Goal: Task Accomplishment & Management: Use online tool/utility

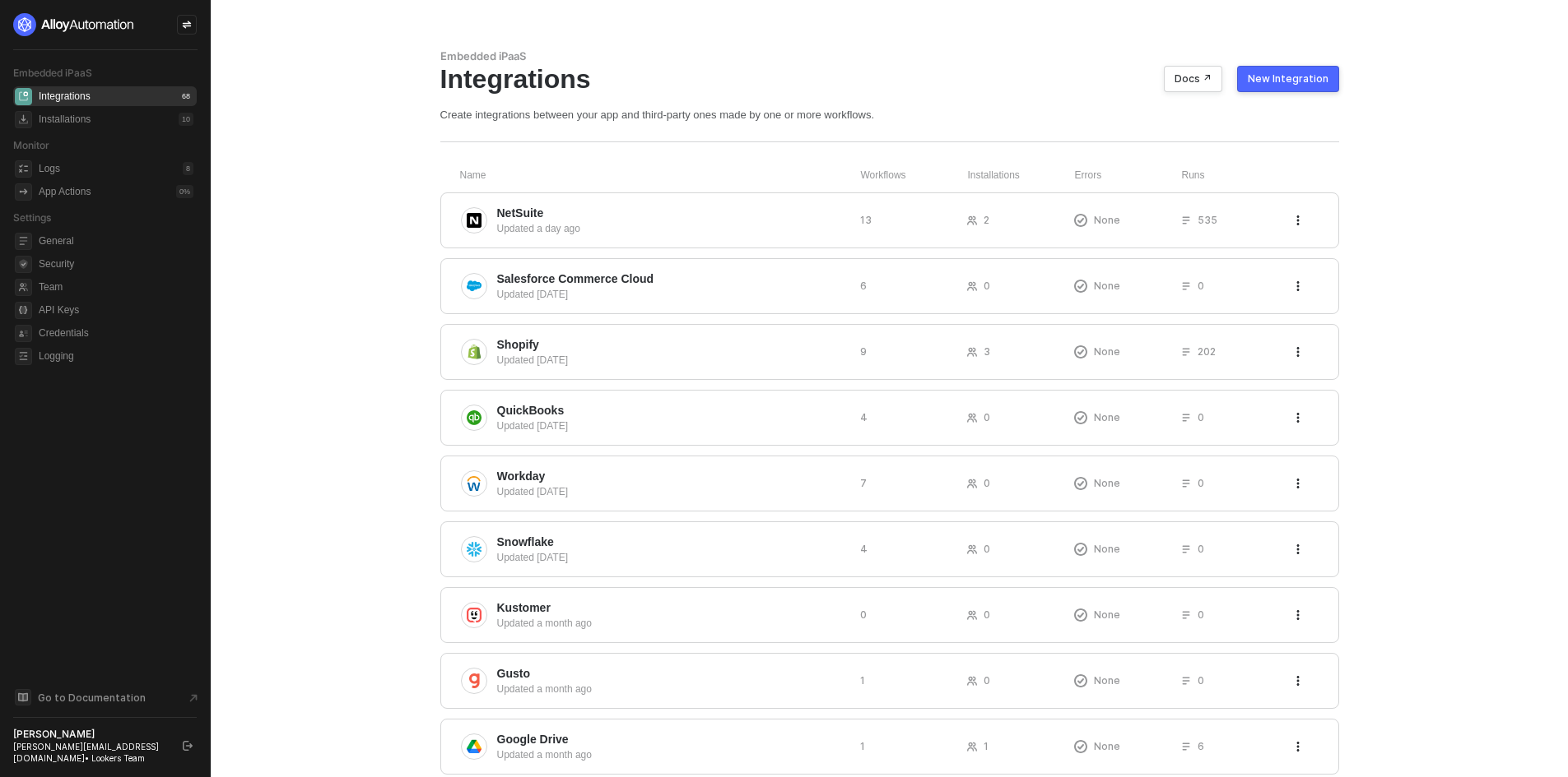
click at [1295, 66] on button "New Integration" at bounding box center [1288, 79] width 102 height 27
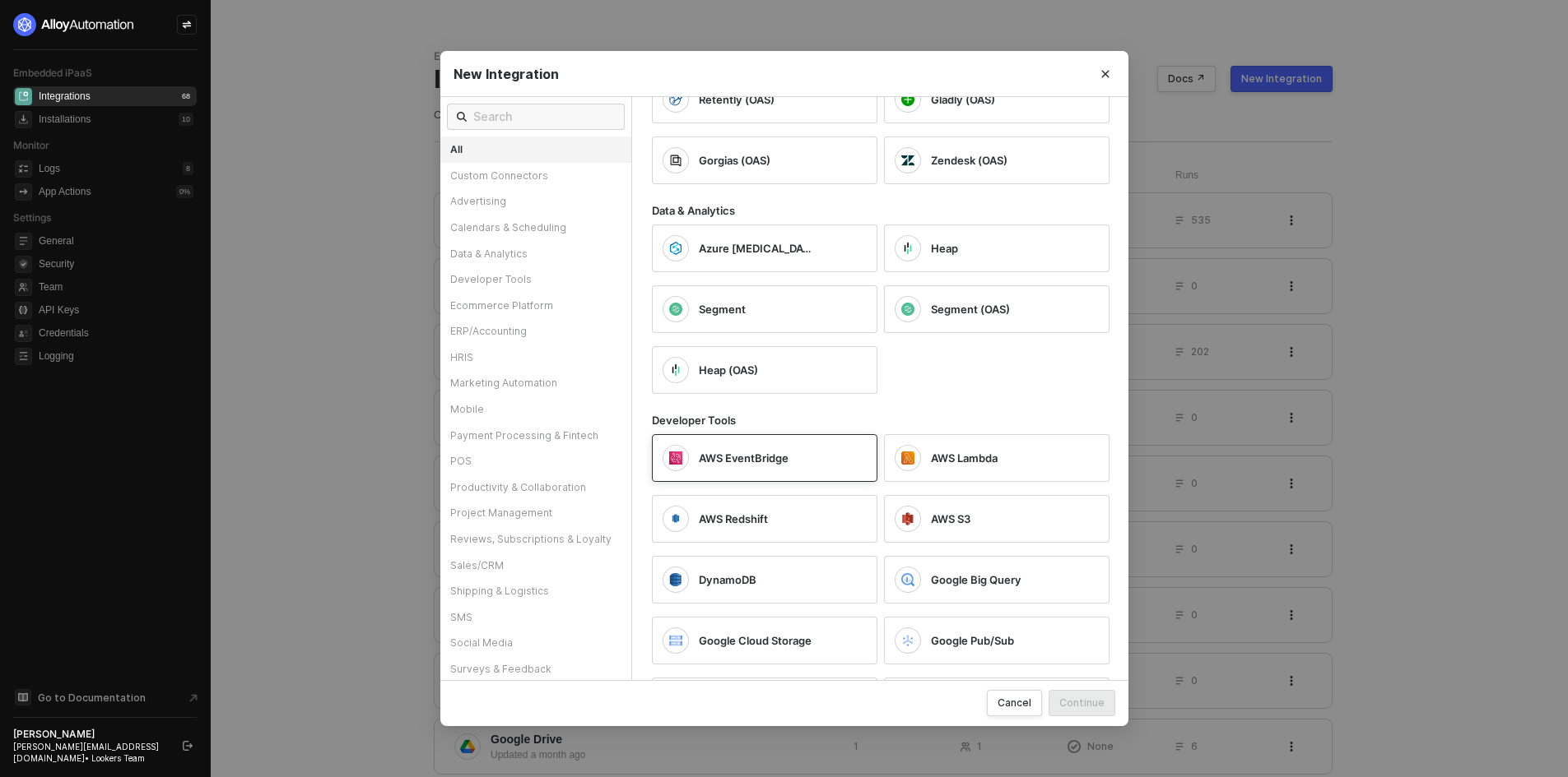
scroll to position [1152, 0]
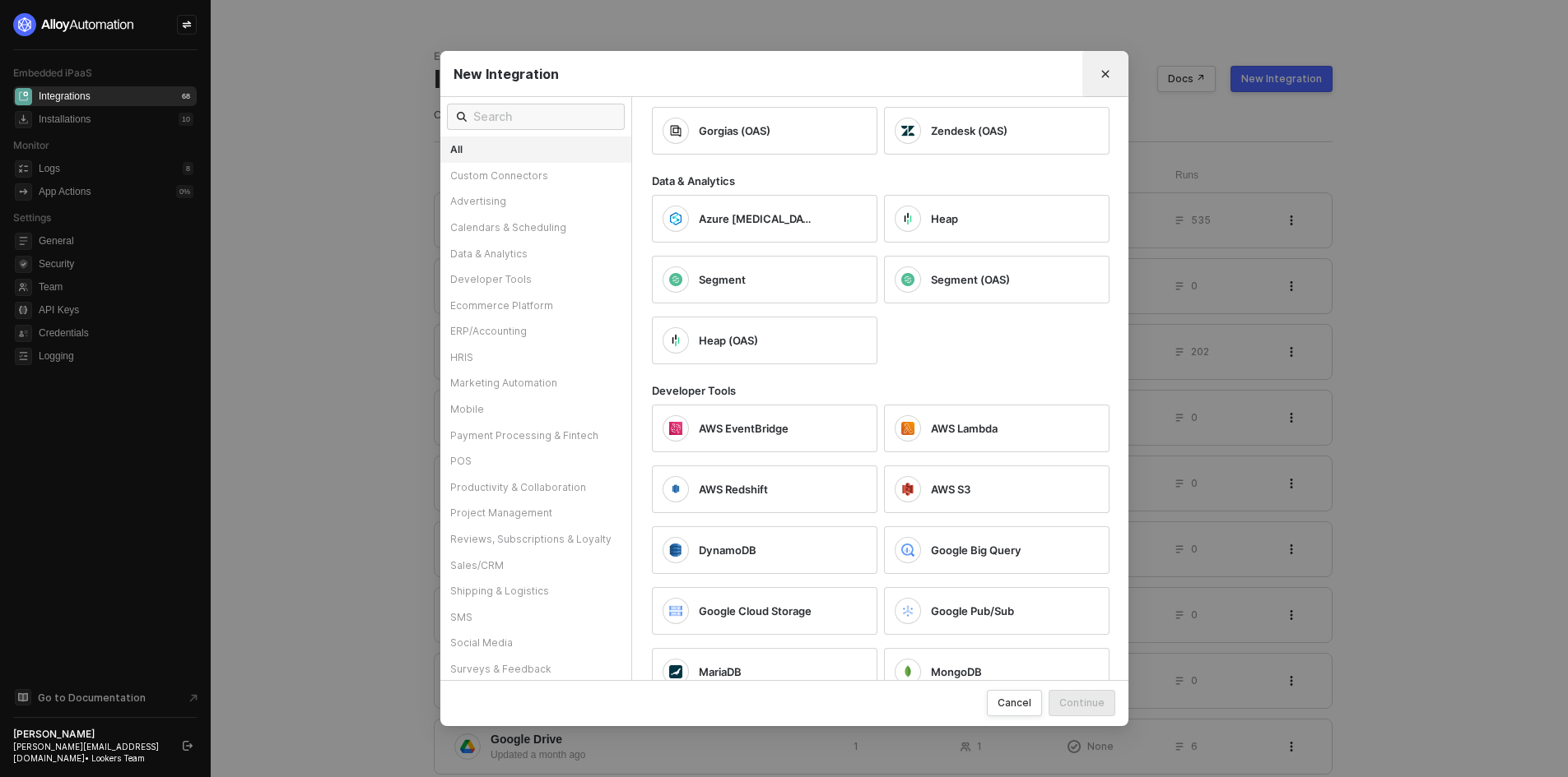
click at [1106, 70] on icon "Close" at bounding box center [1105, 74] width 10 height 10
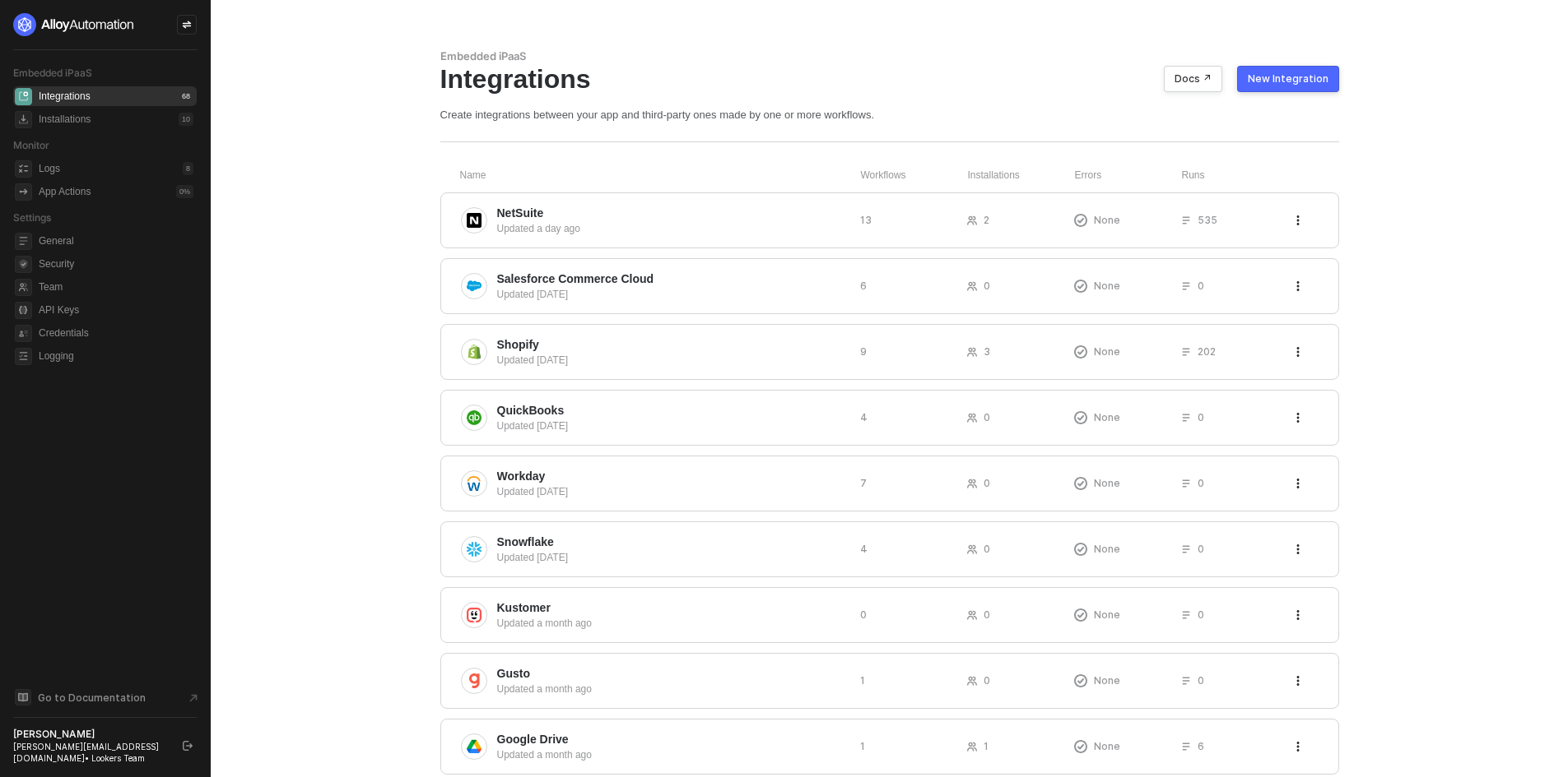
click at [1279, 86] on button "New Integration" at bounding box center [1288, 79] width 102 height 27
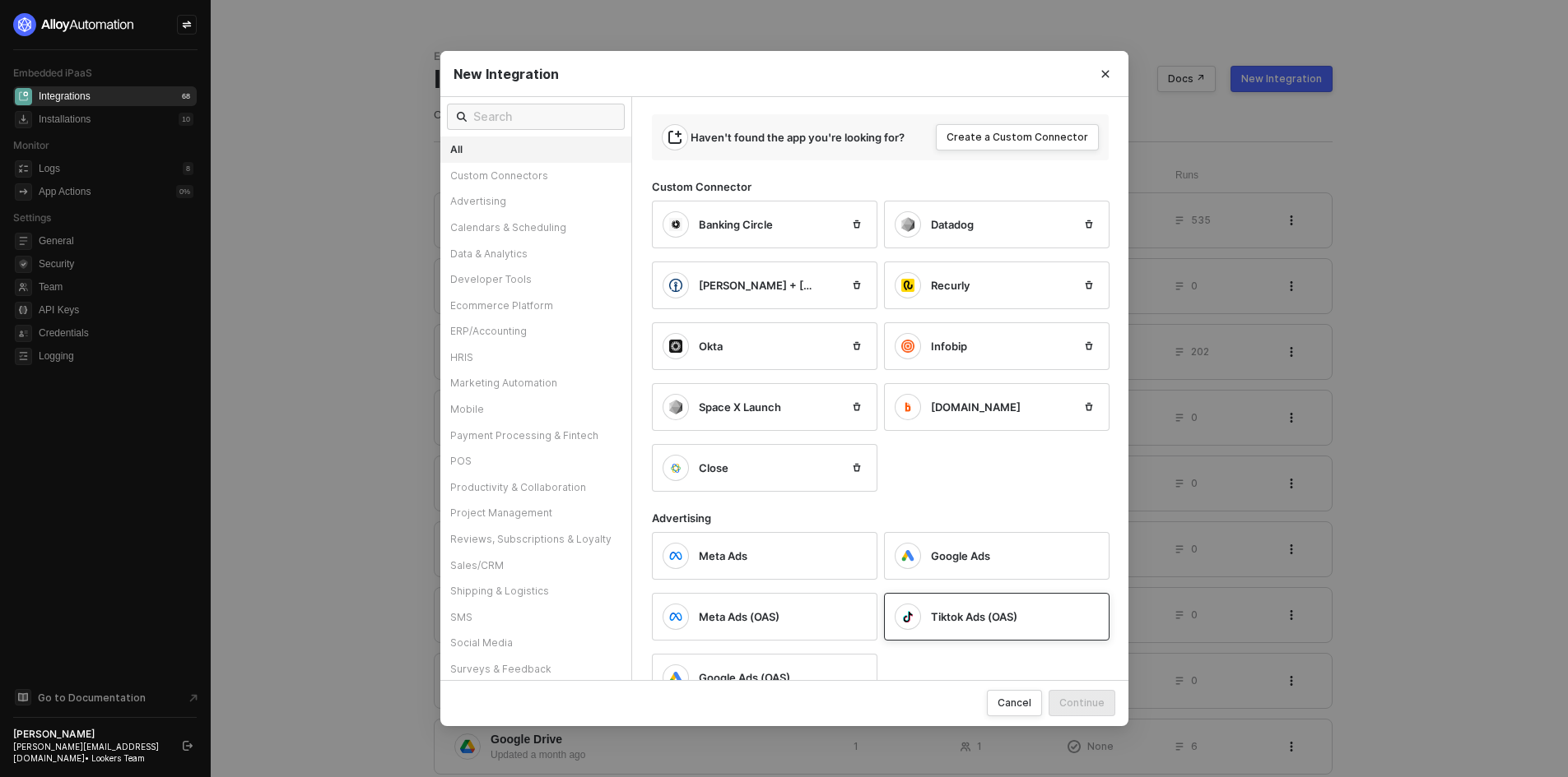
scroll to position [0, 0]
click at [1042, 147] on button "Create a Custom Connector" at bounding box center [1017, 140] width 163 height 27
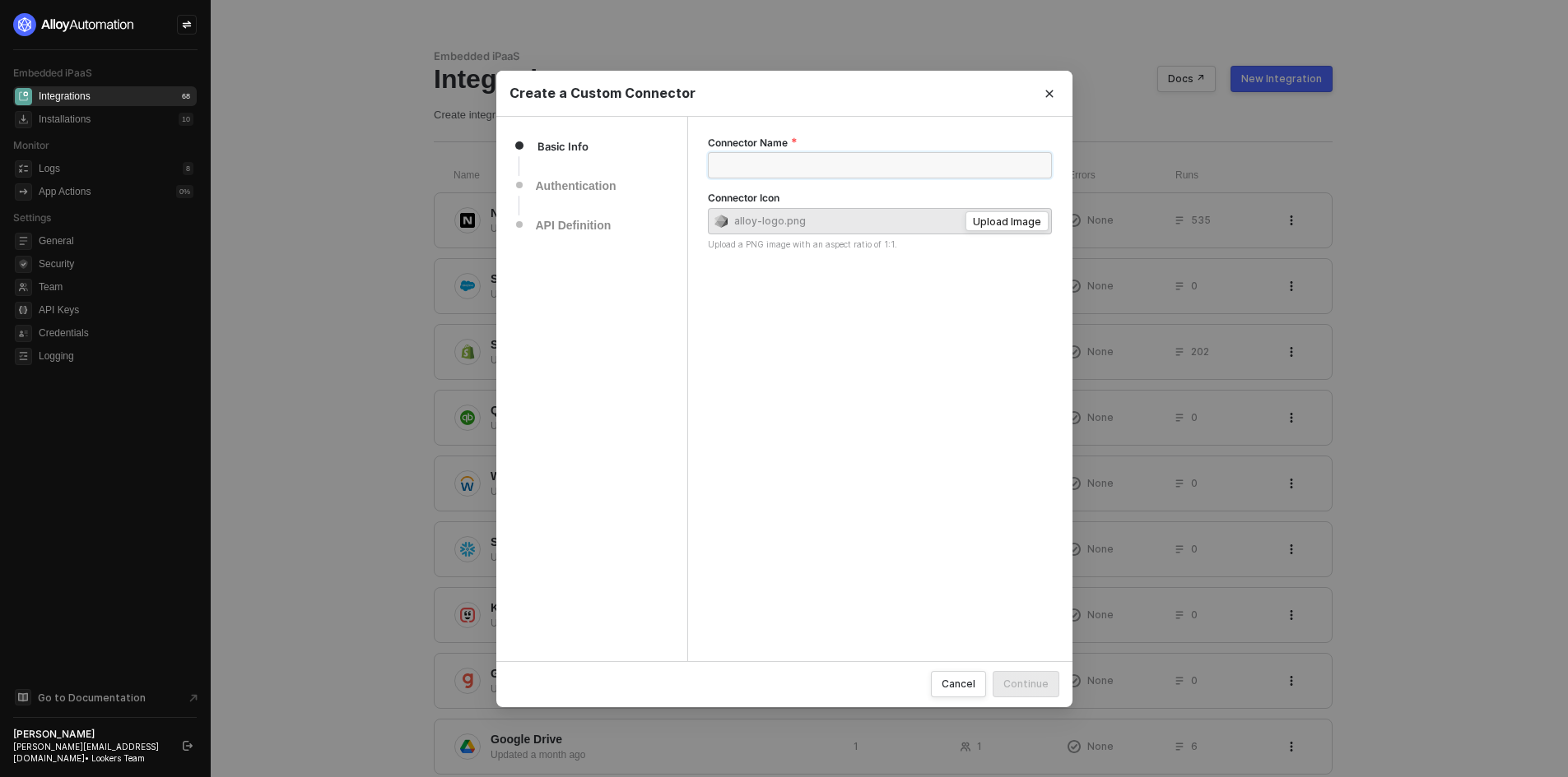
click at [761, 168] on input "Connector Name" at bounding box center [880, 165] width 345 height 27
paste input "Random Joke API"
type input "Random Joke API"
click at [985, 225] on div "Upload Image" at bounding box center [1007, 221] width 68 height 14
click at [1038, 675] on button "Continue" at bounding box center [1026, 685] width 67 height 27
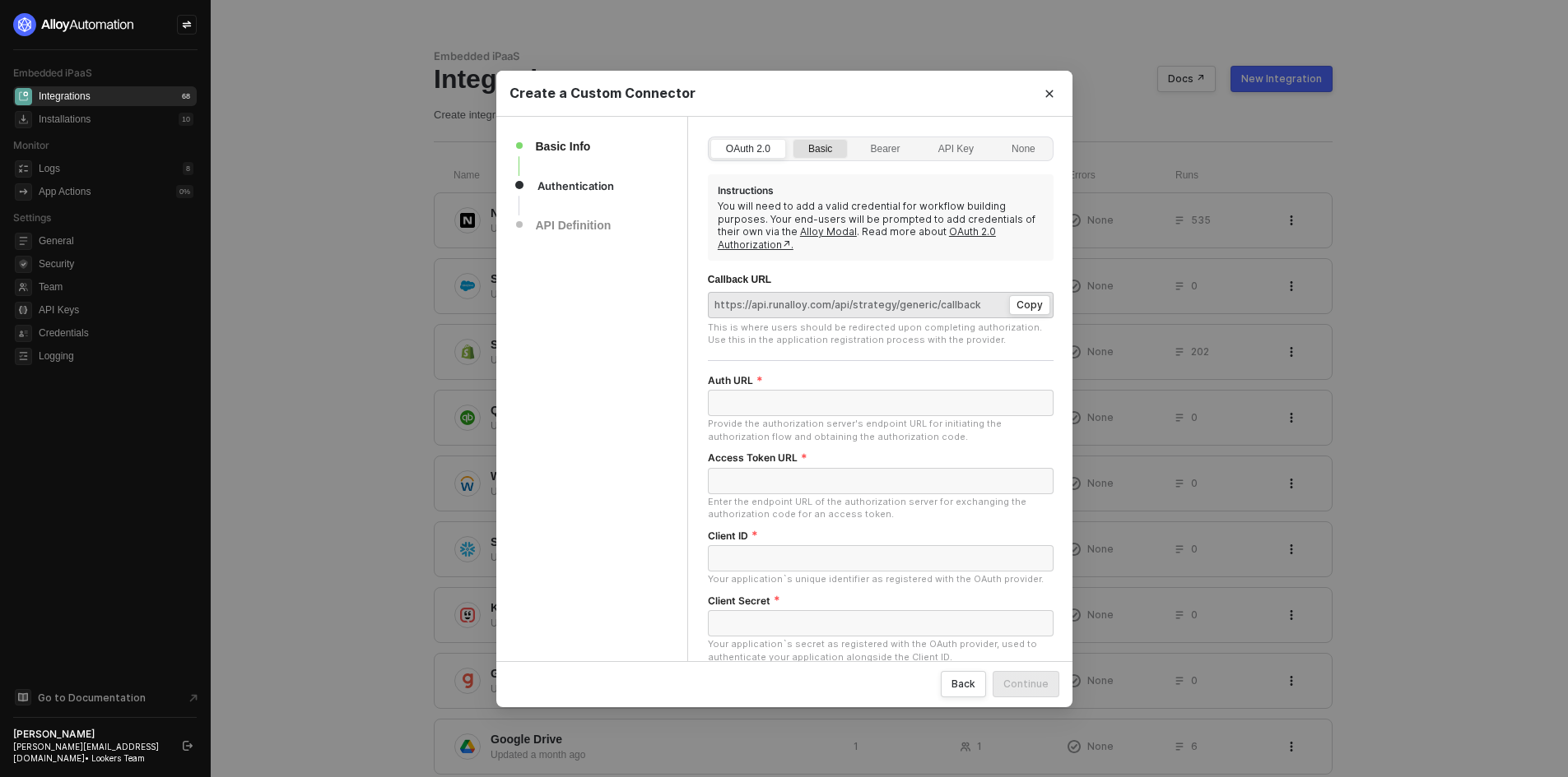
click at [814, 153] on div "Basic" at bounding box center [820, 157] width 42 height 27
click at [793, 140] on input "Basic" at bounding box center [793, 140] width 0 height 0
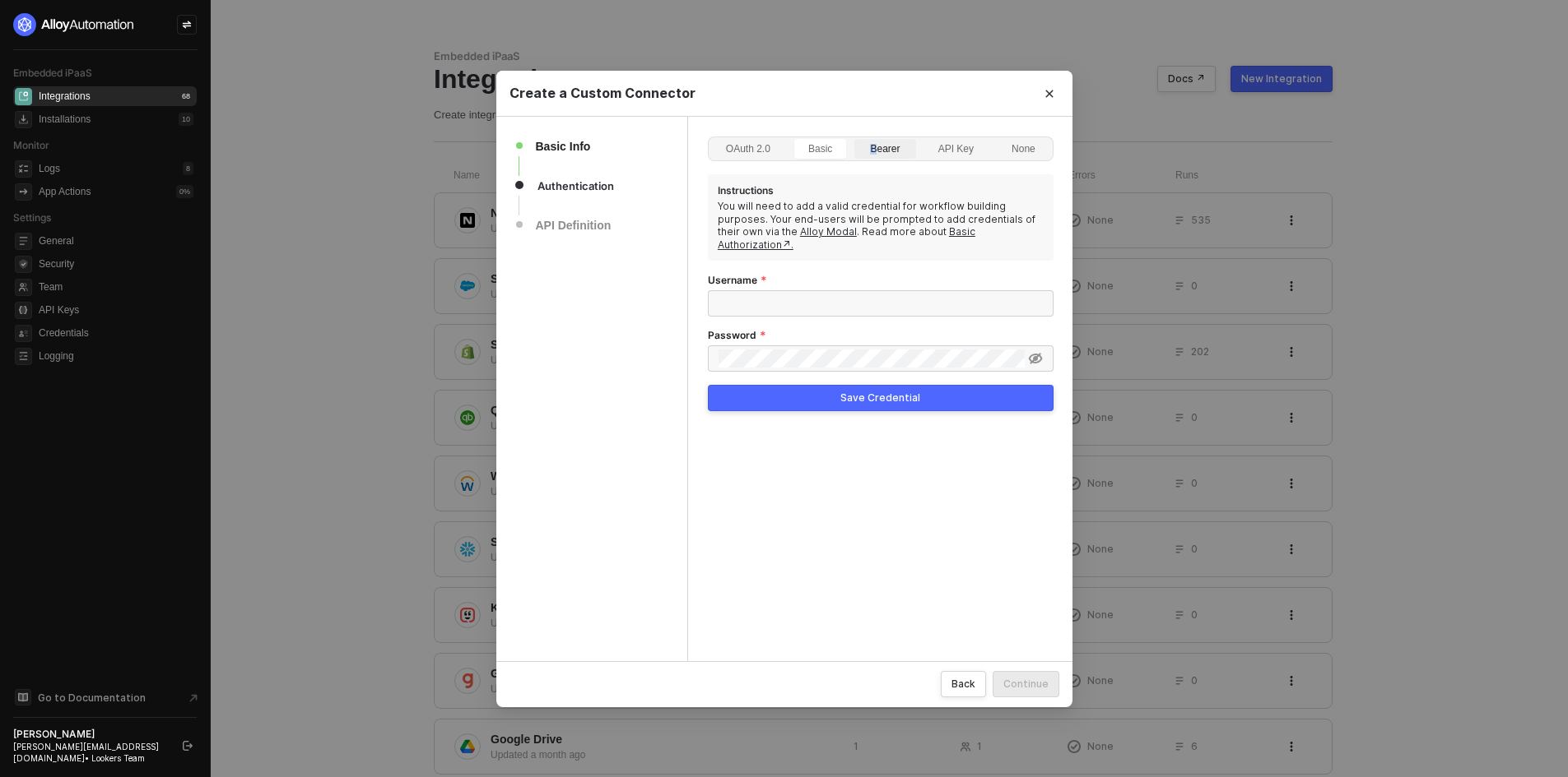
click at [874, 164] on div "Bearer" at bounding box center [884, 157] width 47 height 27
type input "[PERSON_NAME][EMAIL_ADDRESS][DOMAIN_NAME]"
click at [881, 149] on div "Bearer" at bounding box center [884, 157] width 47 height 27
click at [855, 140] on input "Bearer" at bounding box center [855, 140] width 0 height 0
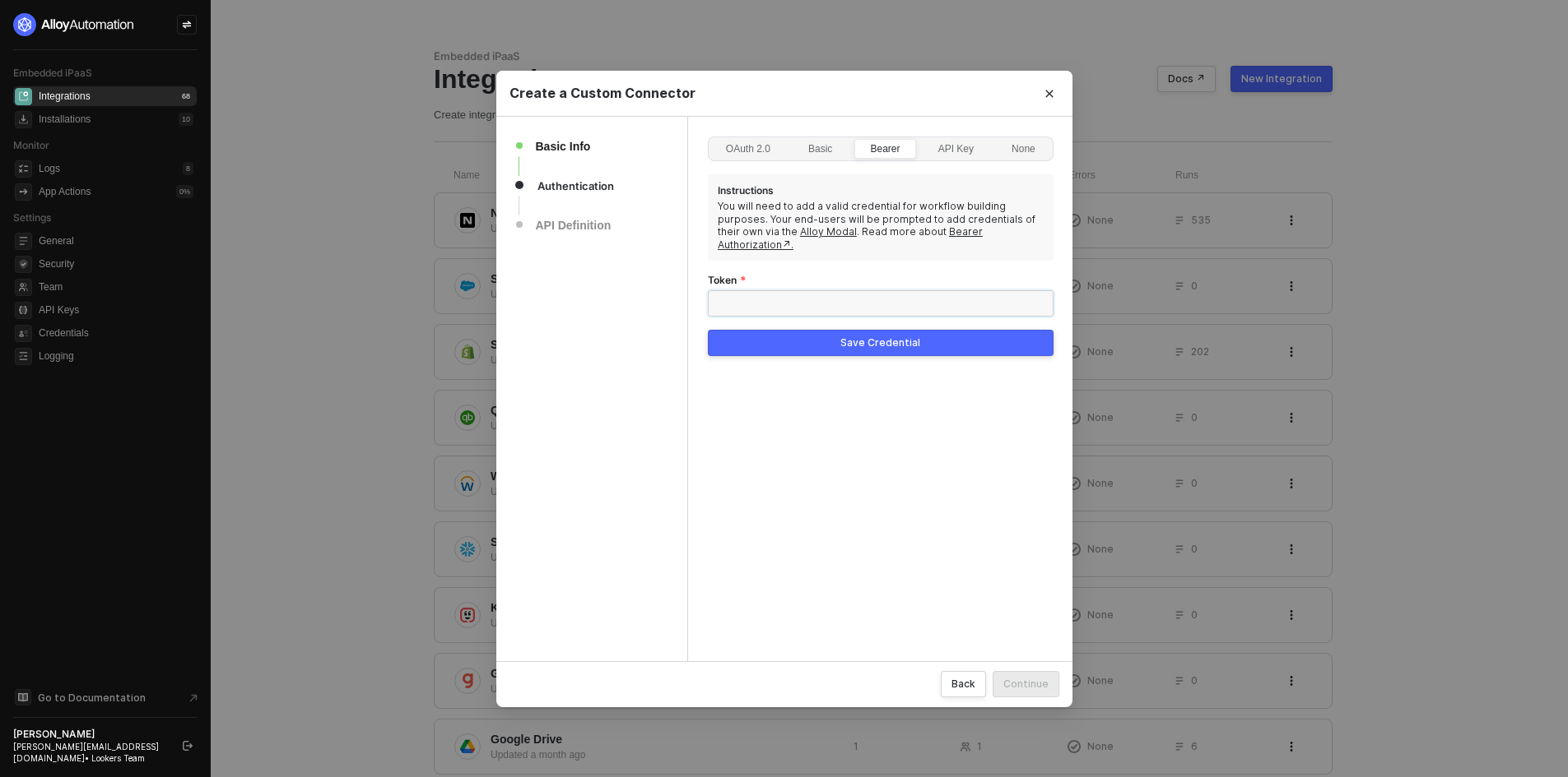
click at [911, 293] on input "Token" at bounding box center [880, 303] width 346 height 27
type input "sdfhaehbatrb"
click at [887, 337] on div "Save Credential" at bounding box center [880, 343] width 80 height 13
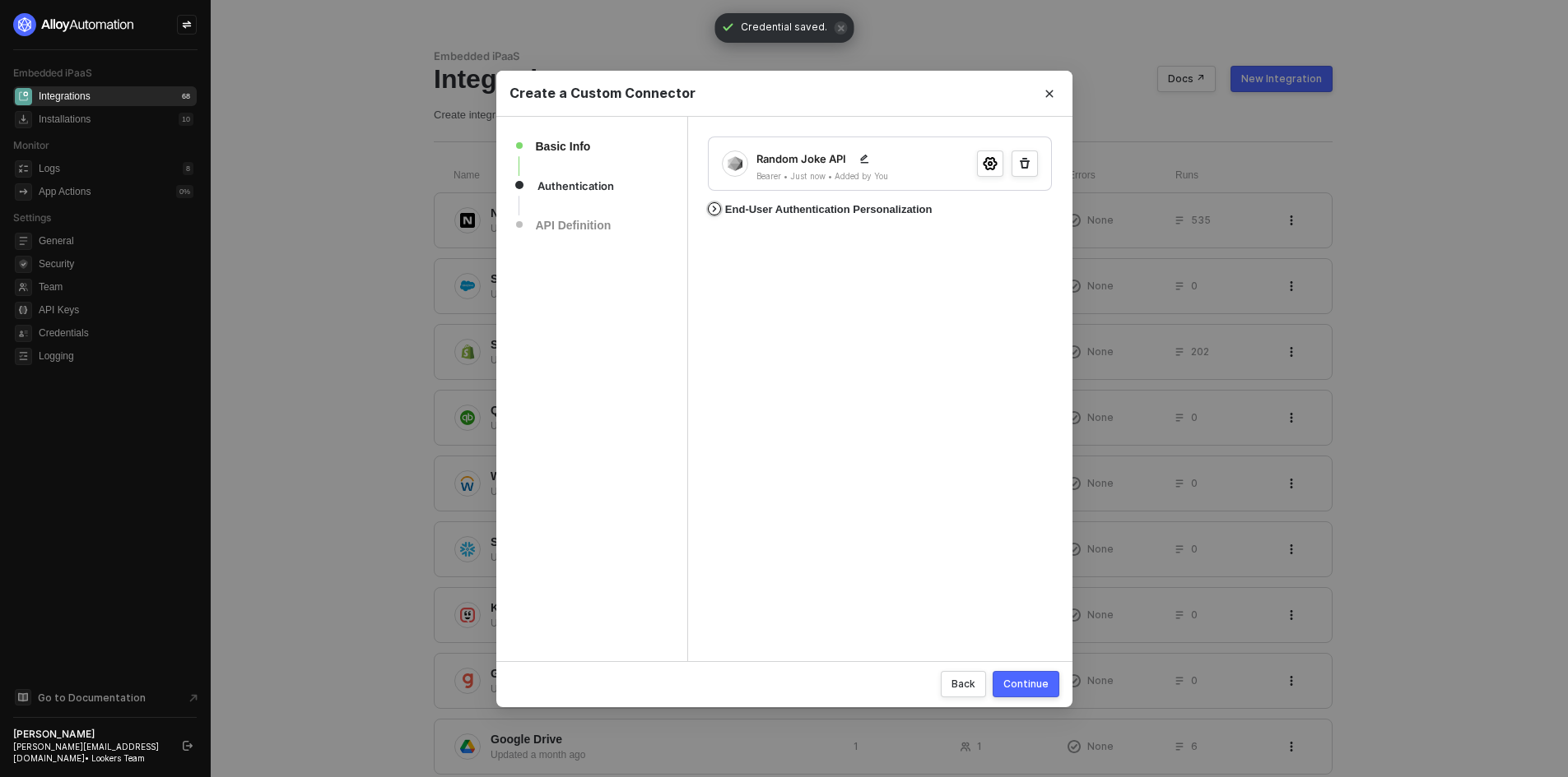
click at [730, 213] on div "End-User Authentication Personalization" at bounding box center [828, 209] width 207 height 13
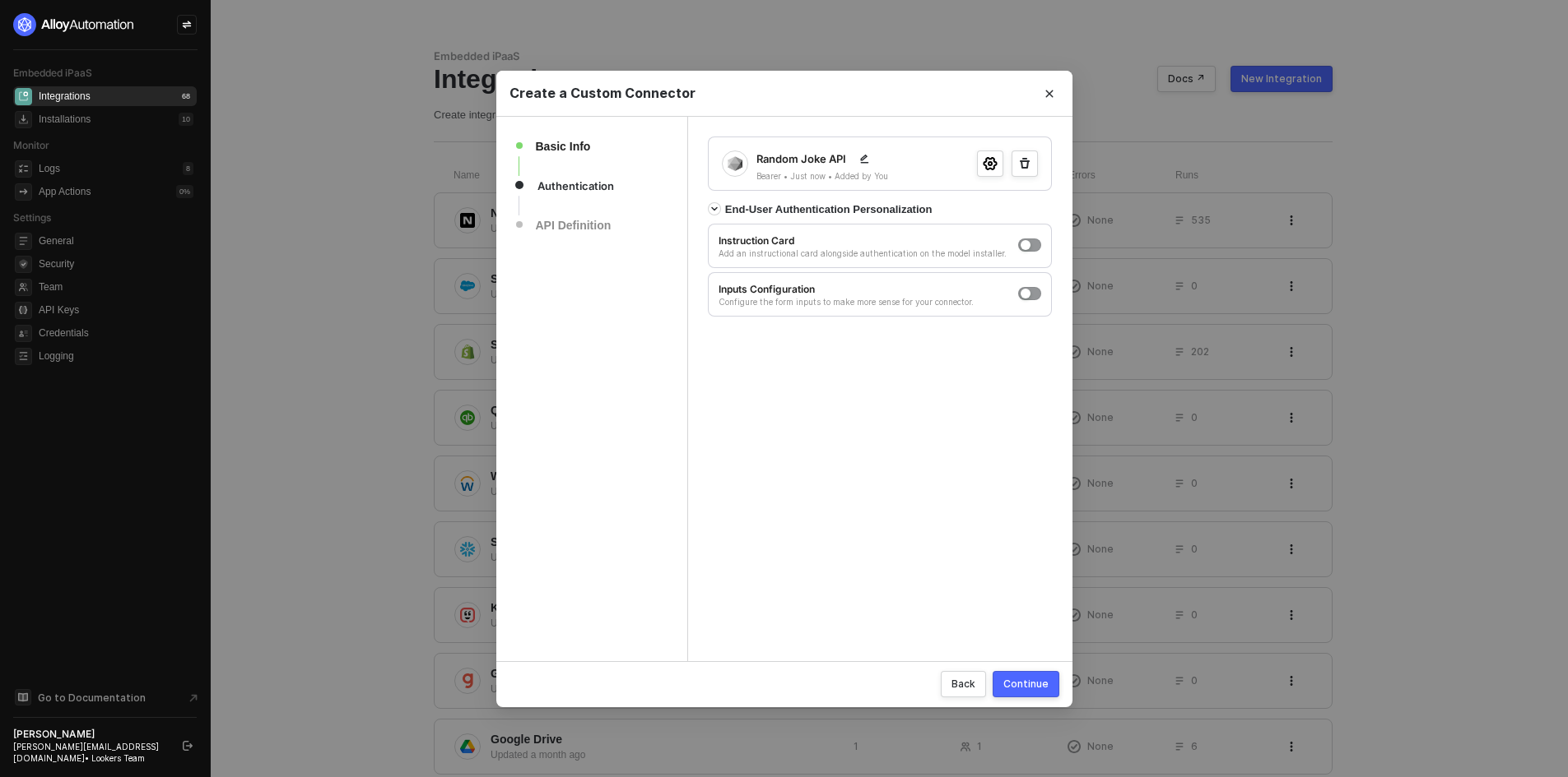
click at [1034, 684] on div "Continue" at bounding box center [1026, 684] width 45 height 14
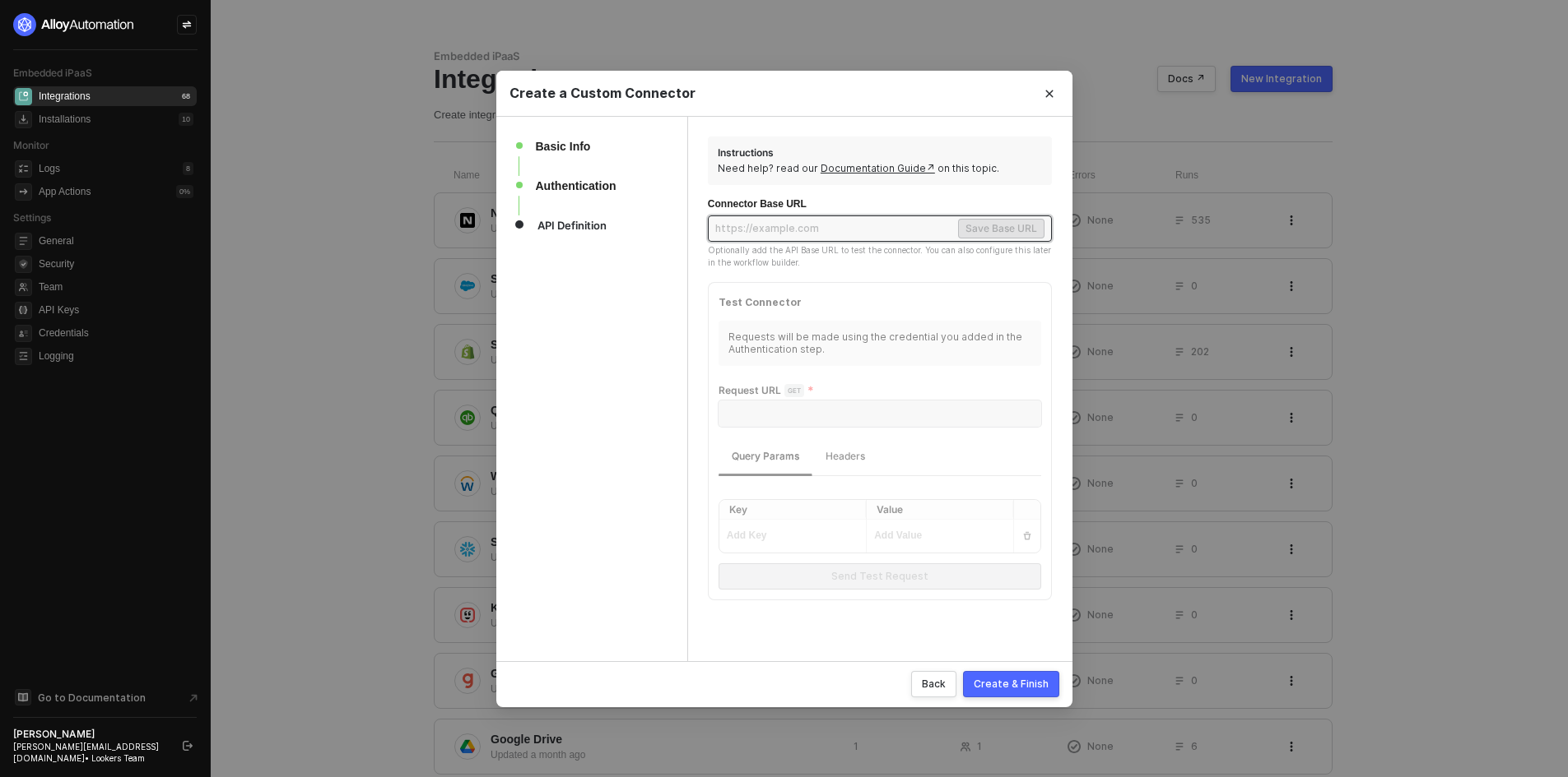
paste input "https://official-joke-api.appspot.com/random_joke"
drag, startPoint x: 890, startPoint y: 228, endPoint x: 1025, endPoint y: 229, distance: 135.0
click at [1025, 229] on span "https://official-joke-api.appspot.com/random_joke Save Base URL" at bounding box center [880, 229] width 345 height 27
type input "https://official-joke-api.appspot.com/"
click at [976, 233] on div "Save Base URL" at bounding box center [1001, 229] width 71 height 17
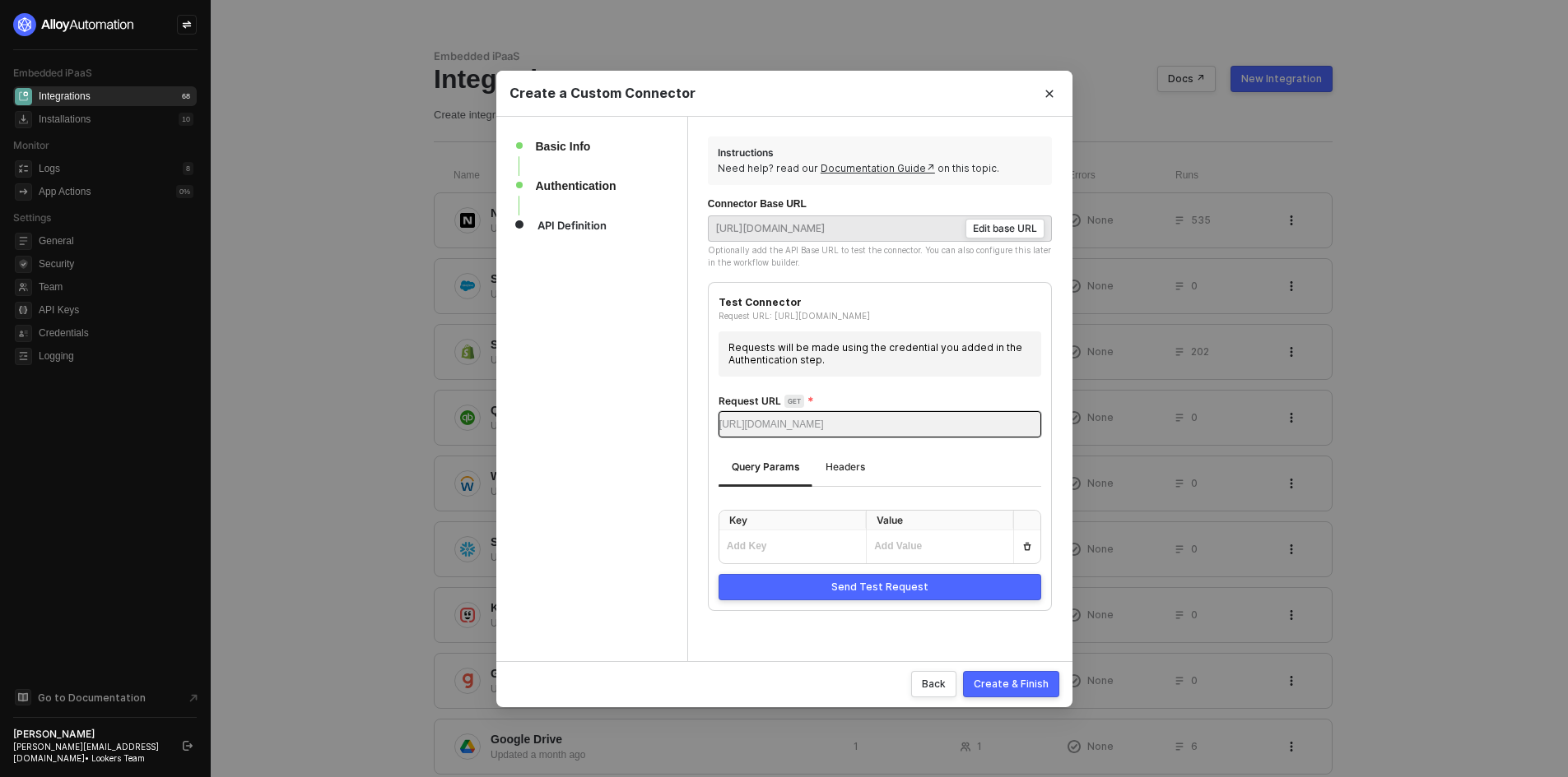
click at [930, 432] on input "text" at bounding box center [932, 425] width 217 height 25
paste input "random_joke"
type input "random_joke"
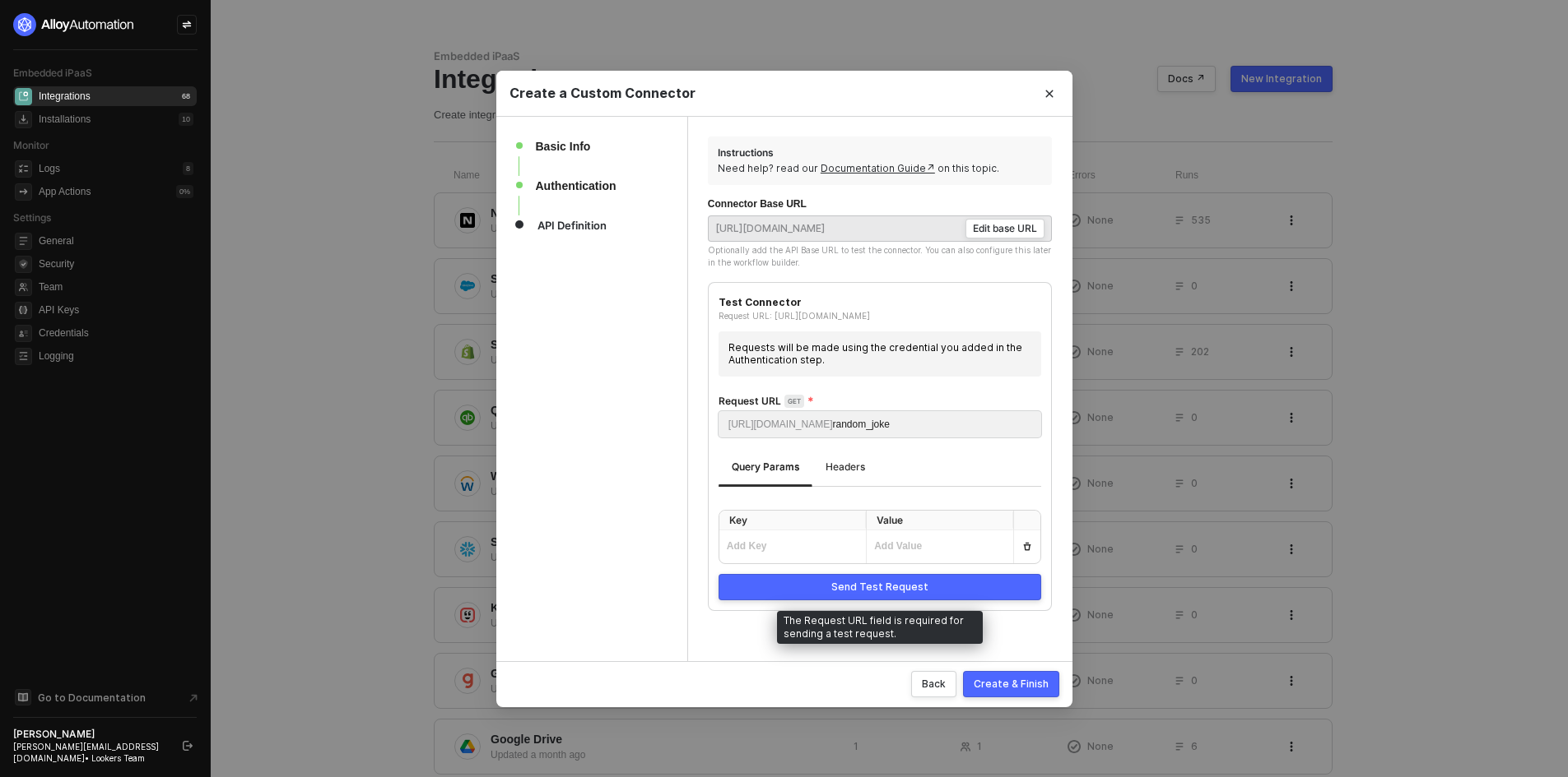
click at [905, 585] on div "Send Test Request" at bounding box center [880, 588] width 97 height 13
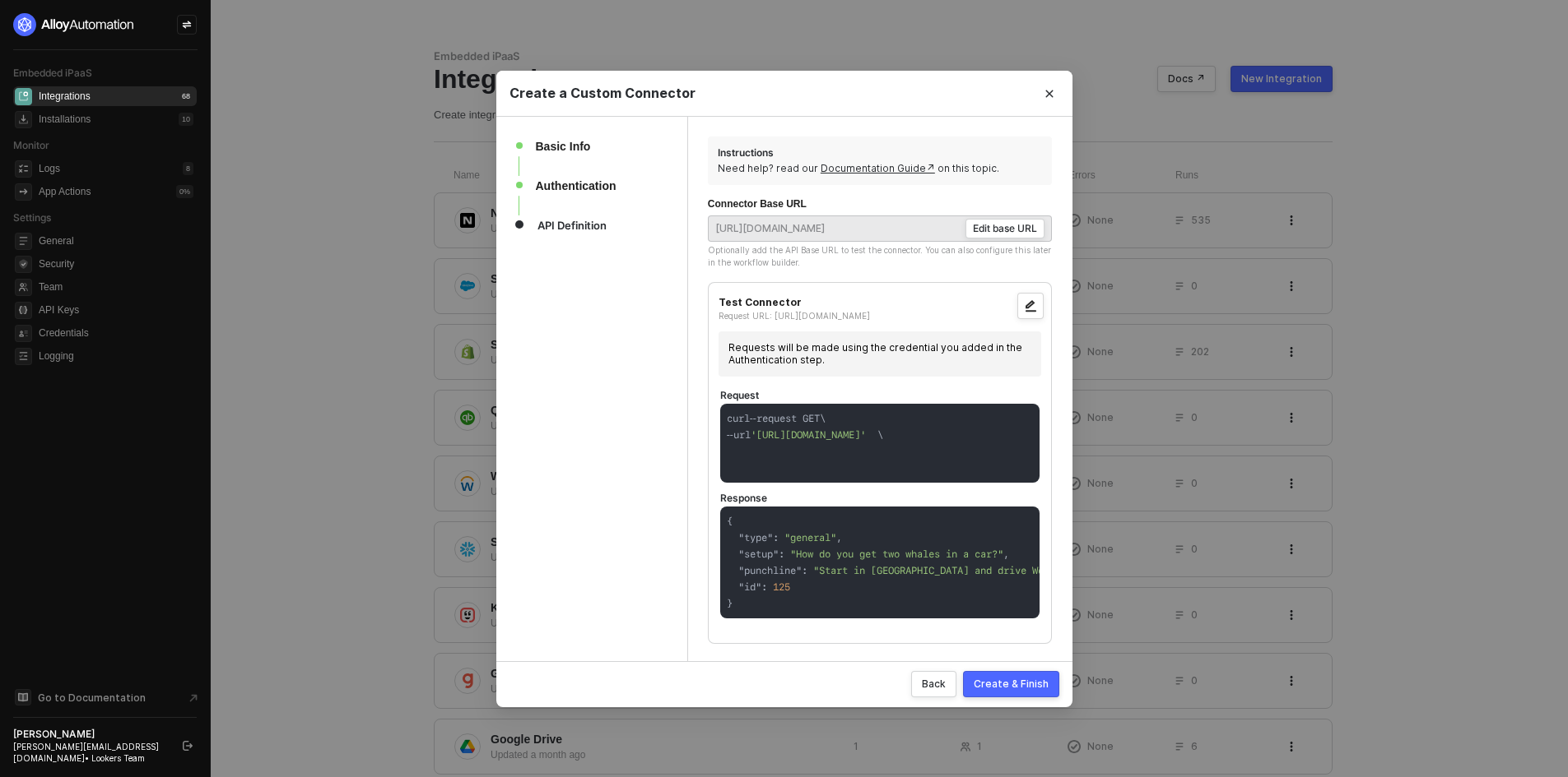
click at [998, 687] on div "Create & Finish" at bounding box center [1011, 684] width 75 height 14
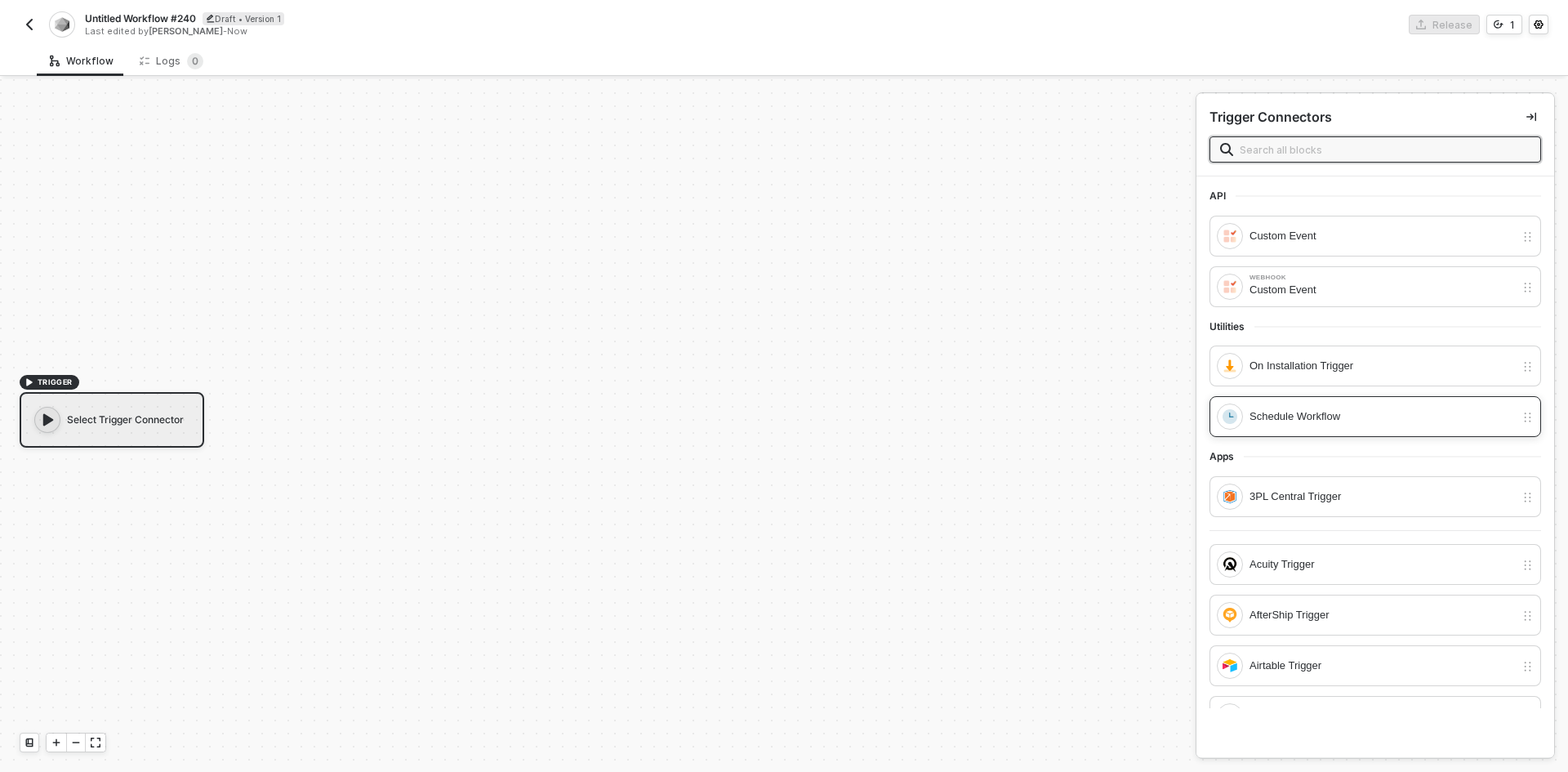
click at [1330, 430] on div "Schedule Workflow" at bounding box center [1366, 417] width 298 height 26
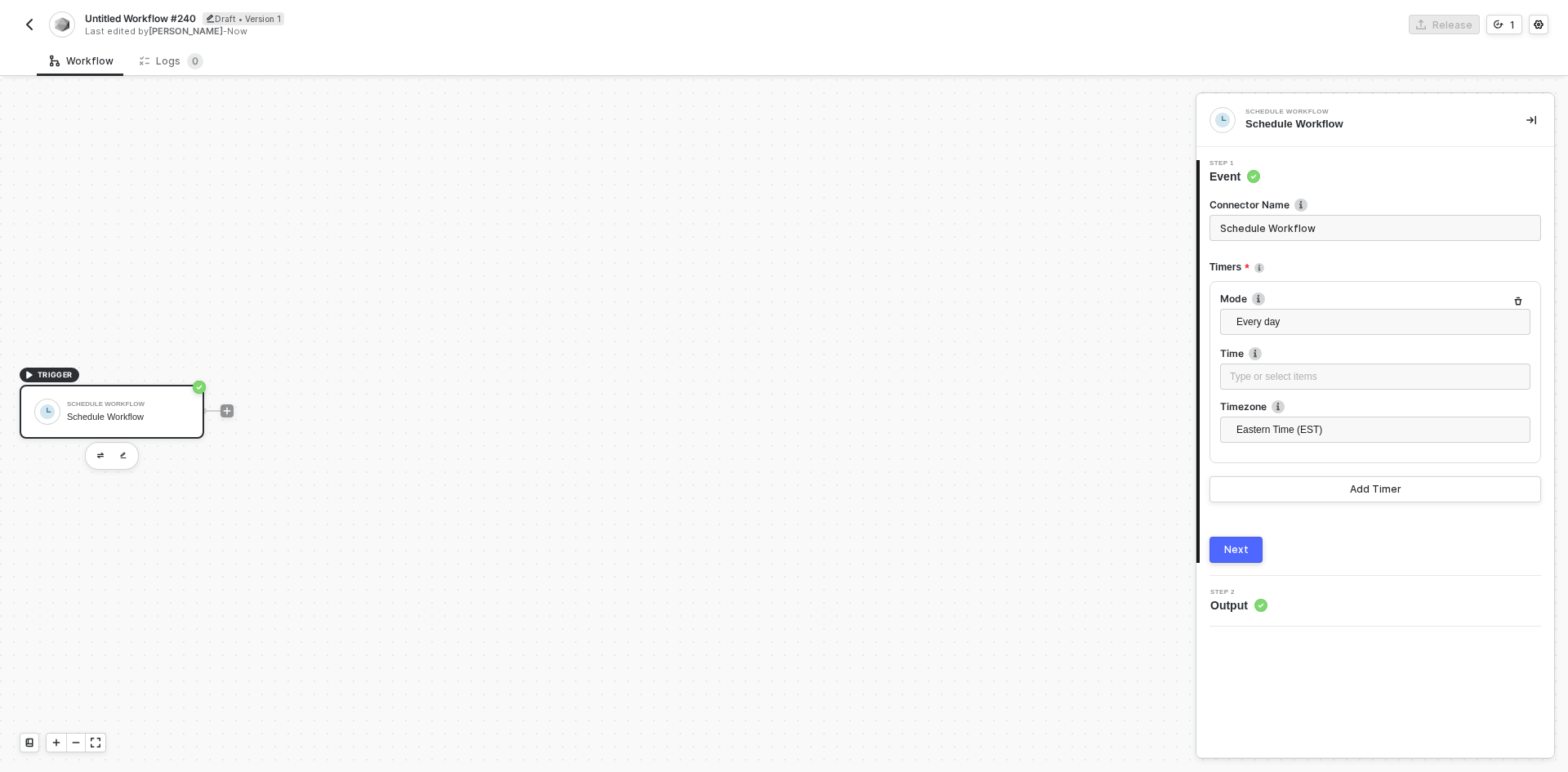
click at [231, 401] on div at bounding box center [227, 411] width 217 height 127
click at [229, 407] on icon "icon-play" at bounding box center [227, 411] width 10 height 10
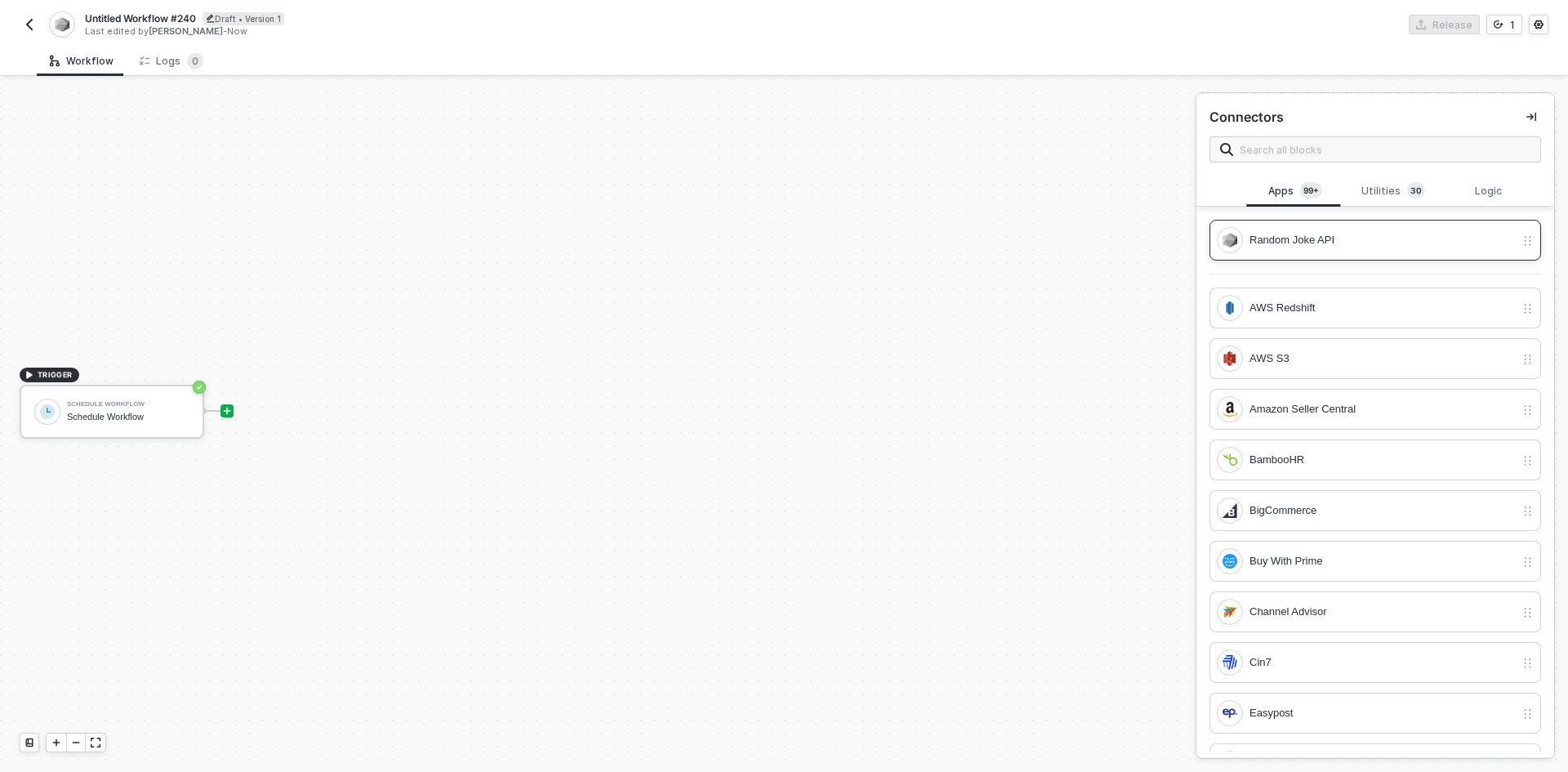
click at [1331, 247] on div "Random Joke API" at bounding box center [1382, 240] width 266 height 18
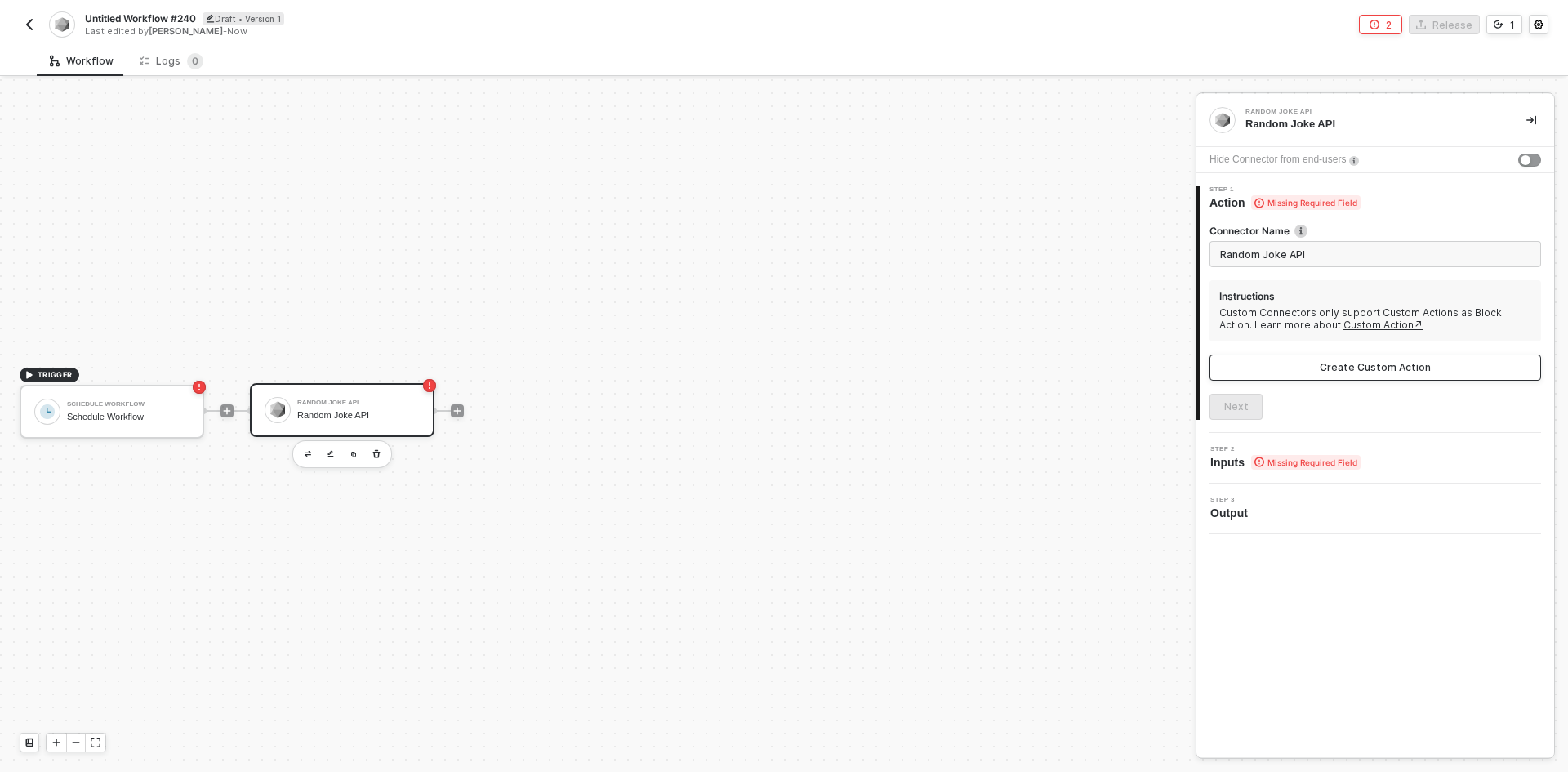
click at [1331, 360] on button "Create Custom Action" at bounding box center [1376, 368] width 332 height 26
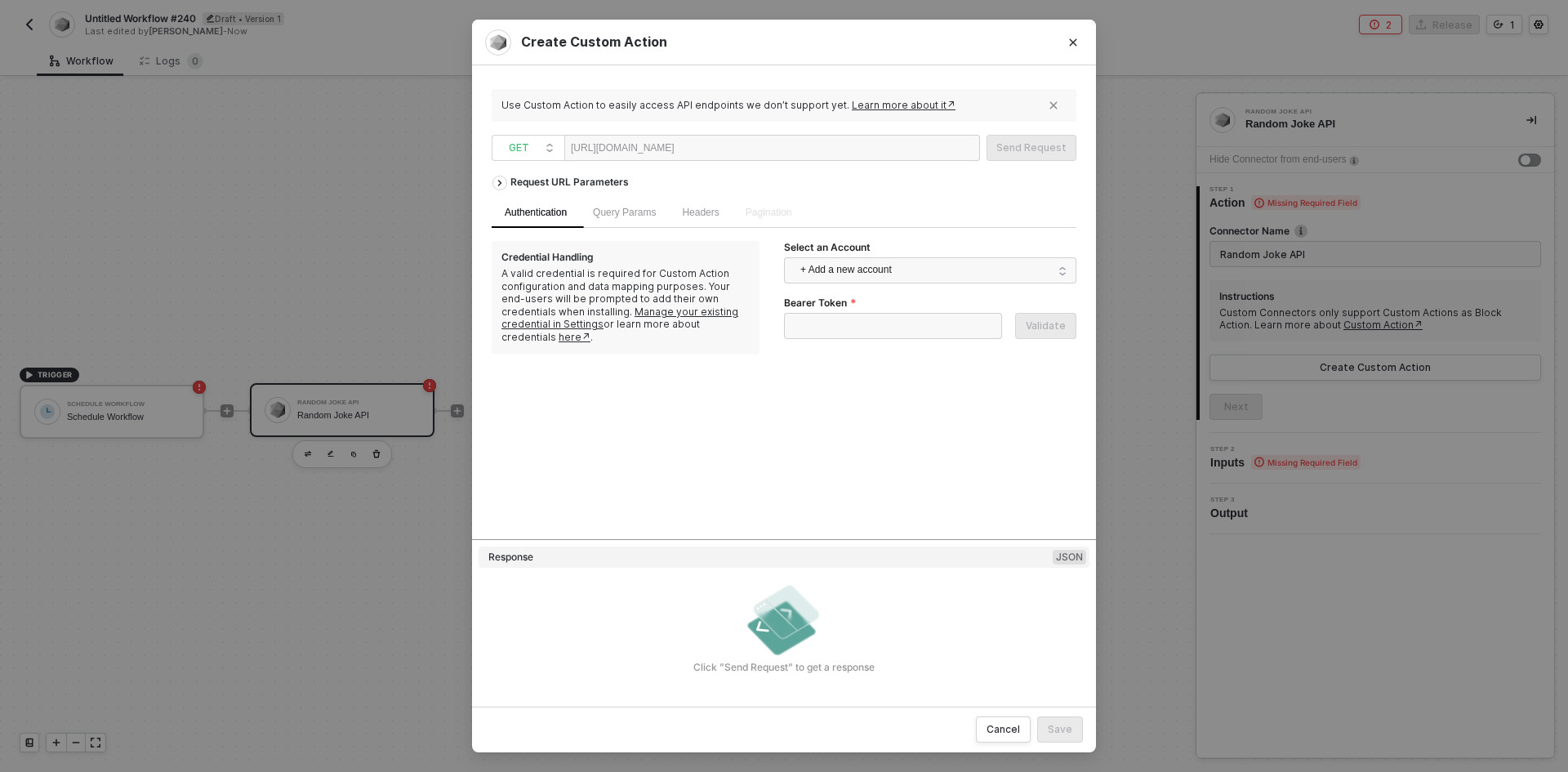
paste div
click at [804, 263] on span "+ Add a new account" at bounding box center [933, 271] width 267 height 26
click at [808, 300] on icon "icon-check" at bounding box center [804, 306] width 13 height 13
click at [1051, 147] on div "Send Request" at bounding box center [1032, 148] width 70 height 13
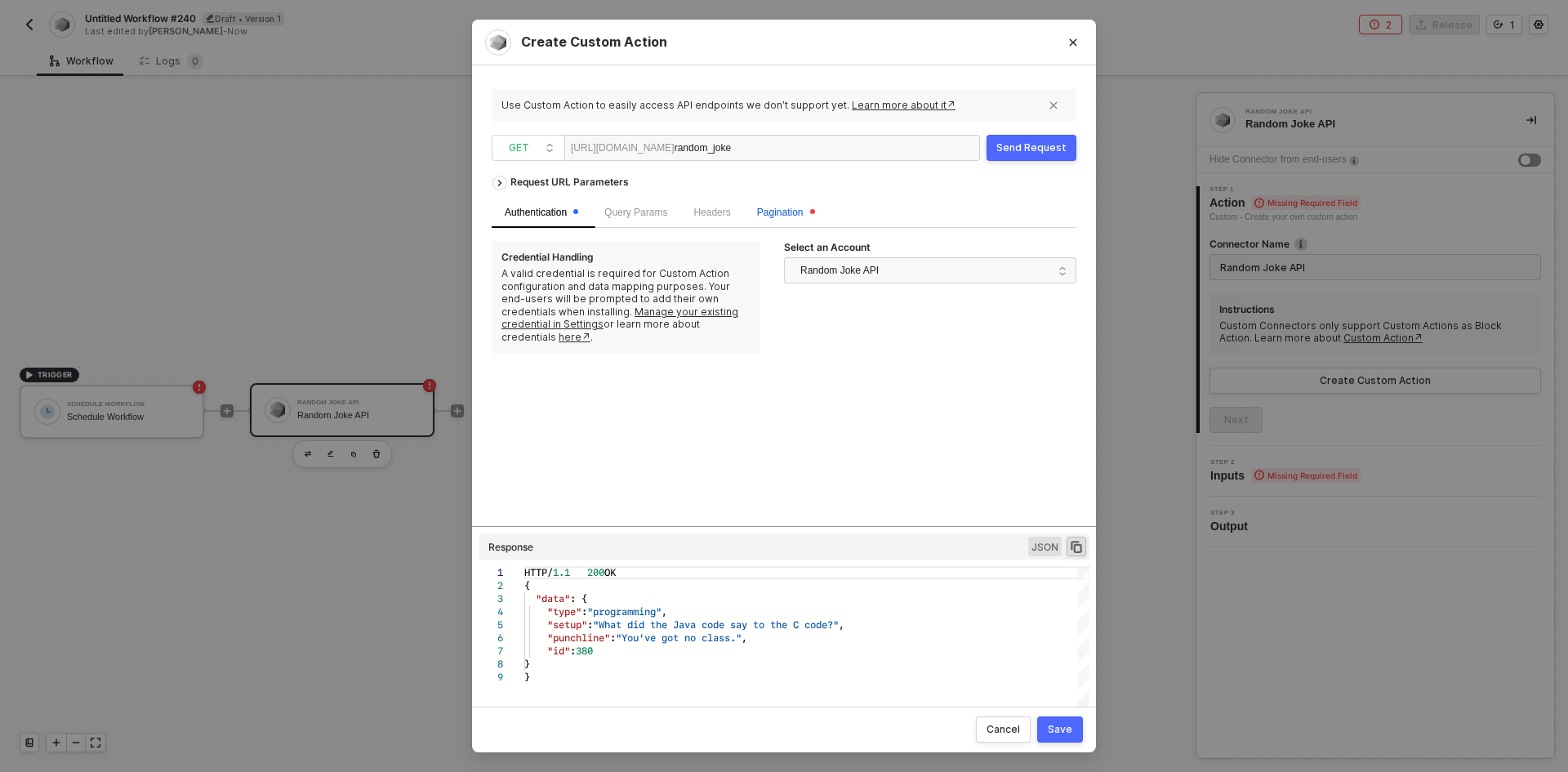
click at [792, 215] on span "Pagination" at bounding box center [786, 212] width 58 height 12
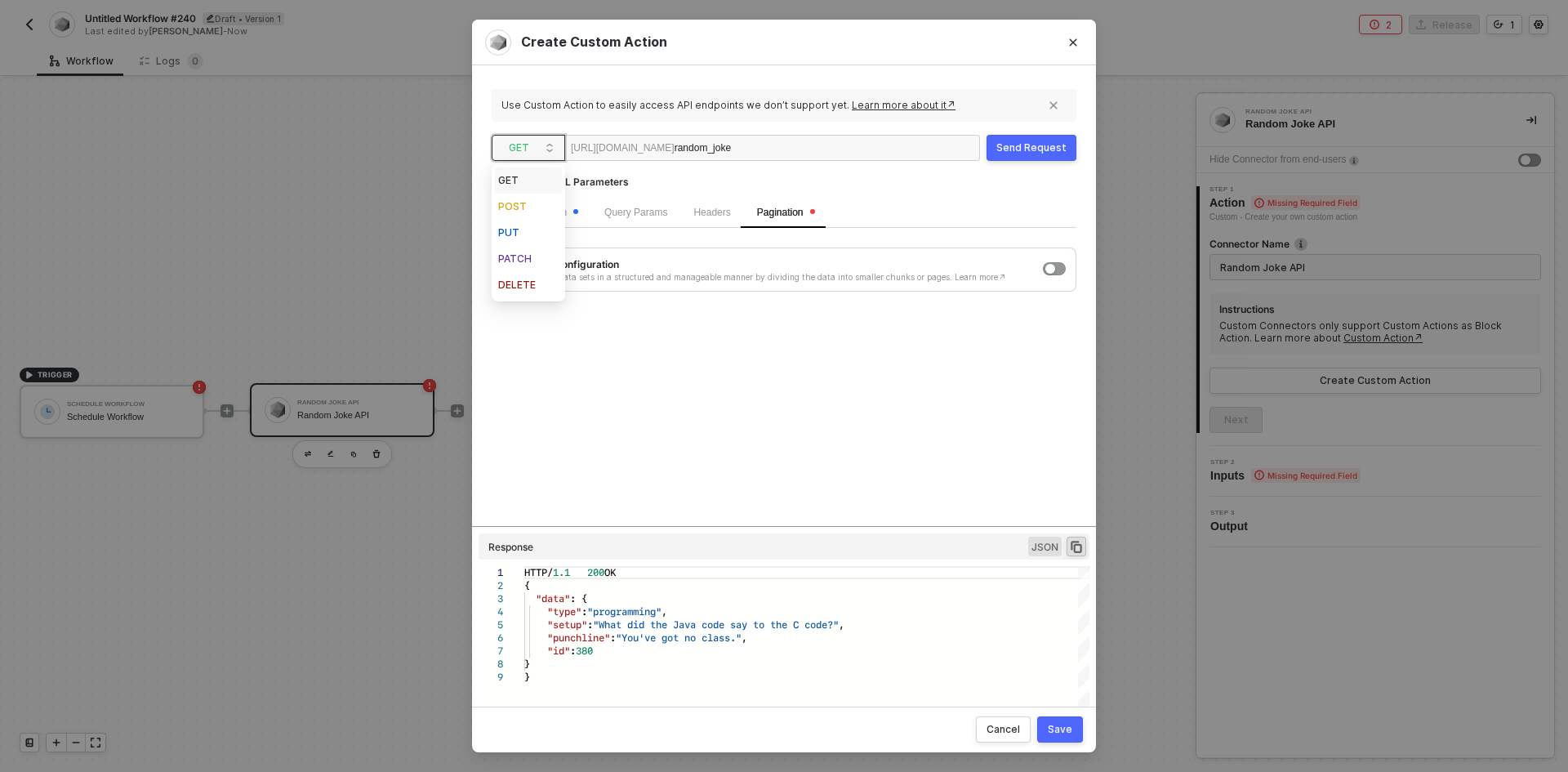
click at [522, 144] on span "GET" at bounding box center [531, 148] width 45 height 25
click at [543, 201] on div "POST" at bounding box center [528, 207] width 60 height 20
click at [768, 211] on span "Body" at bounding box center [768, 212] width 22 height 12
drag, startPoint x: 732, startPoint y: 248, endPoint x: 676, endPoint y: 263, distance: 58.0
click at [733, 248] on span "GraphQL" at bounding box center [755, 251] width 48 height 13
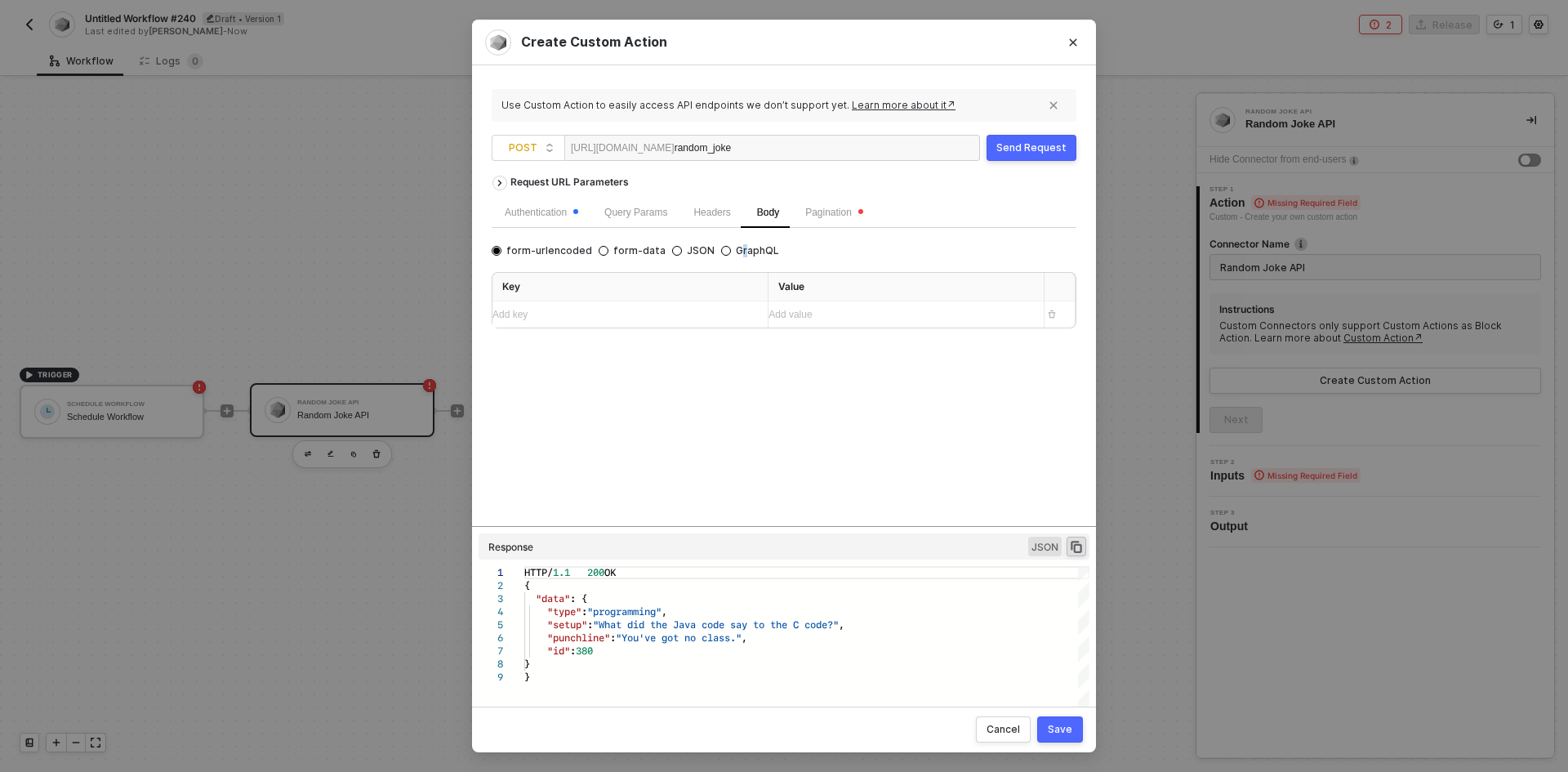
click at [1046, 727] on button "Save" at bounding box center [1060, 730] width 45 height 26
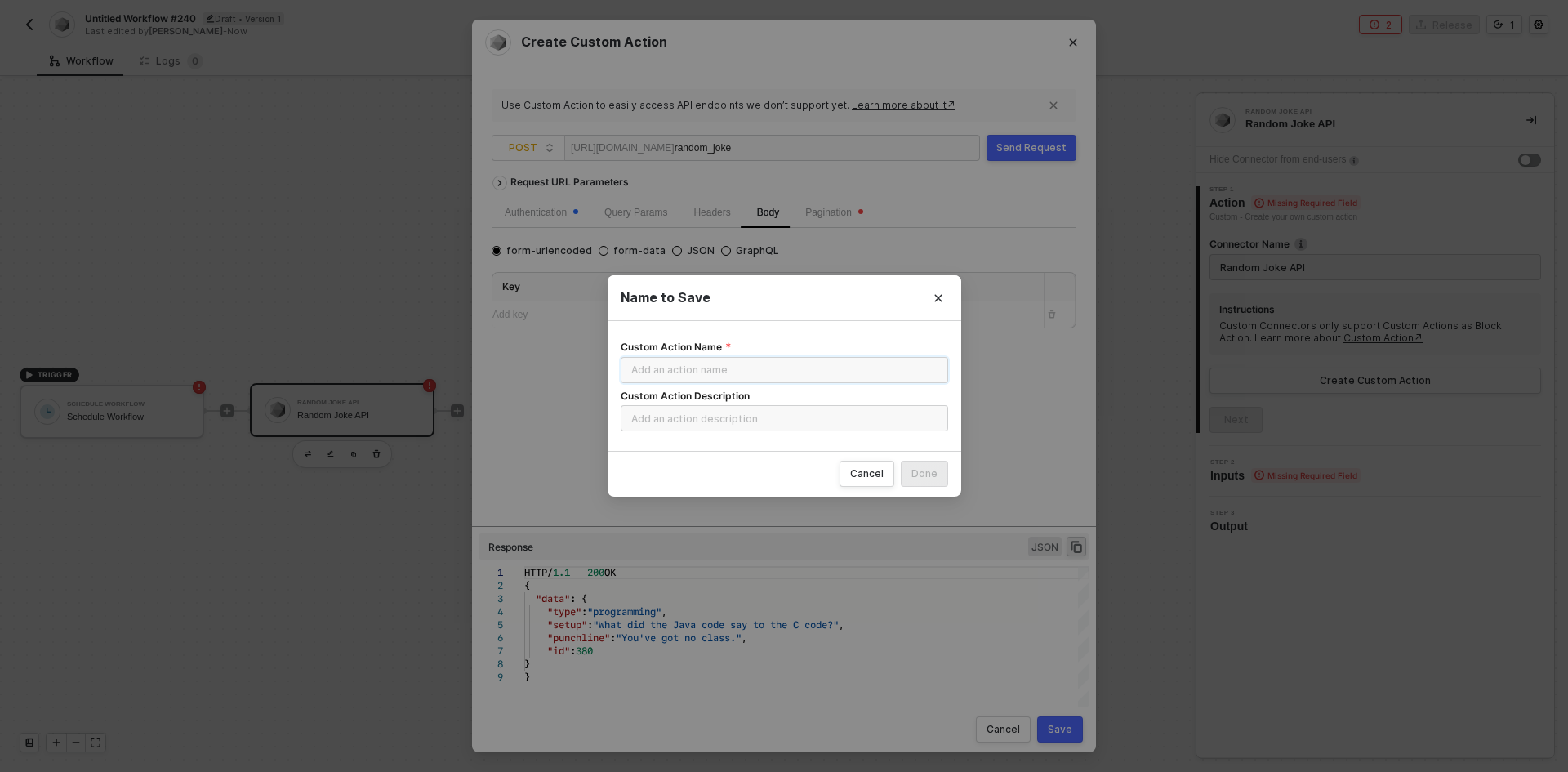
click at [794, 372] on input "Custom Action Name" at bounding box center [784, 371] width 328 height 26
paste input "random_joke"
type input "random_joke"
click at [927, 471] on div "Done" at bounding box center [925, 474] width 26 height 13
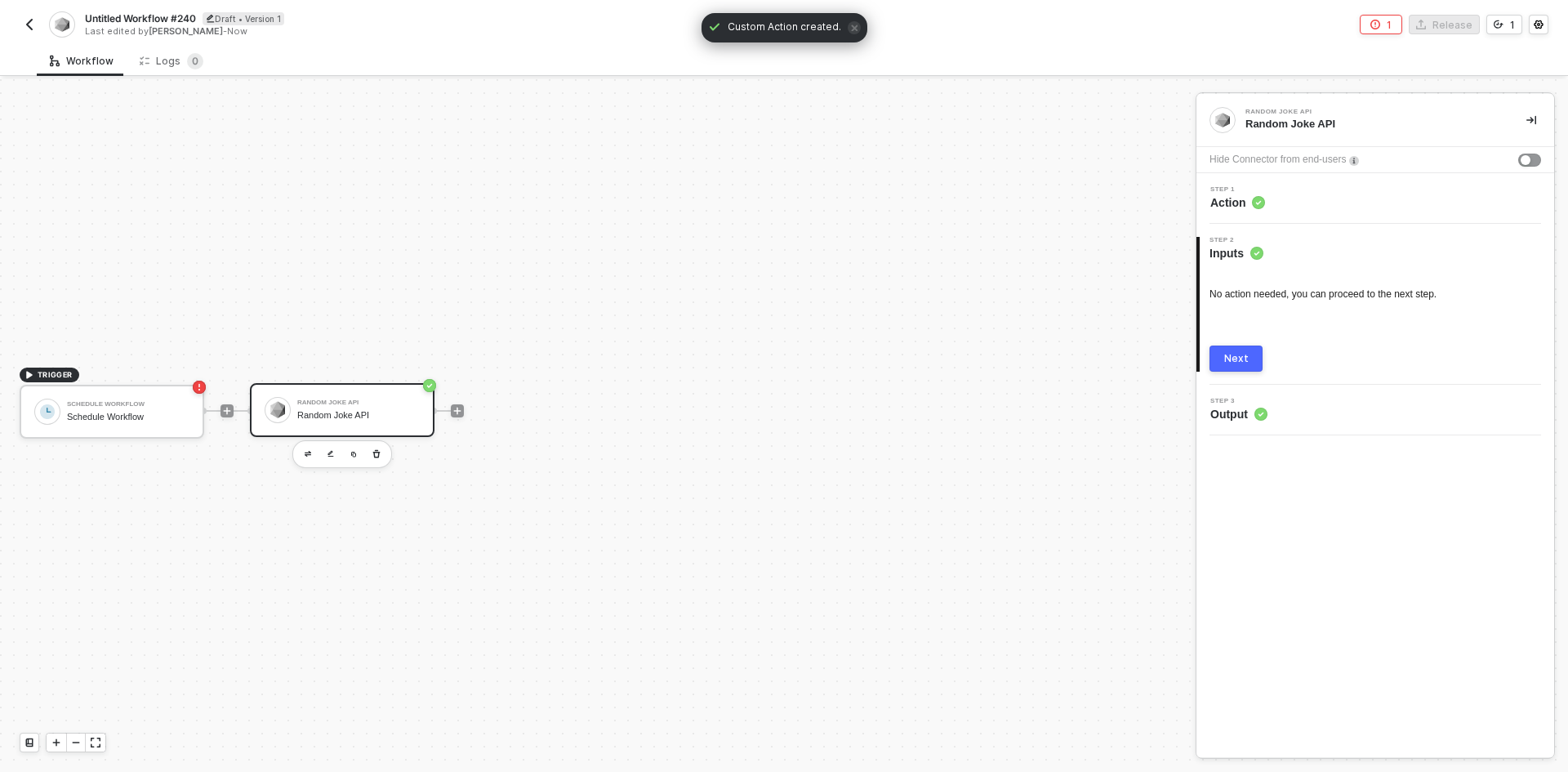
click at [1281, 205] on div "Step 1 Action" at bounding box center [1377, 199] width 354 height 25
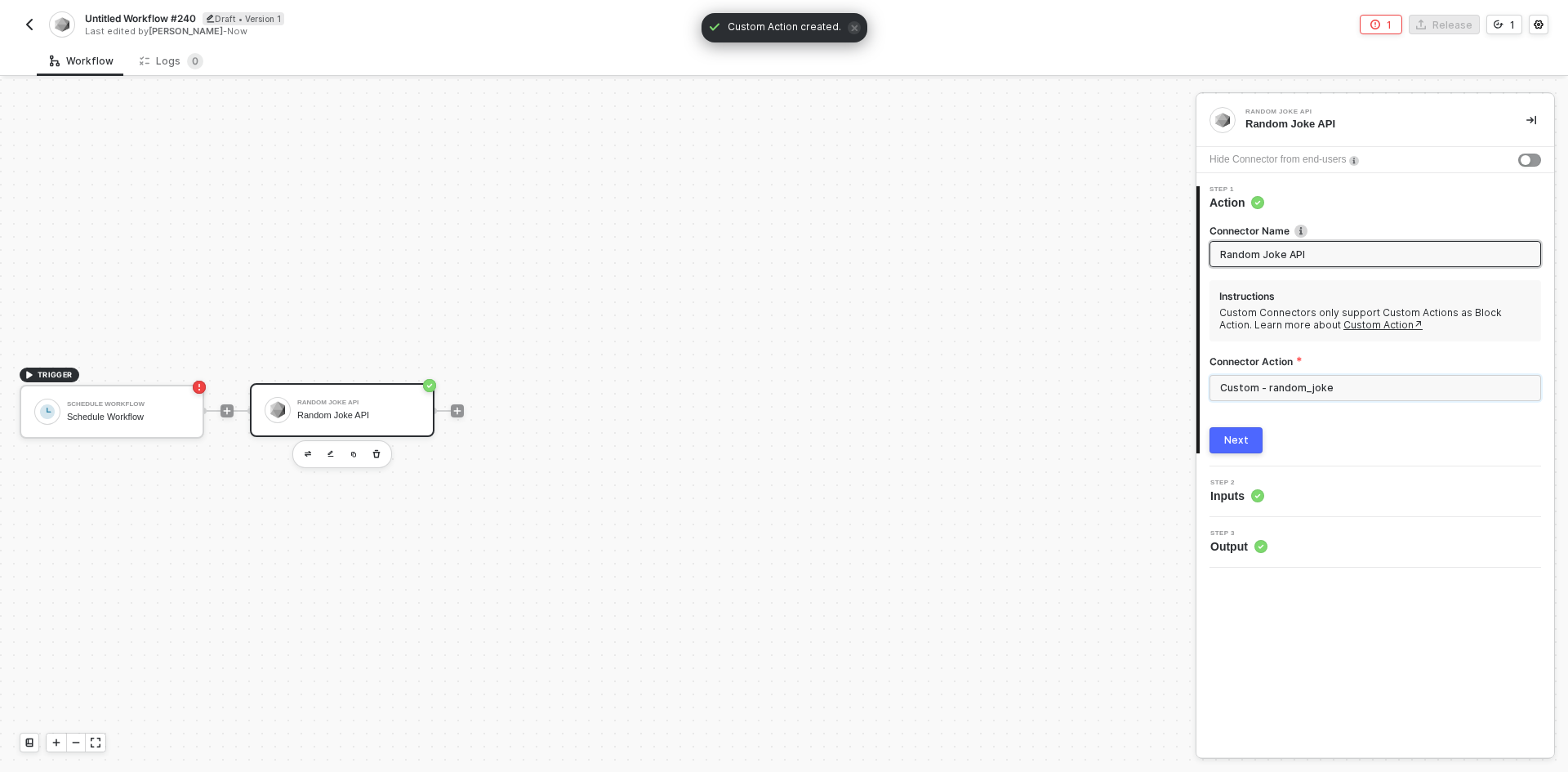
click at [1297, 386] on input "Custom - random_joke" at bounding box center [1376, 388] width 332 height 26
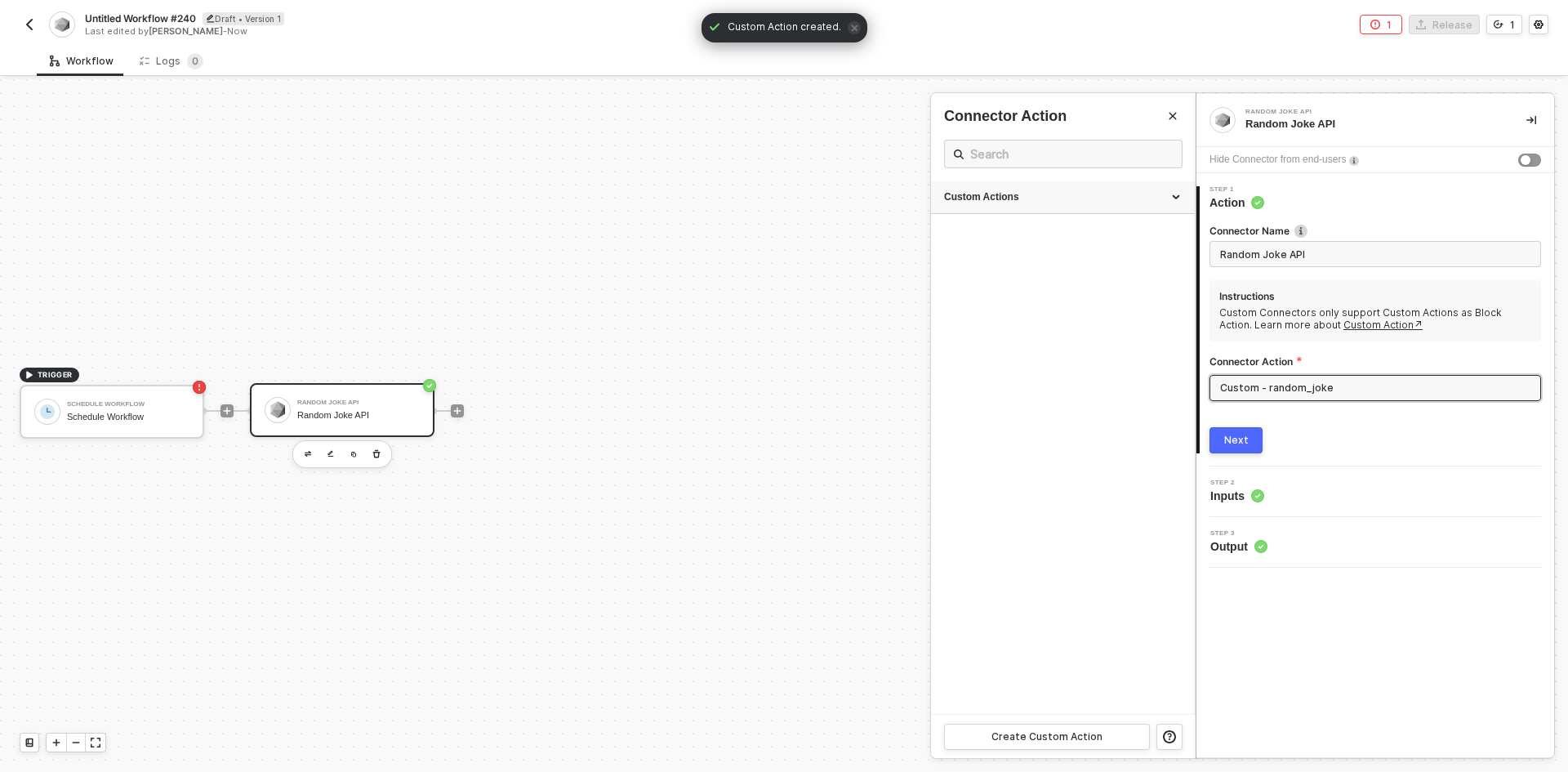
click at [1173, 199] on div "Custom Actions" at bounding box center [1063, 197] width 238 height 14
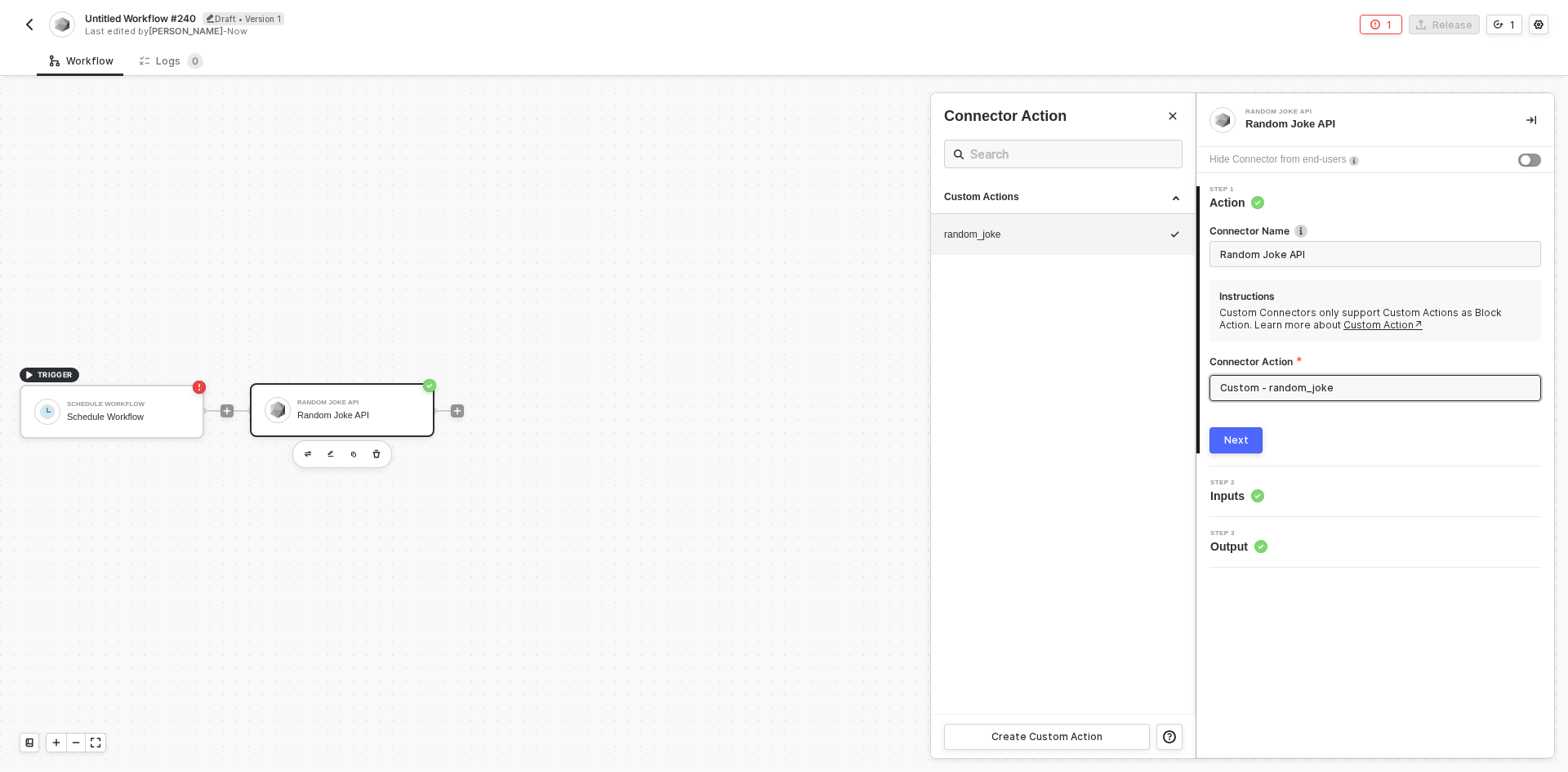
click at [460, 414] on div at bounding box center [784, 425] width 1568 height 693
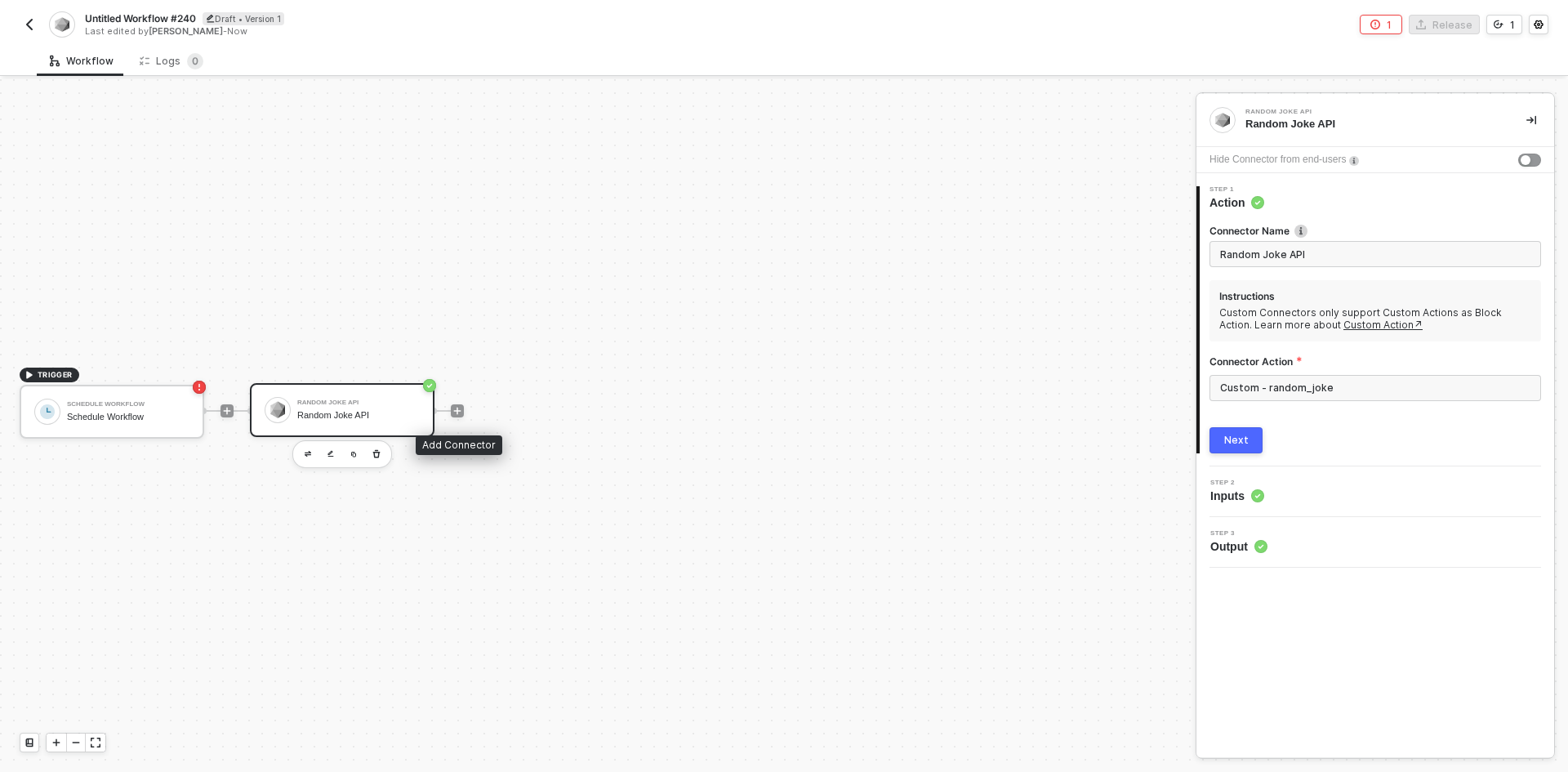
click at [460, 414] on icon "icon-play" at bounding box center [457, 411] width 10 height 10
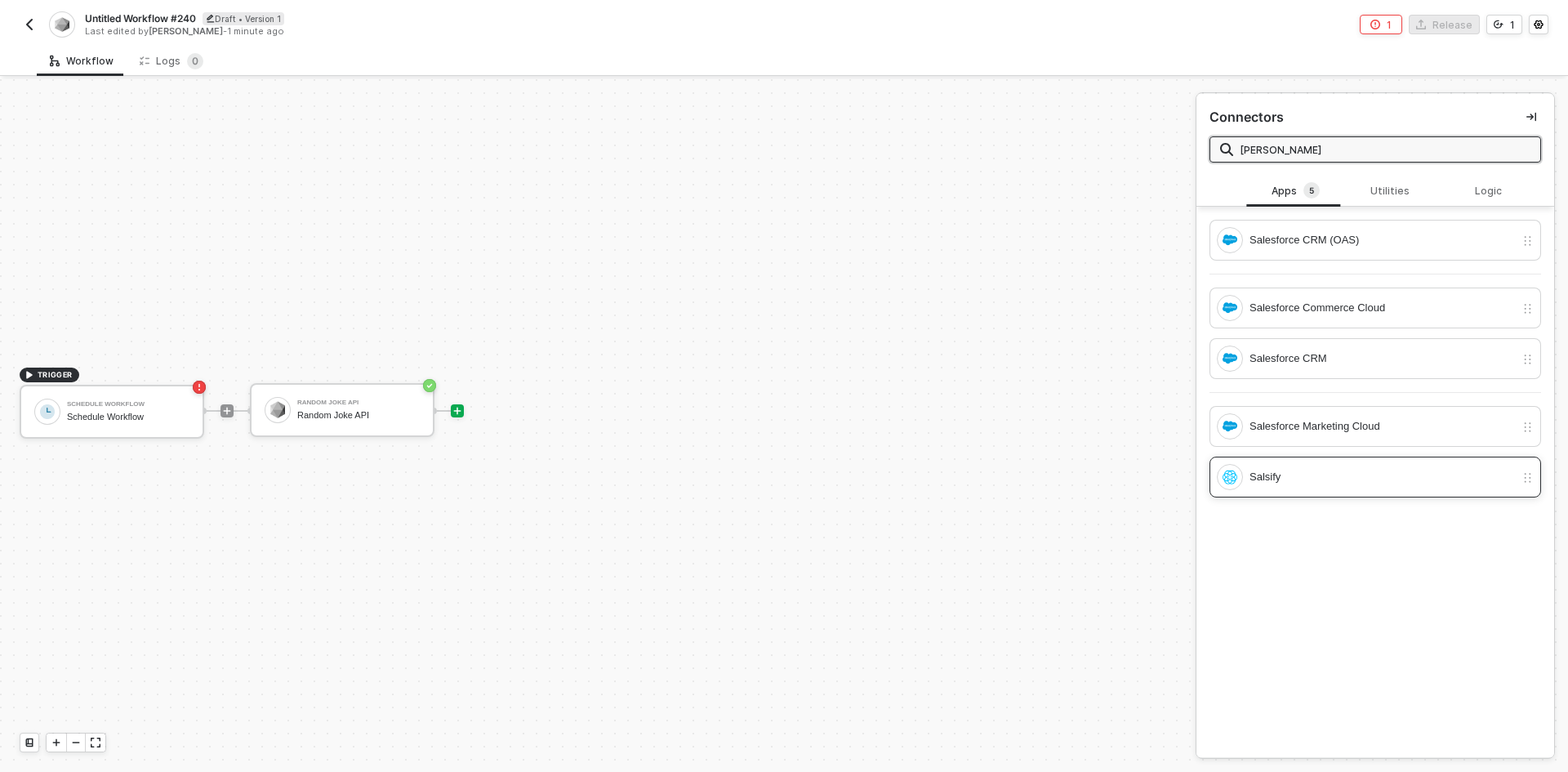
type input "sal"
click at [1362, 472] on div "Salsify" at bounding box center [1382, 477] width 266 height 18
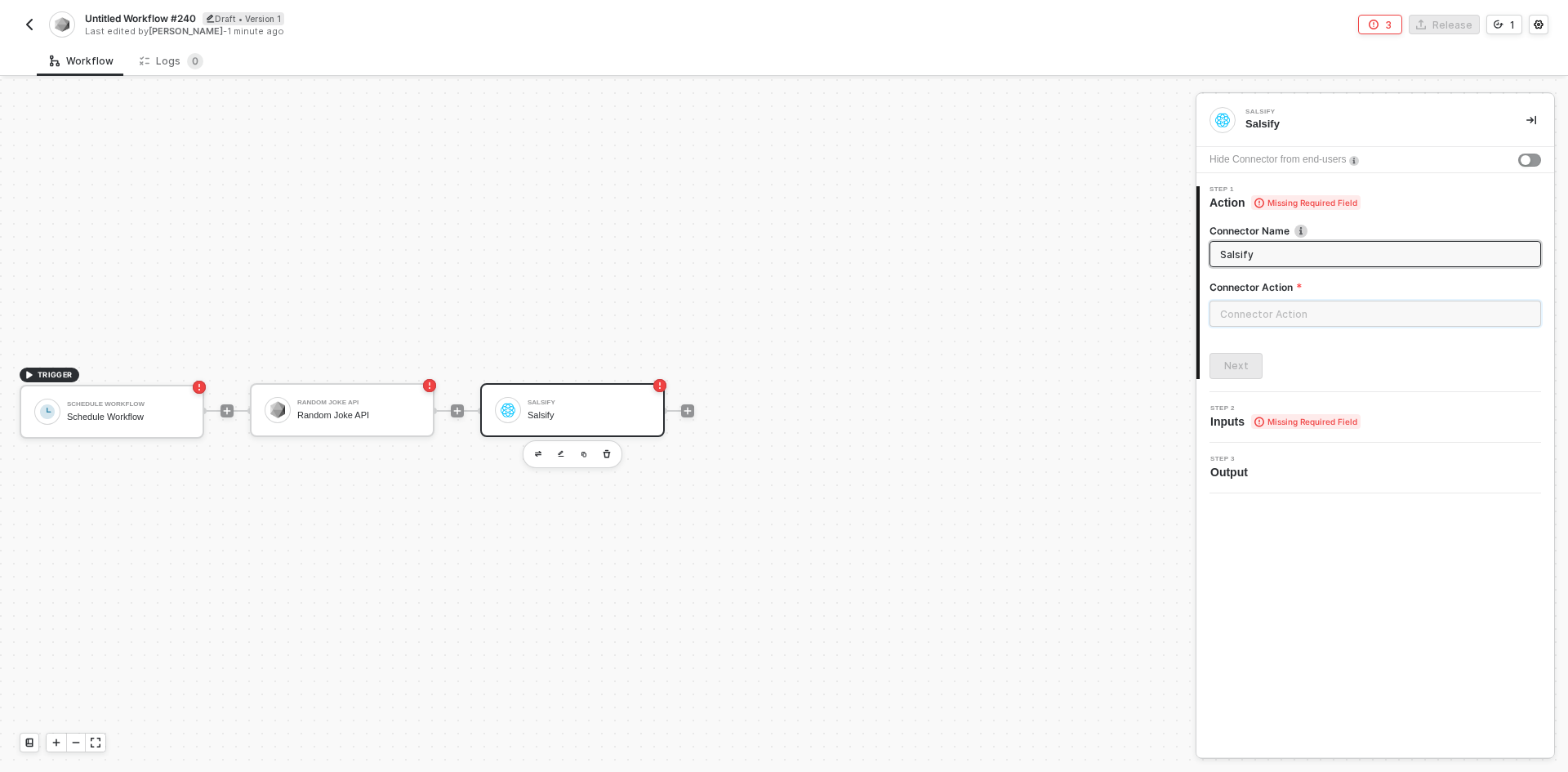
click at [1326, 305] on input "text" at bounding box center [1376, 314] width 332 height 26
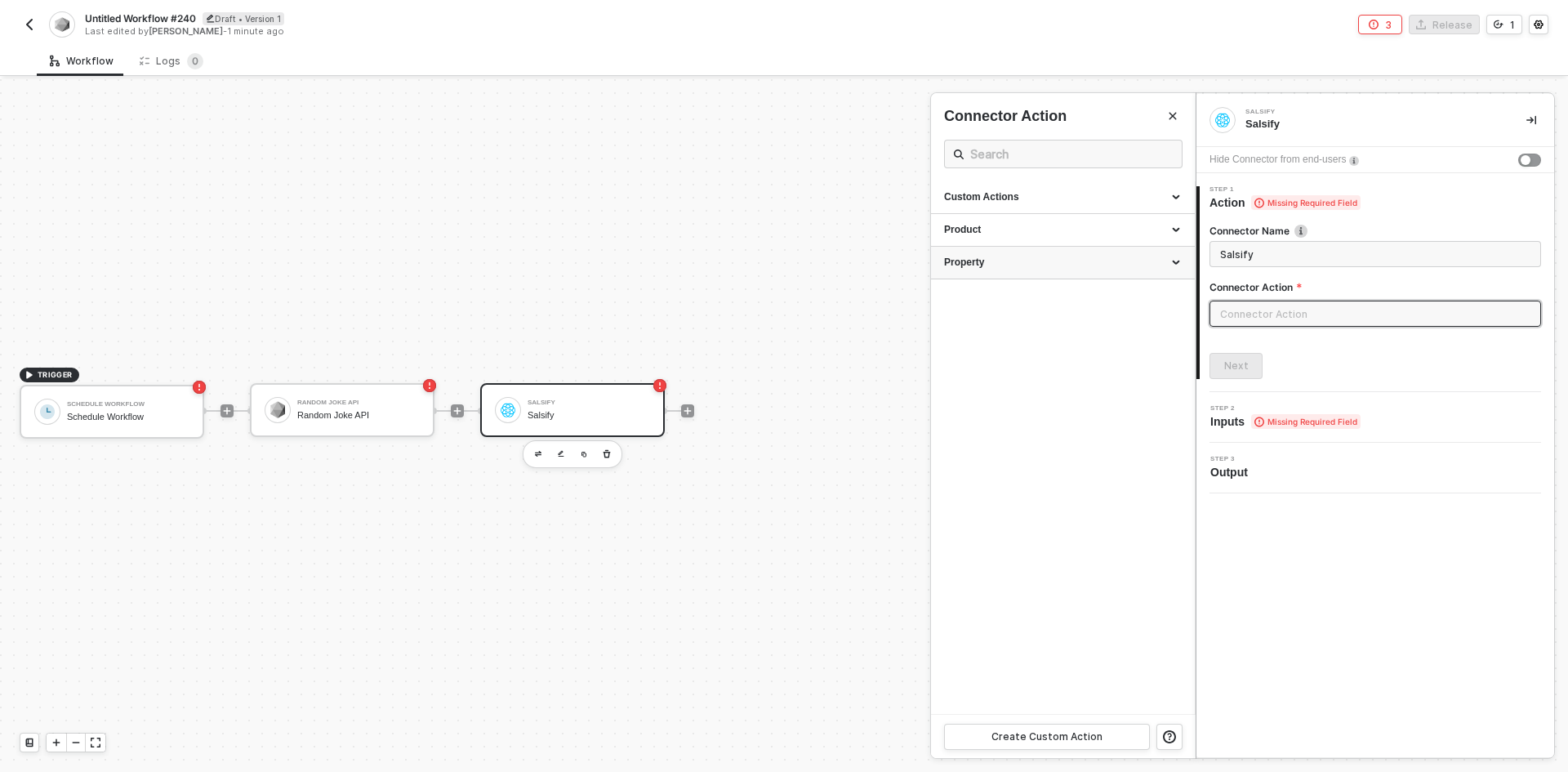
click at [1019, 274] on div "Property" at bounding box center [1063, 263] width 264 height 33
click at [993, 220] on div "Product" at bounding box center [1063, 230] width 264 height 33
click at [1009, 190] on div "Custom Actions" at bounding box center [1063, 198] width 264 height 33
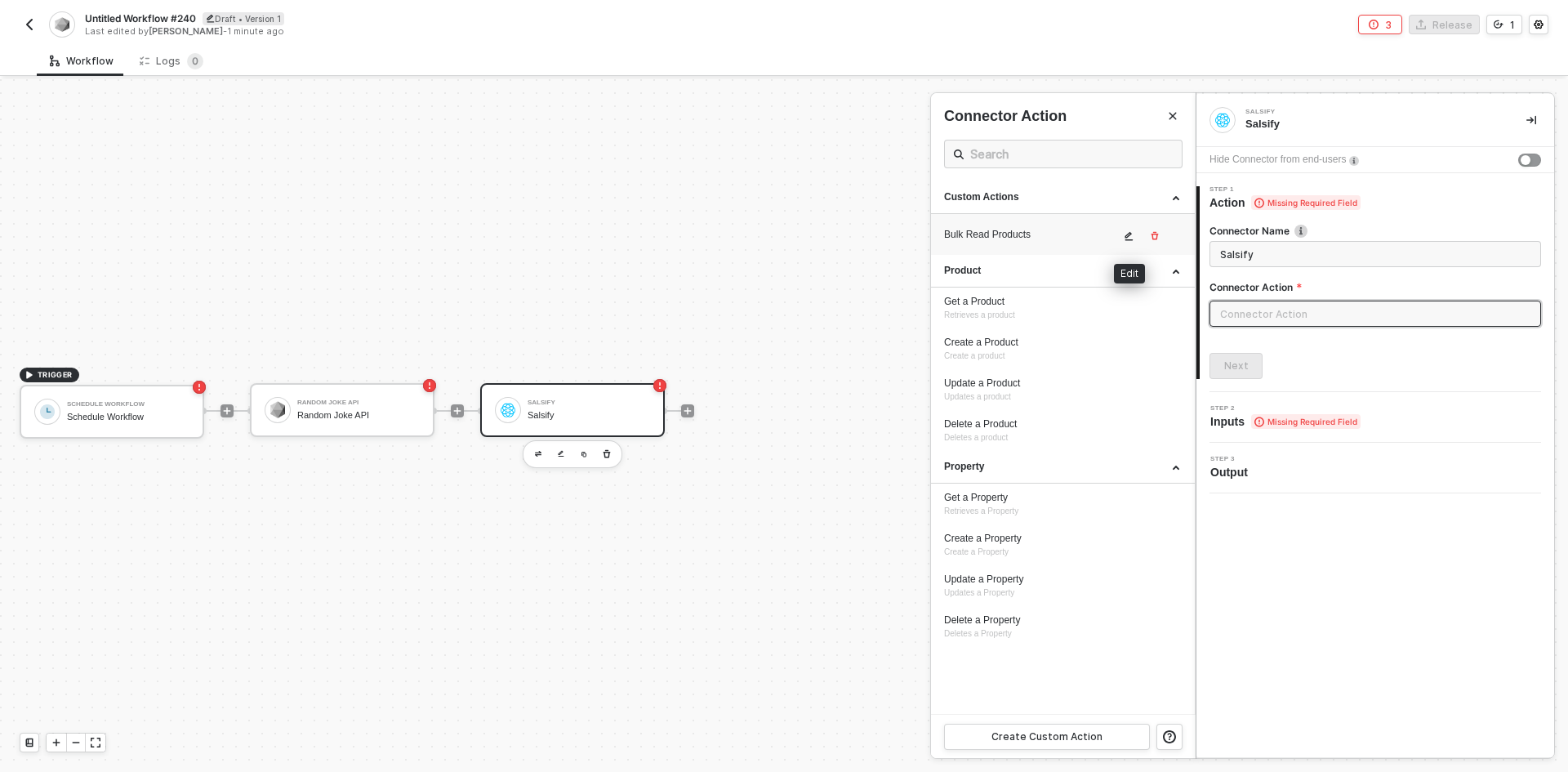
click at [1122, 231] on button "button" at bounding box center [1130, 236] width 20 height 20
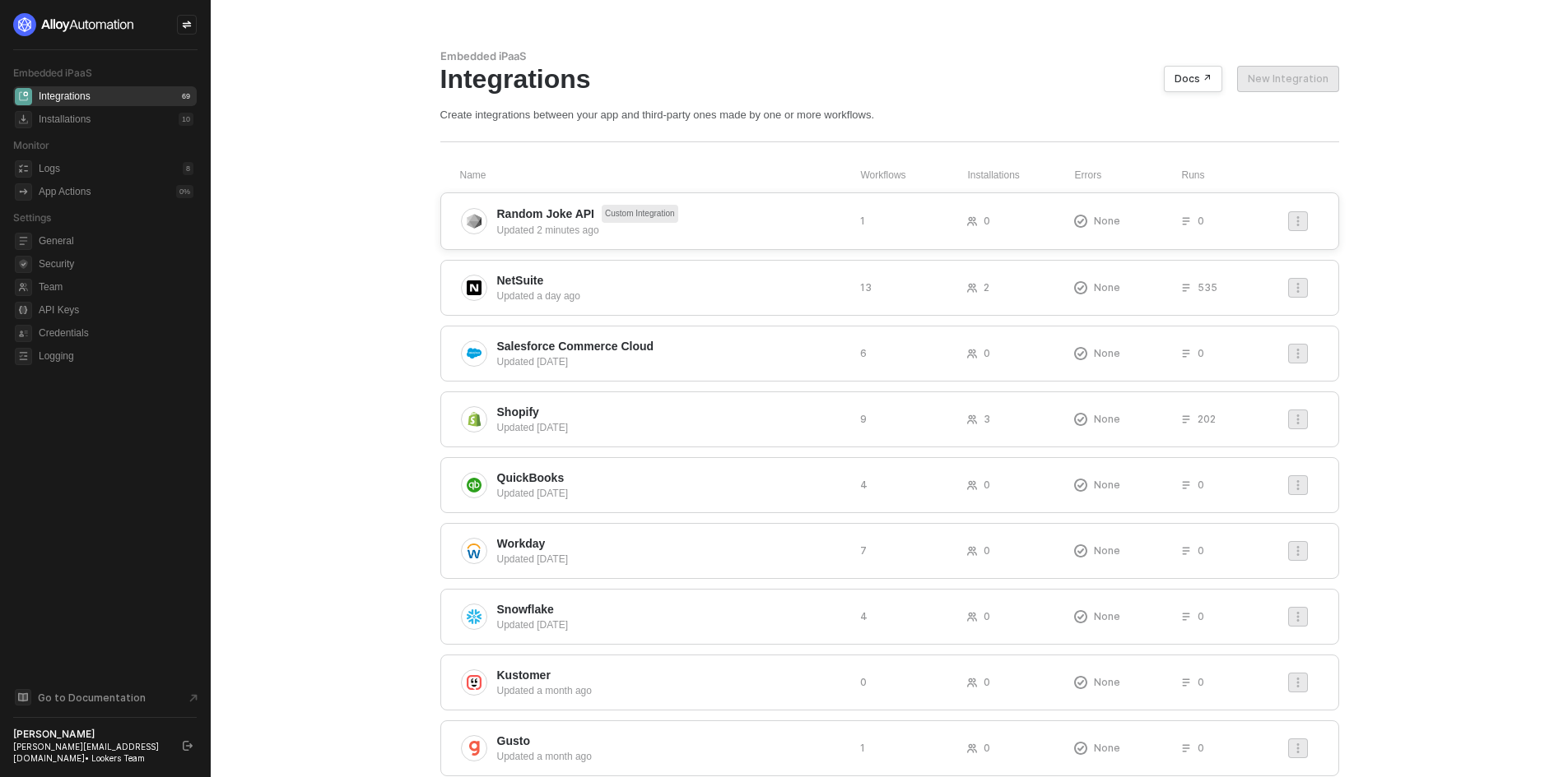
click at [517, 219] on span "Random Joke API" at bounding box center [546, 214] width 98 height 17
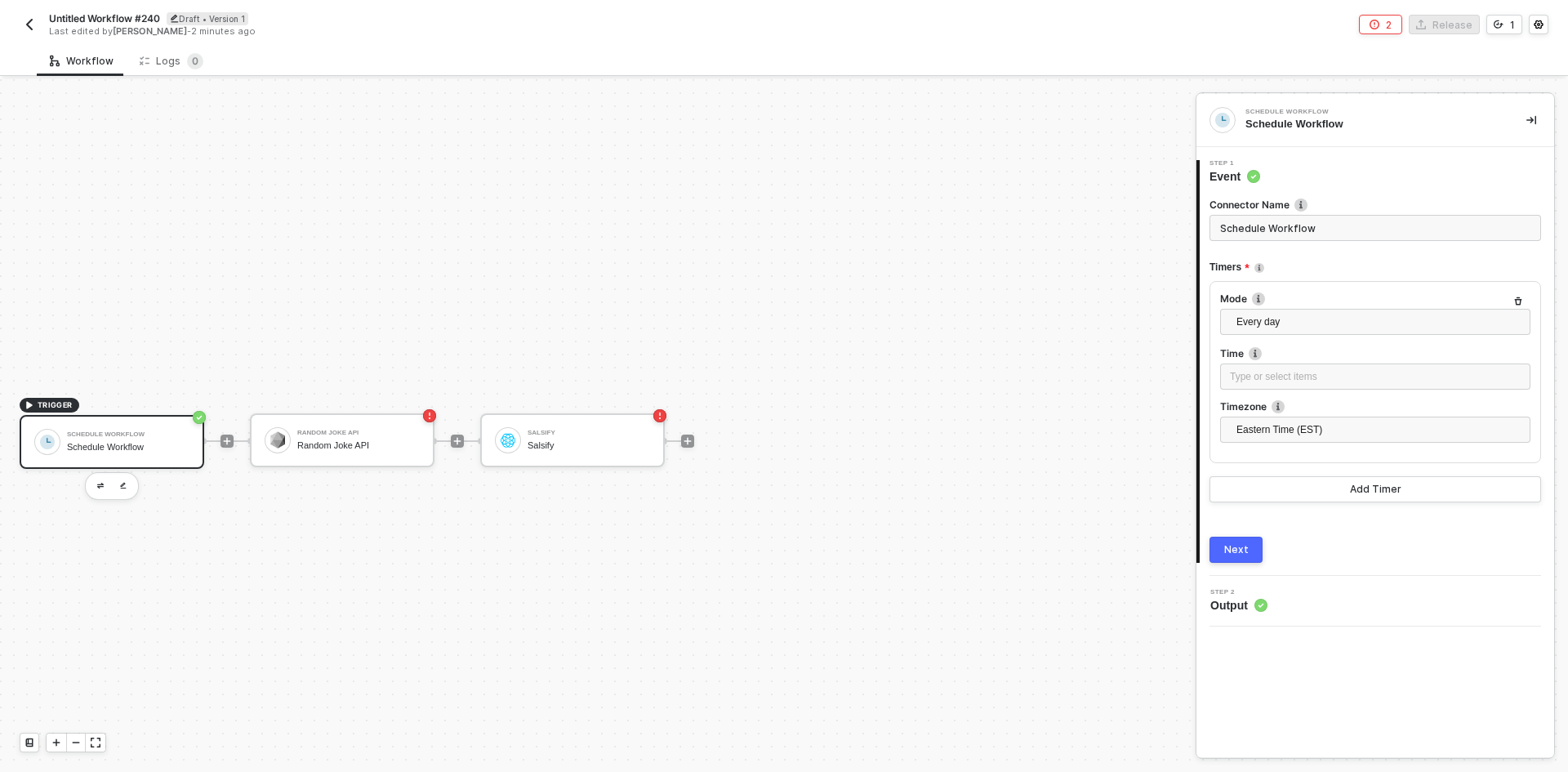
scroll to position [31, 0]
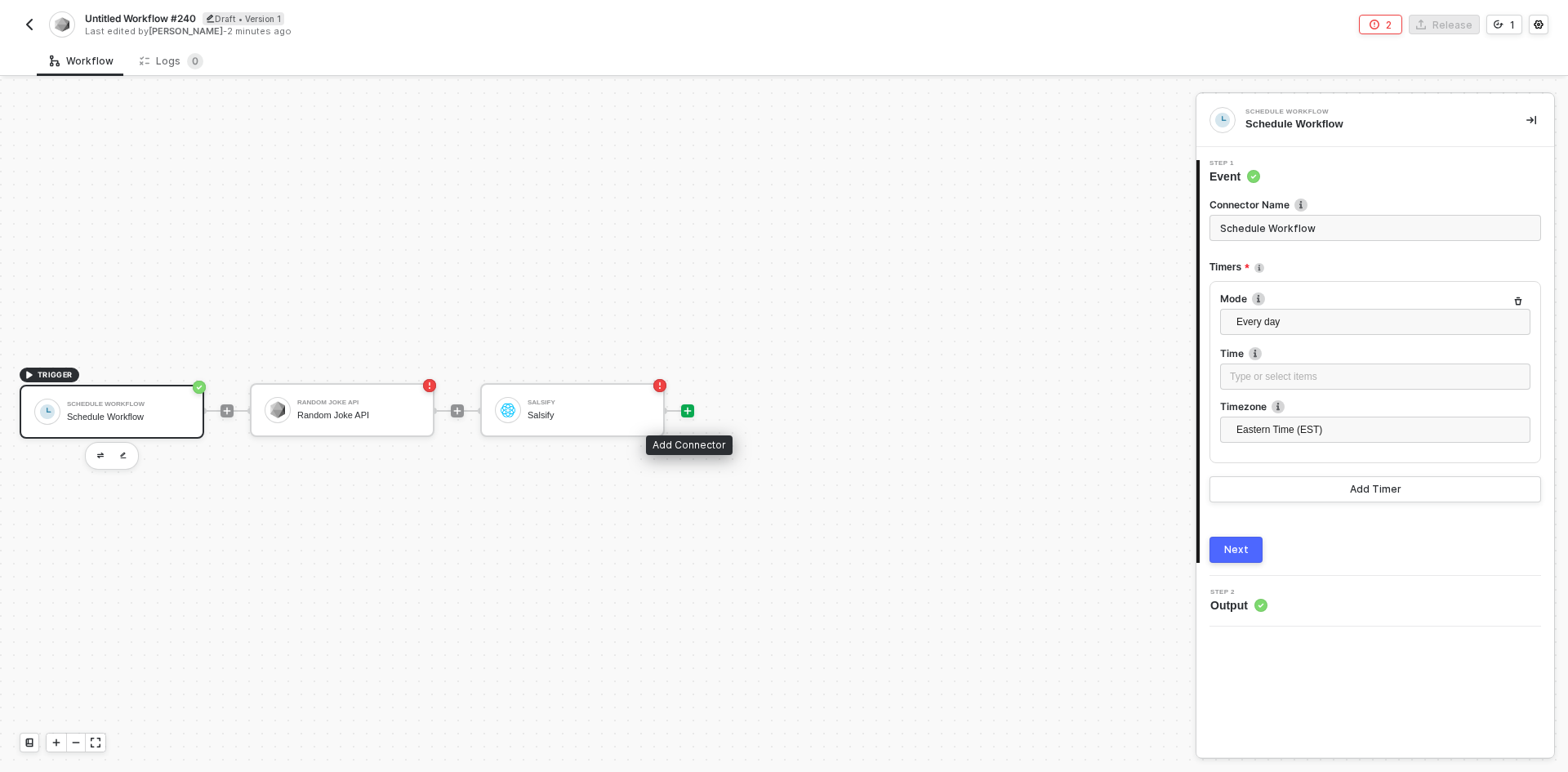
click at [688, 410] on icon "icon-play" at bounding box center [687, 411] width 10 height 10
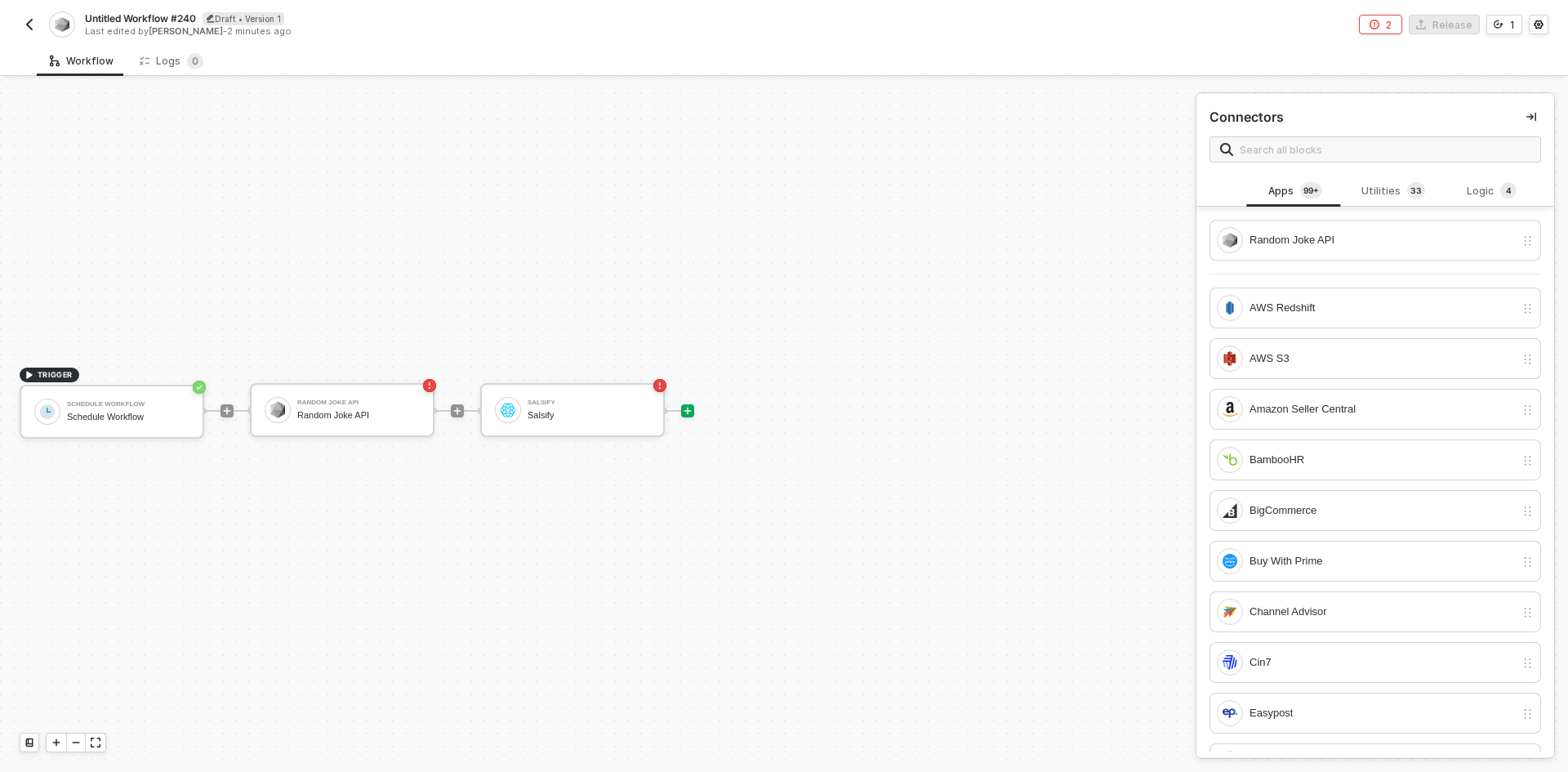
click at [38, 25] on button "button" at bounding box center [30, 25] width 20 height 20
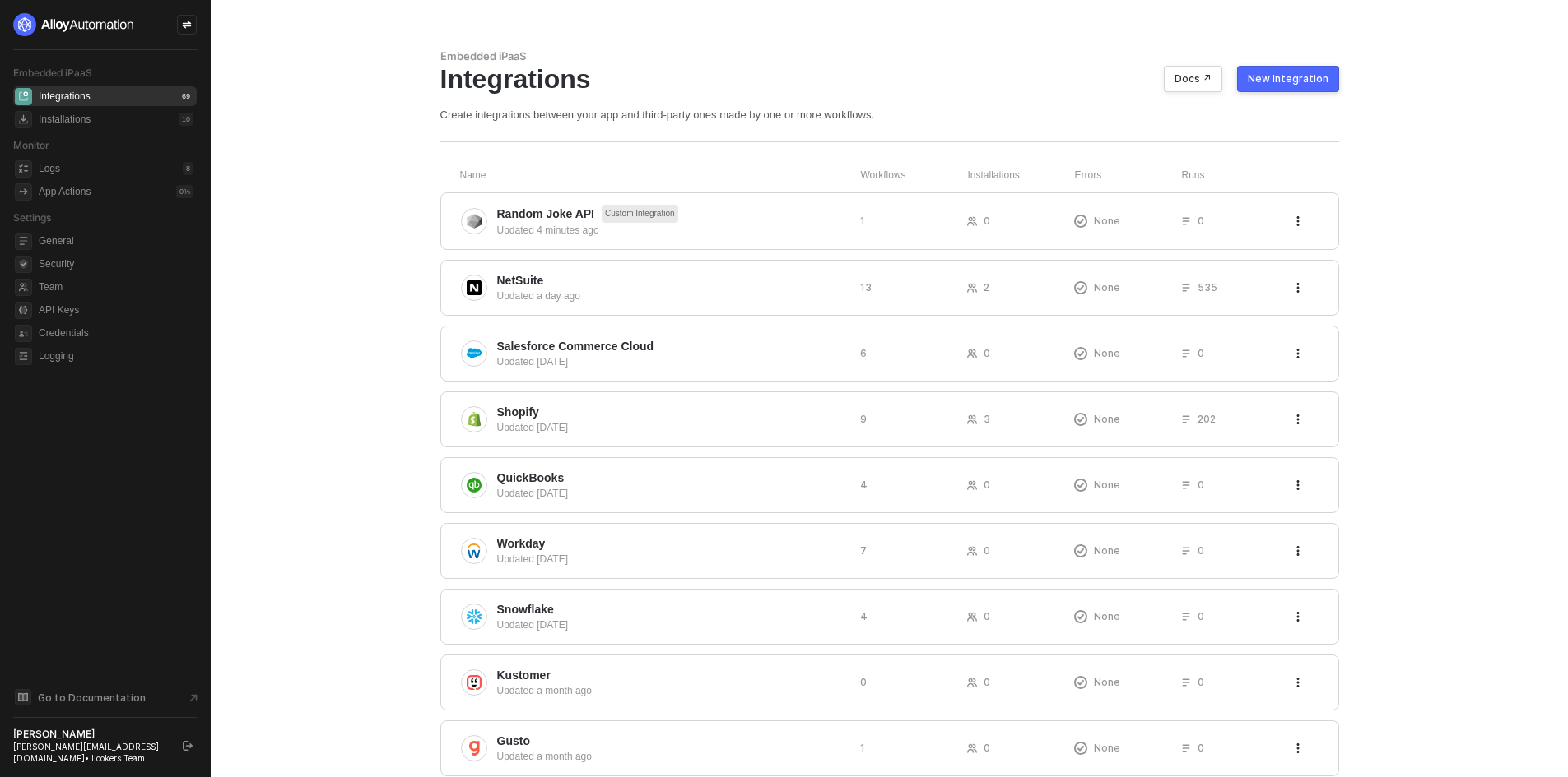
click at [1274, 80] on div "New Integration" at bounding box center [1288, 79] width 81 height 13
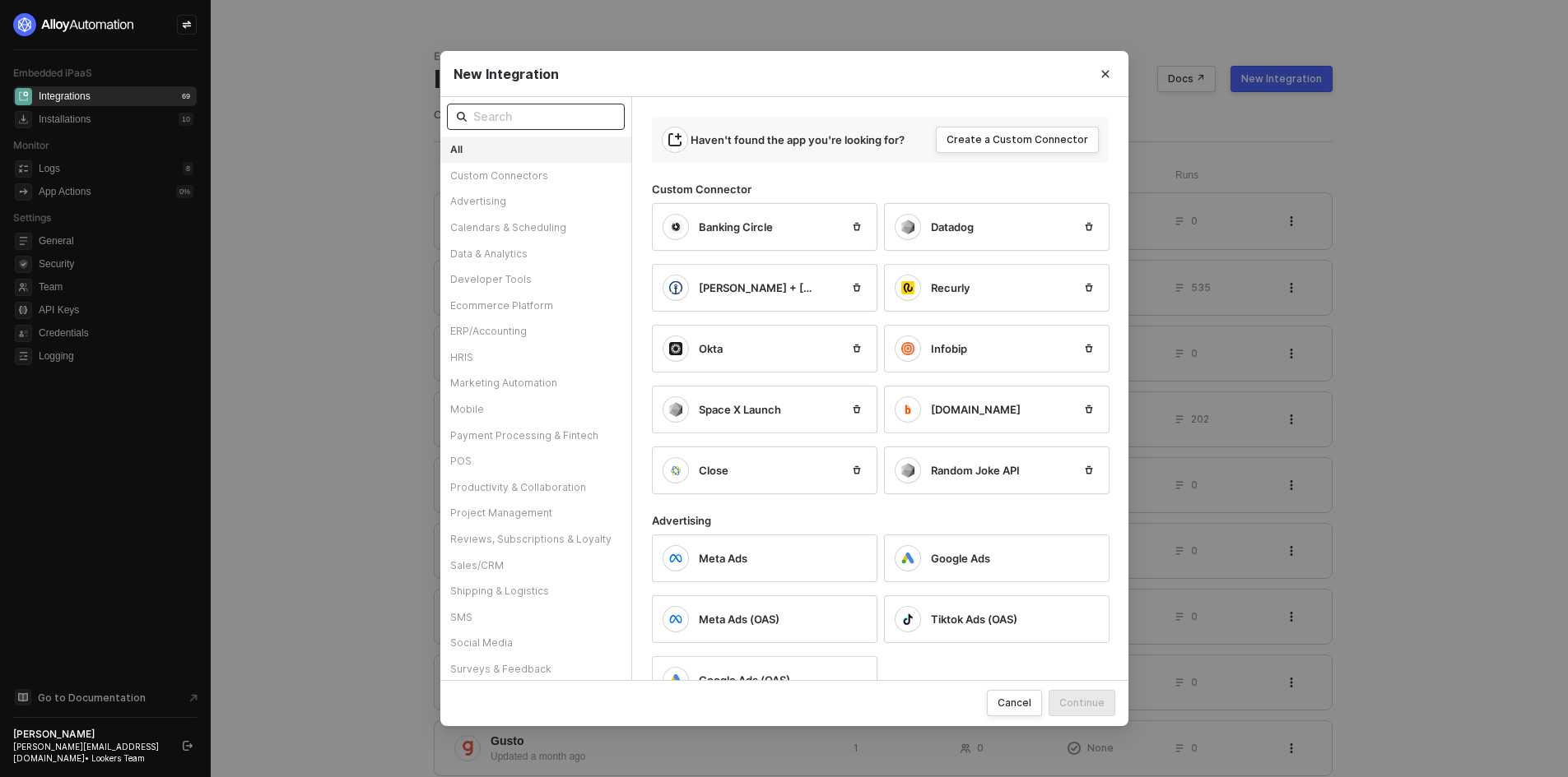
click at [545, 111] on input "text" at bounding box center [544, 117] width 141 height 18
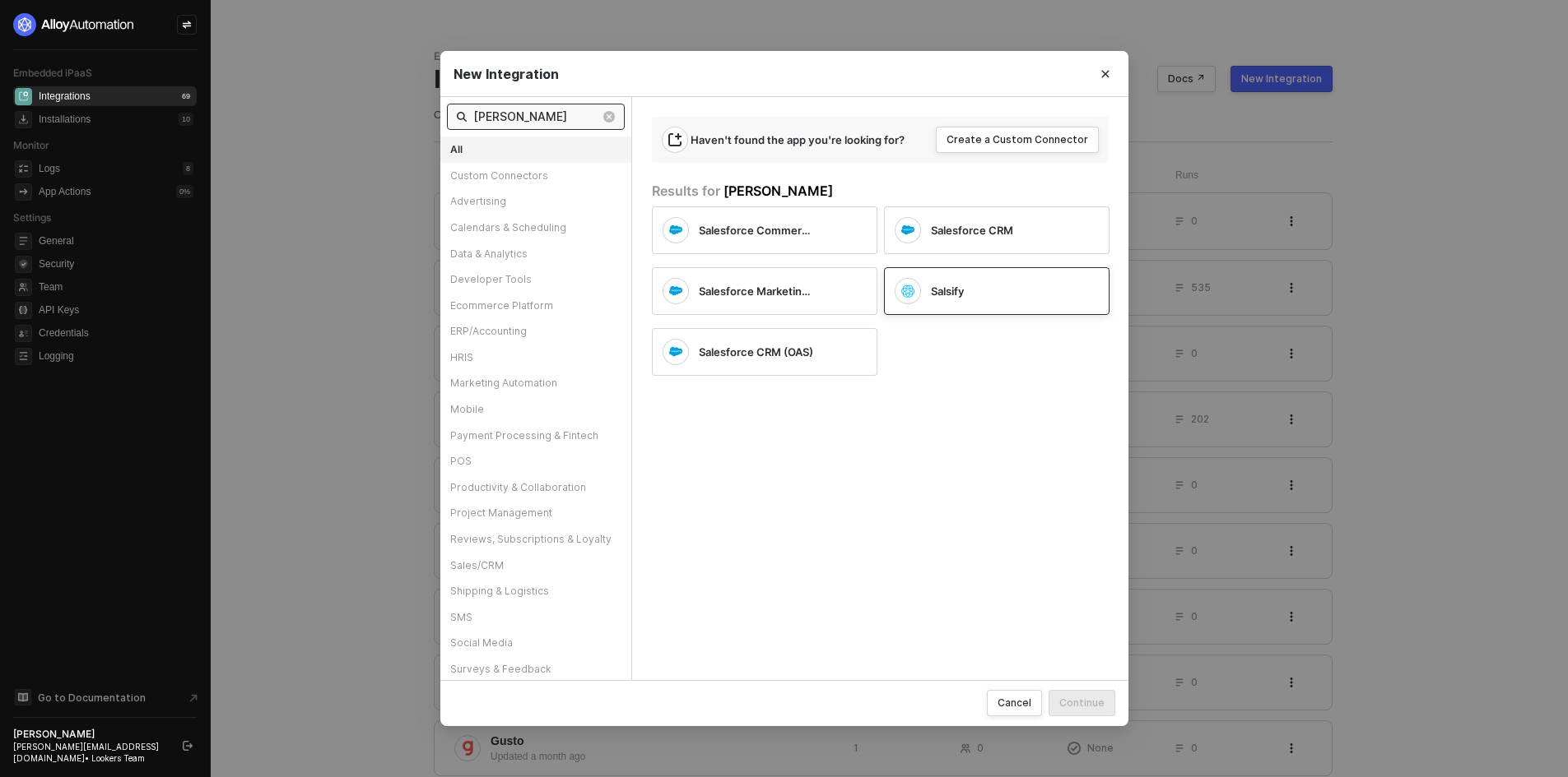
type input "[PERSON_NAME]"
click at [998, 288] on div "Salsify" at bounding box center [1001, 291] width 141 height 15
click at [1102, 712] on button "Continue" at bounding box center [1082, 703] width 67 height 27
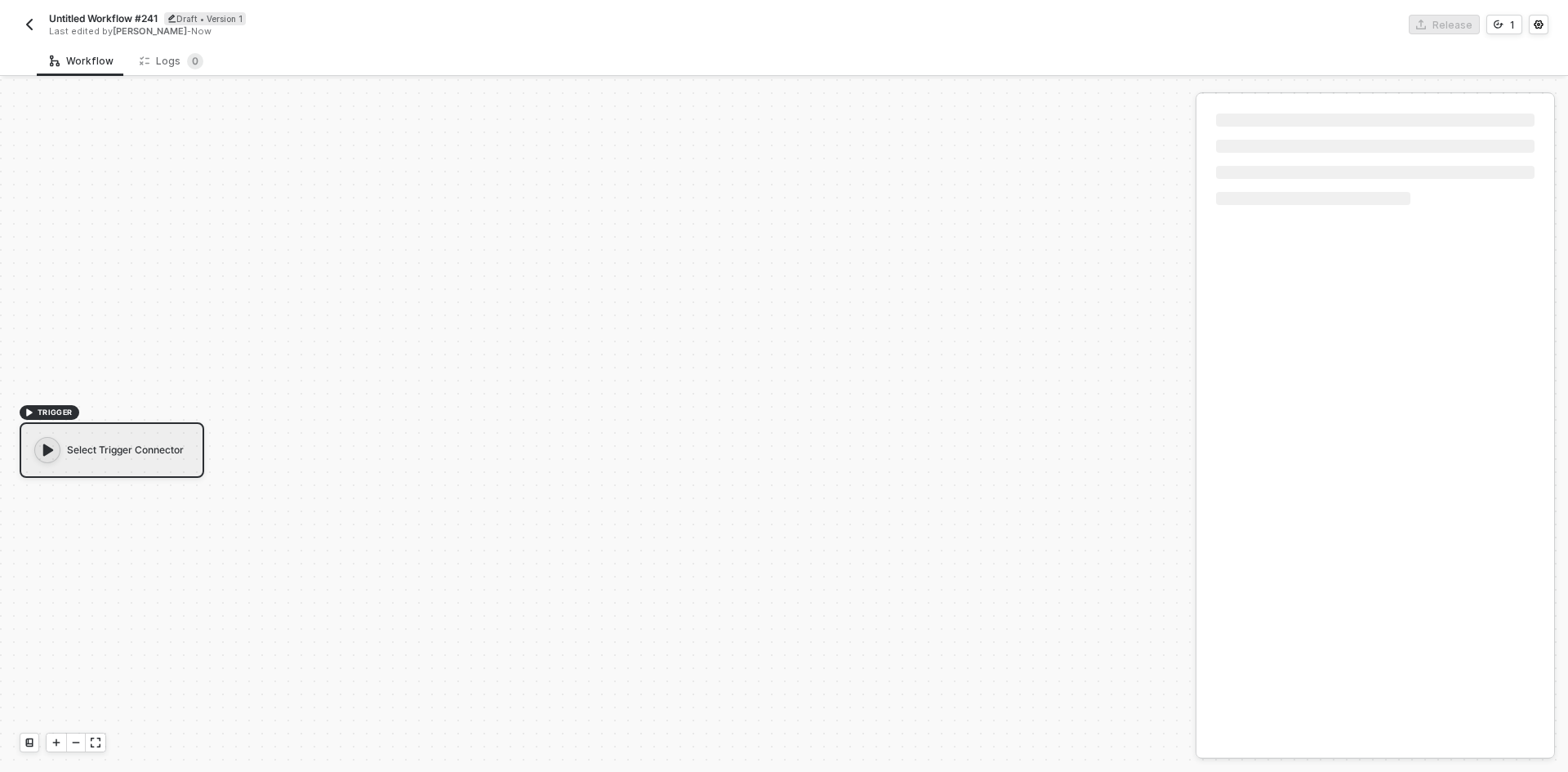
scroll to position [31, 0]
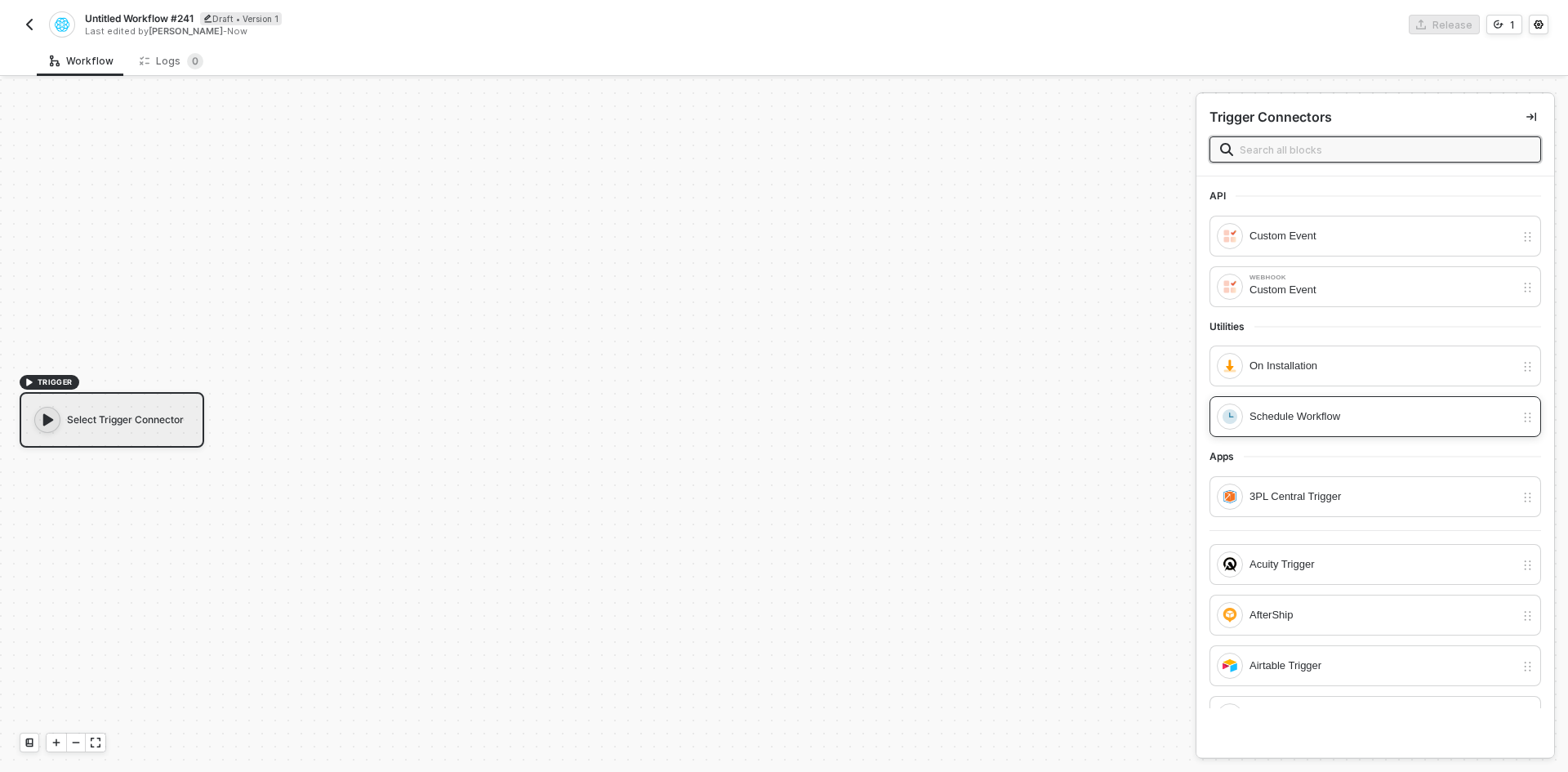
click at [1317, 432] on div "Schedule Workflow" at bounding box center [1376, 416] width 332 height 40
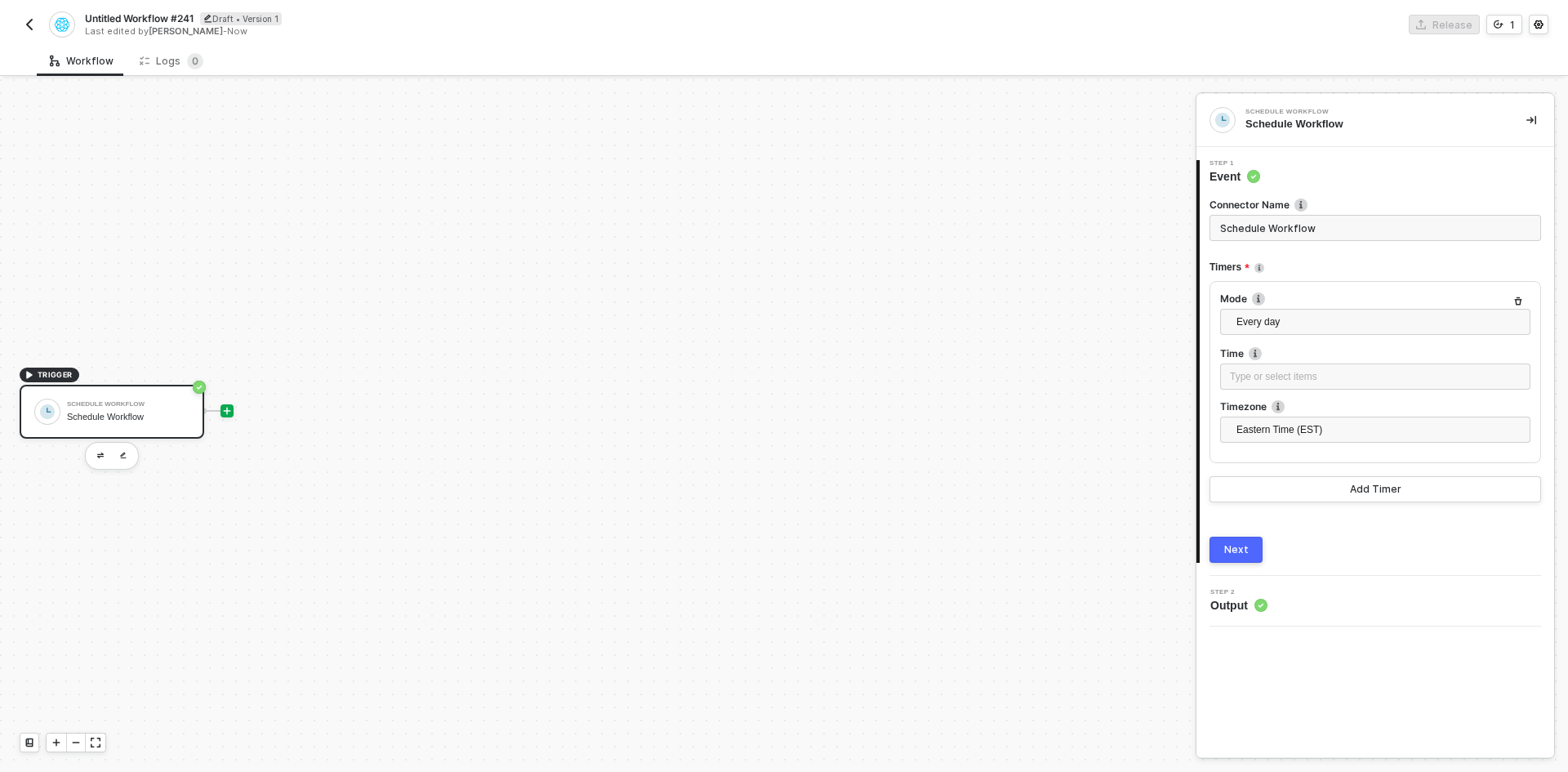
click at [229, 414] on icon "icon-play" at bounding box center [227, 411] width 10 height 10
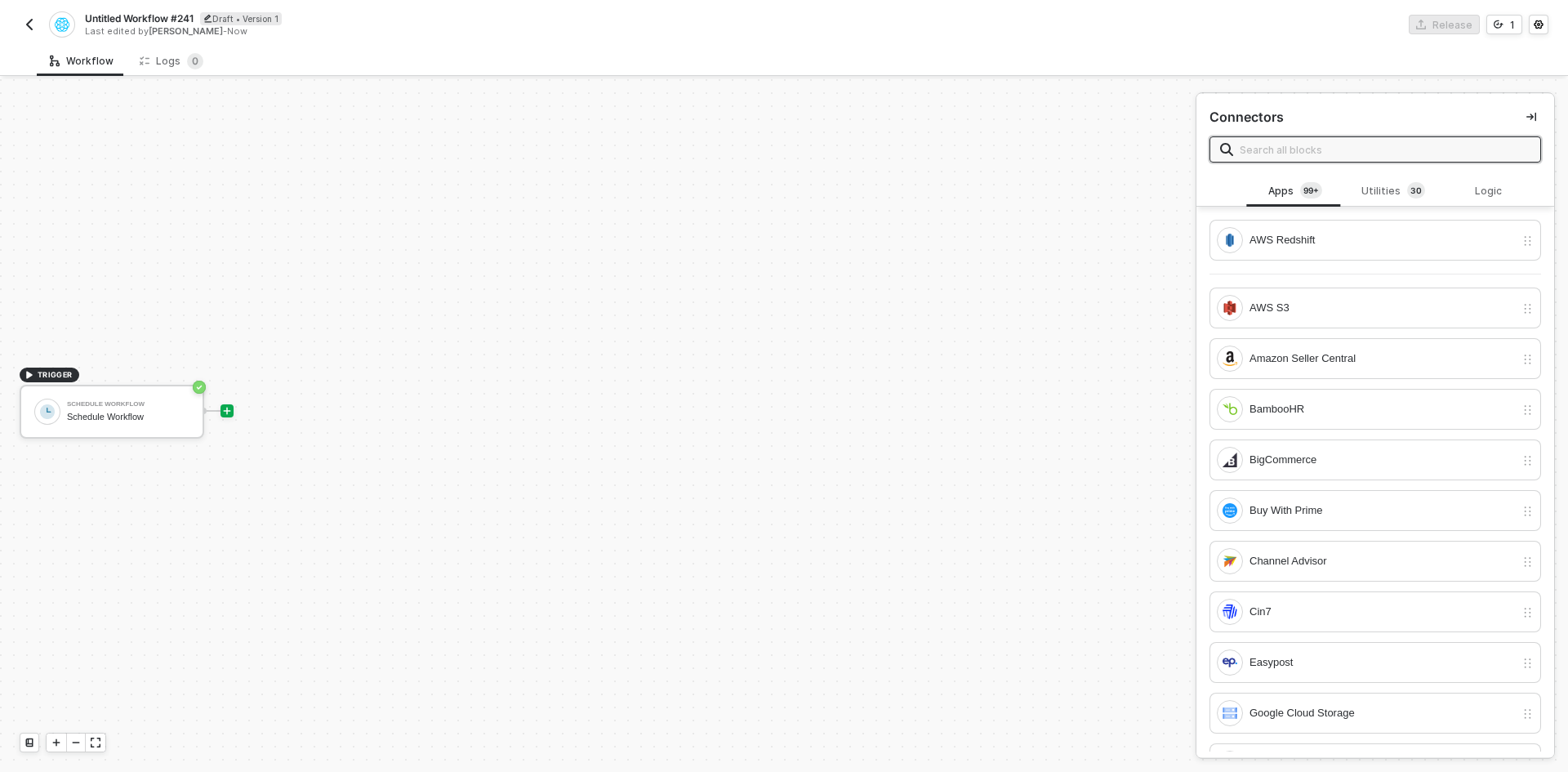
click at [1299, 157] on input "text" at bounding box center [1386, 149] width 290 height 18
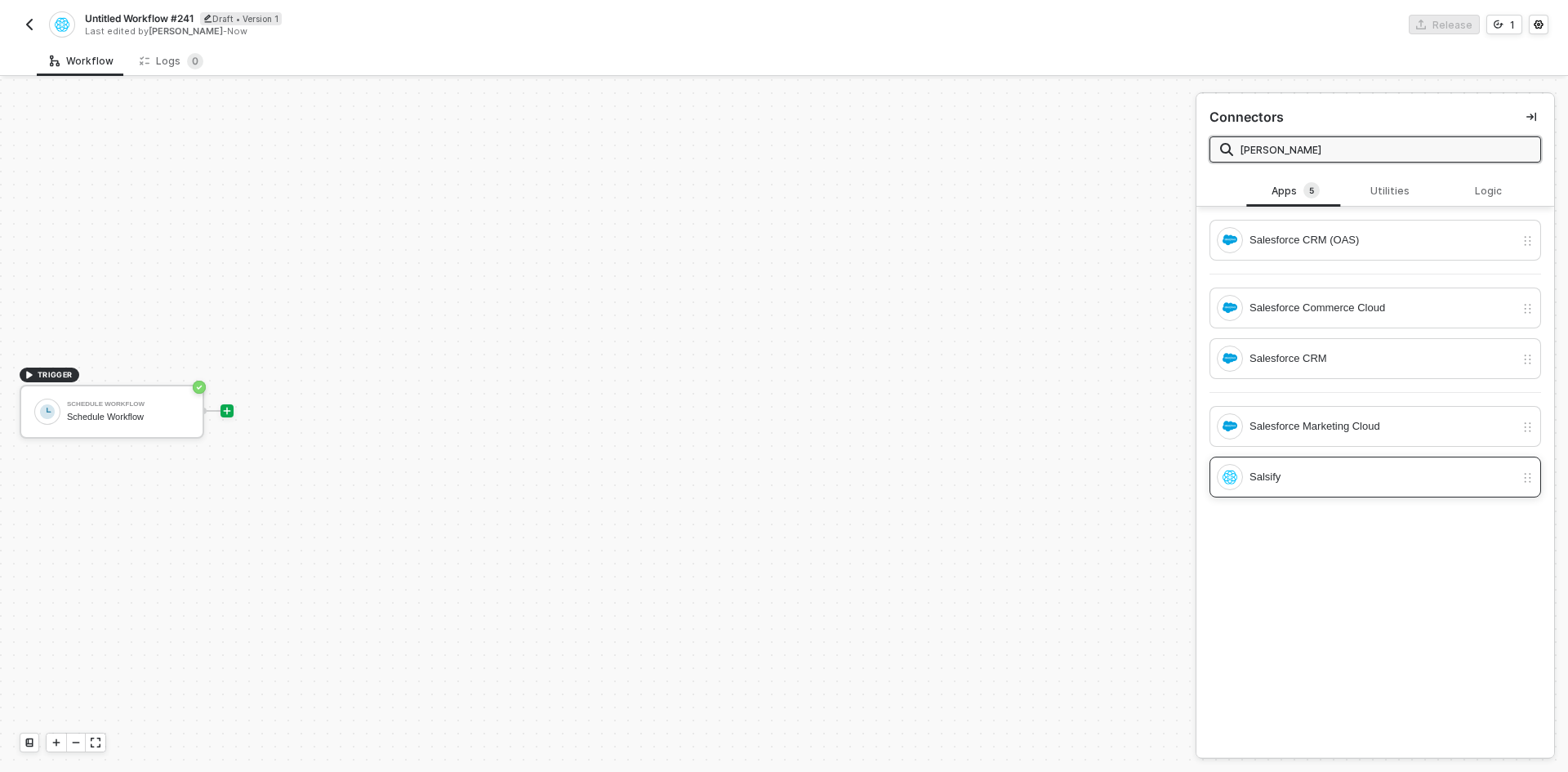
type input "sal"
click at [1391, 480] on div "Salsify" at bounding box center [1382, 477] width 266 height 18
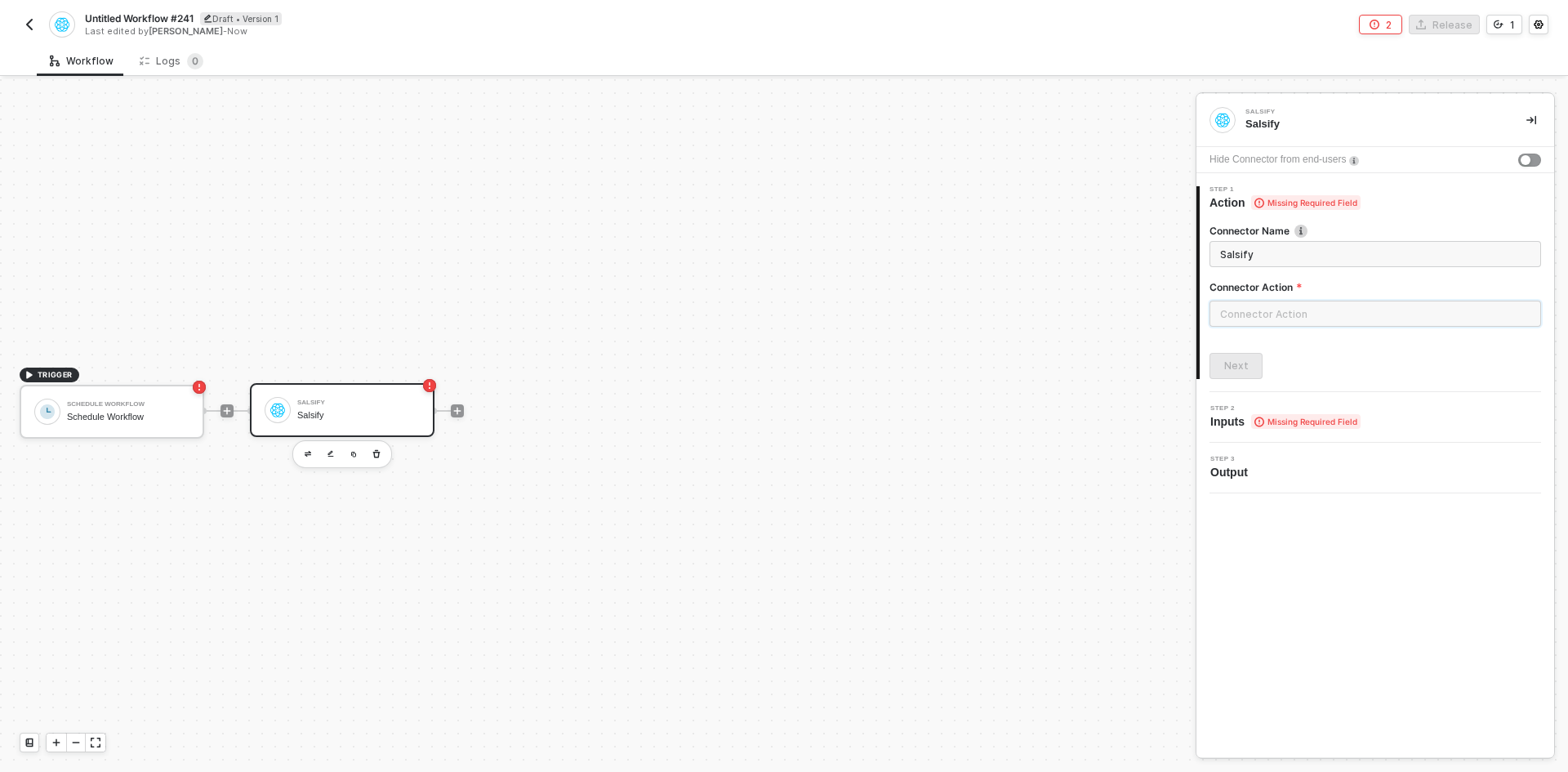
click at [1297, 310] on input "text" at bounding box center [1376, 314] width 332 height 26
click at [1084, 270] on div "Property" at bounding box center [1063, 263] width 238 height 14
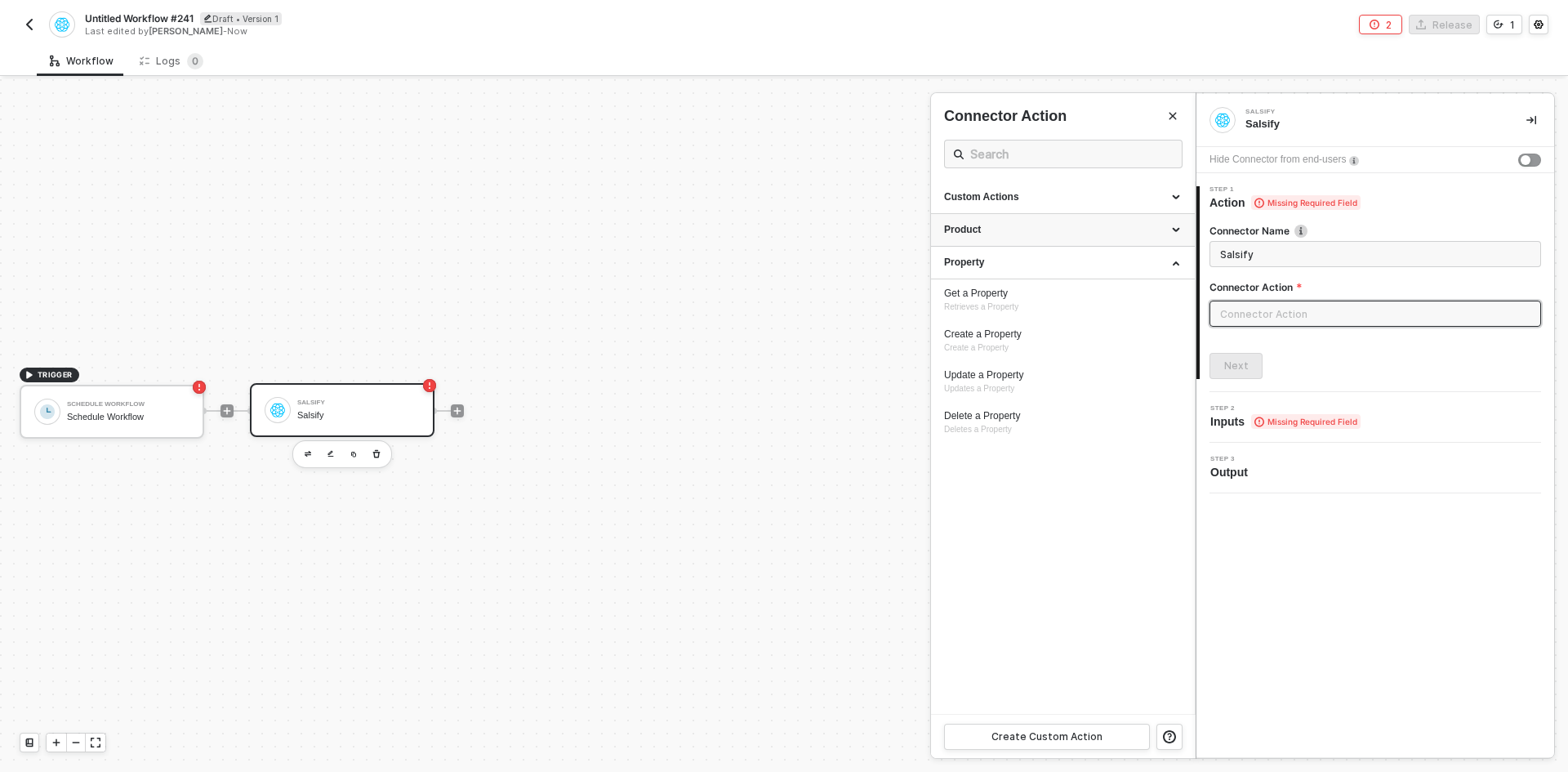
click at [1080, 231] on div "Product" at bounding box center [1063, 230] width 238 height 14
click at [1080, 305] on div "Create a Product" at bounding box center [1063, 301] width 238 height 14
type input "Create a product"
type input "Product - Create a Product"
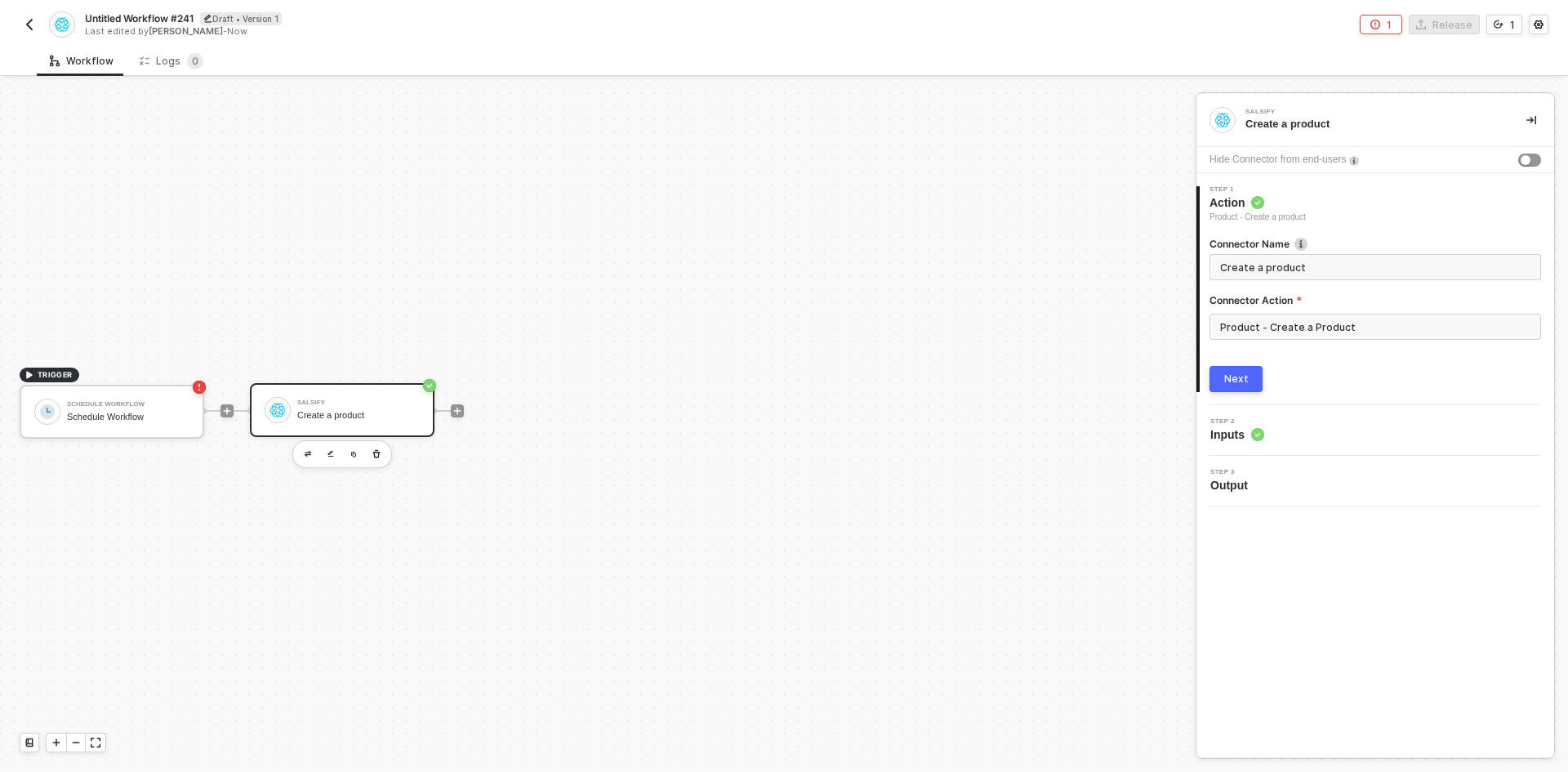
click at [1263, 382] on div "Next" at bounding box center [1376, 379] width 332 height 26
click at [1248, 381] on button "Next" at bounding box center [1236, 379] width 53 height 26
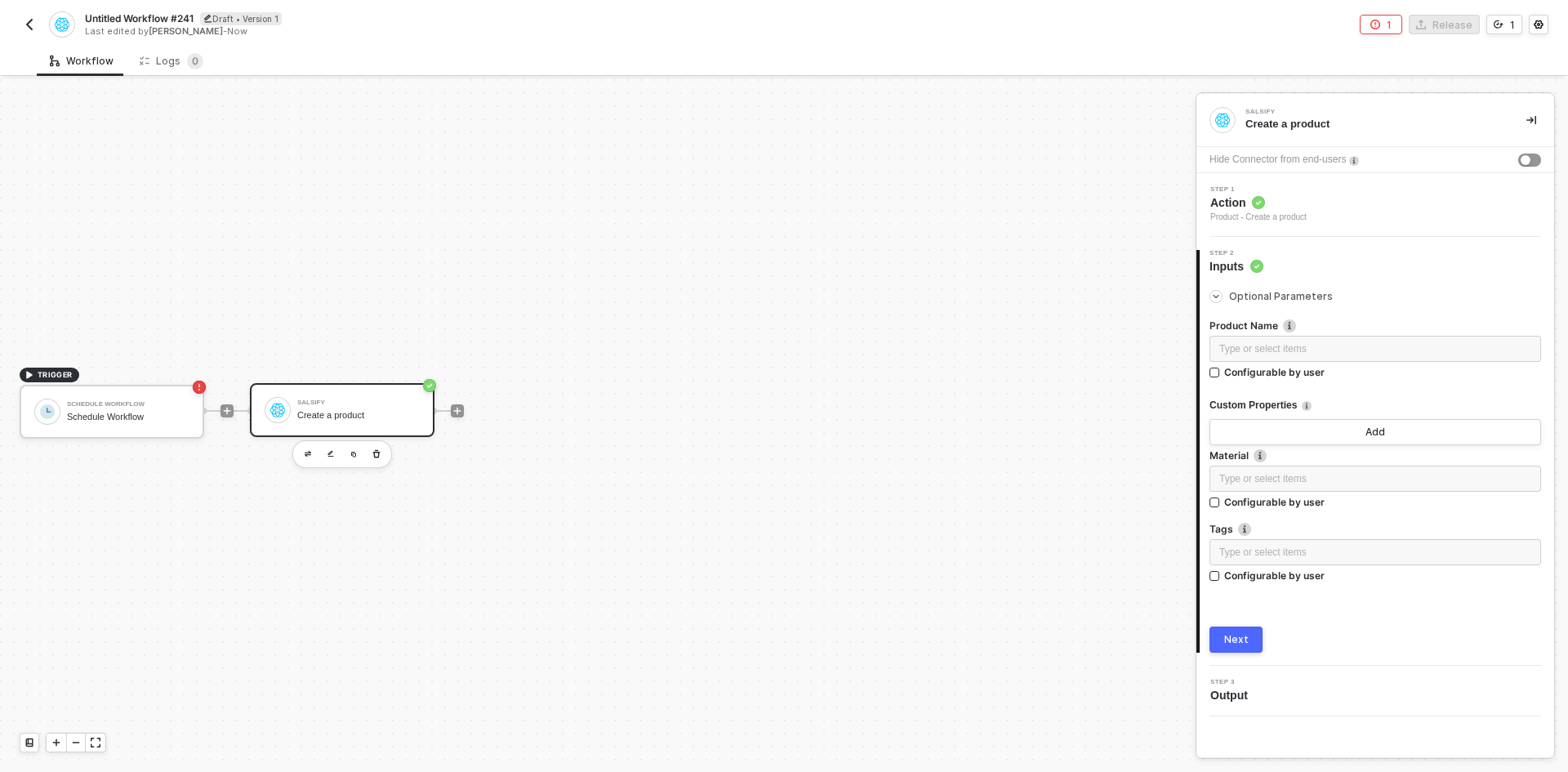
click at [1248, 628] on button "Next" at bounding box center [1236, 640] width 53 height 26
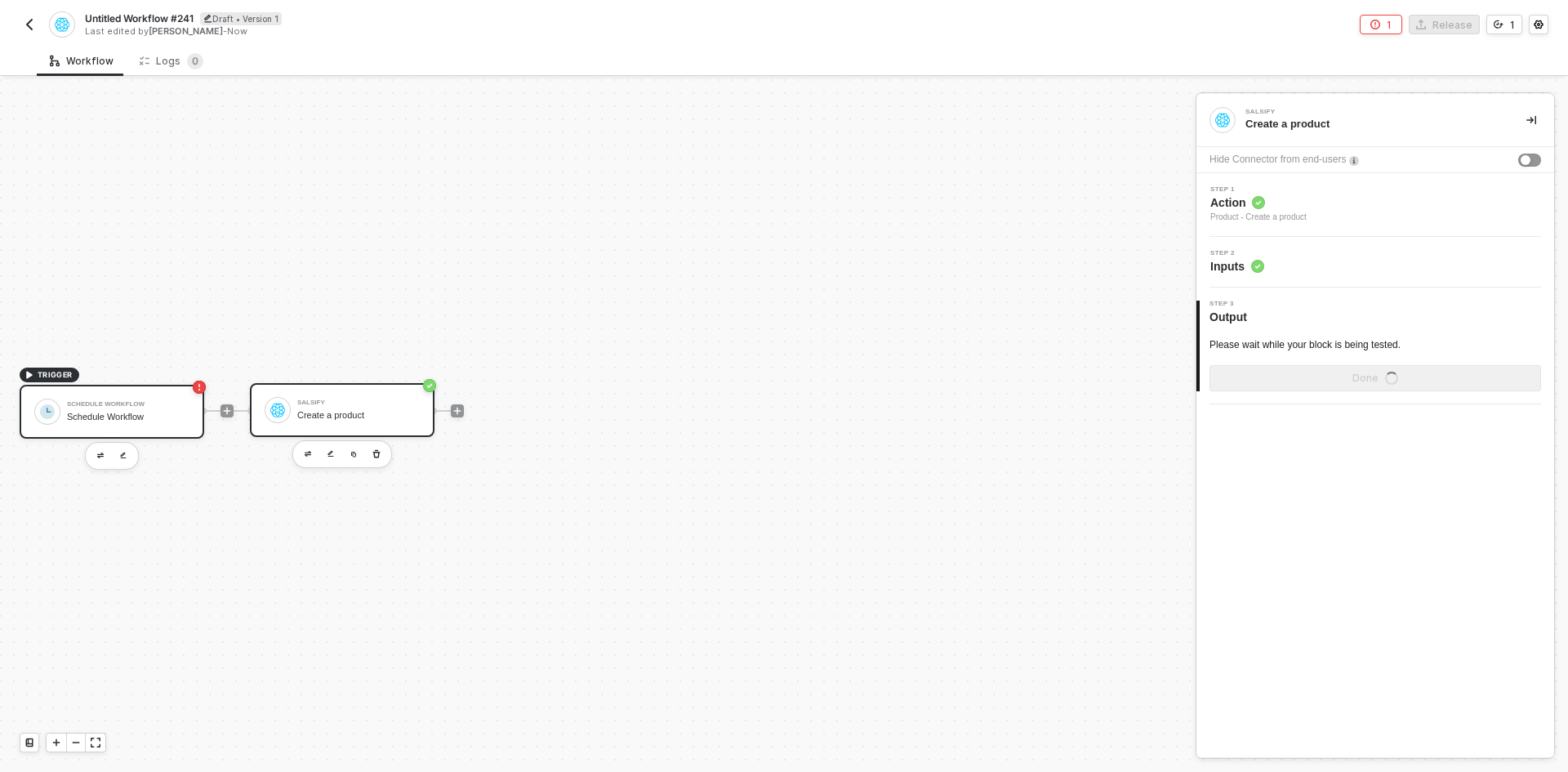
click at [148, 418] on div "Schedule Workflow" at bounding box center [128, 417] width 122 height 11
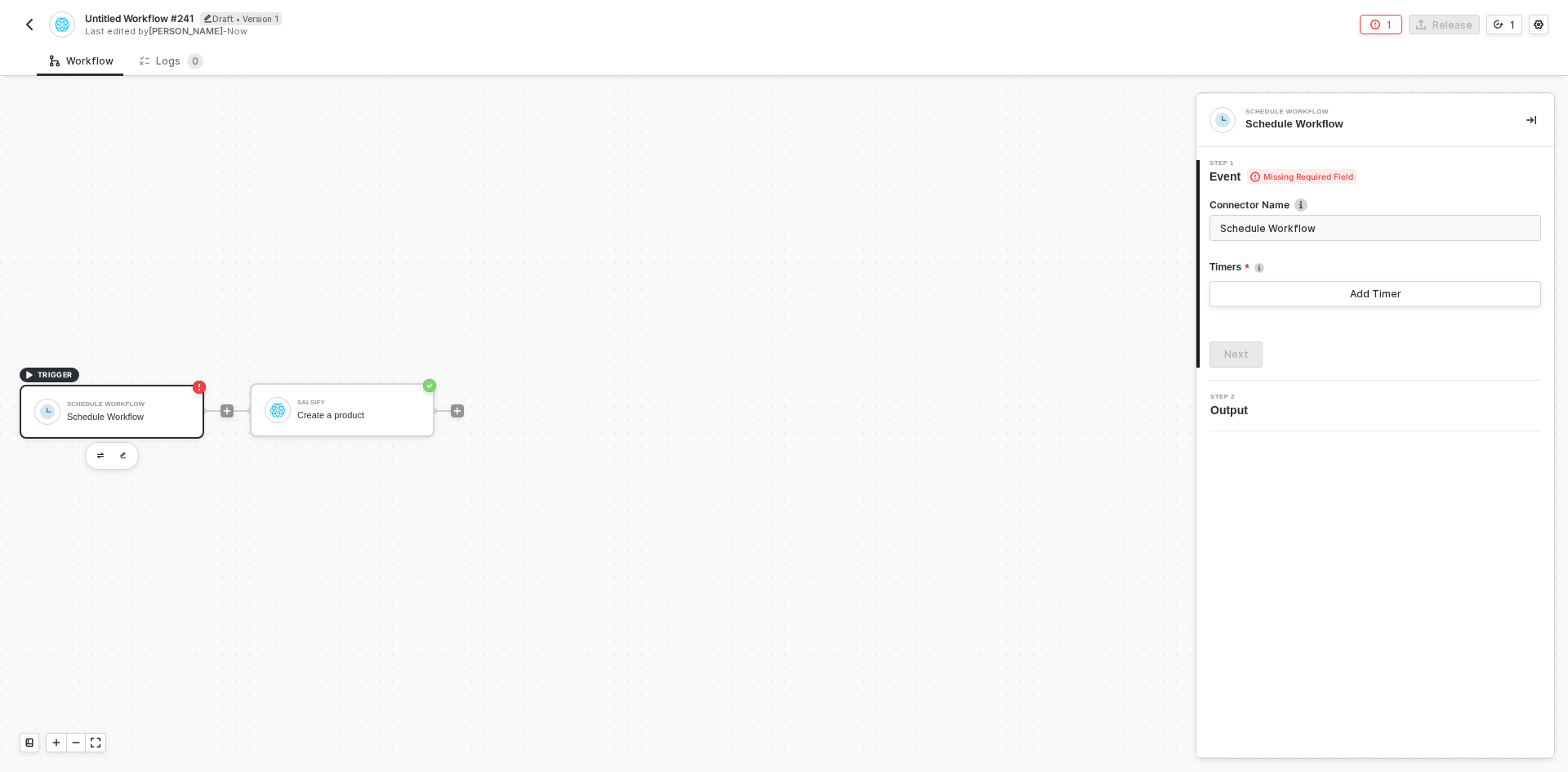
click at [1332, 310] on div "Connector Name Schedule Workflow Timers Add Timer Next" at bounding box center [1376, 277] width 332 height 183
click at [1337, 301] on button "Add Timer" at bounding box center [1376, 294] width 332 height 26
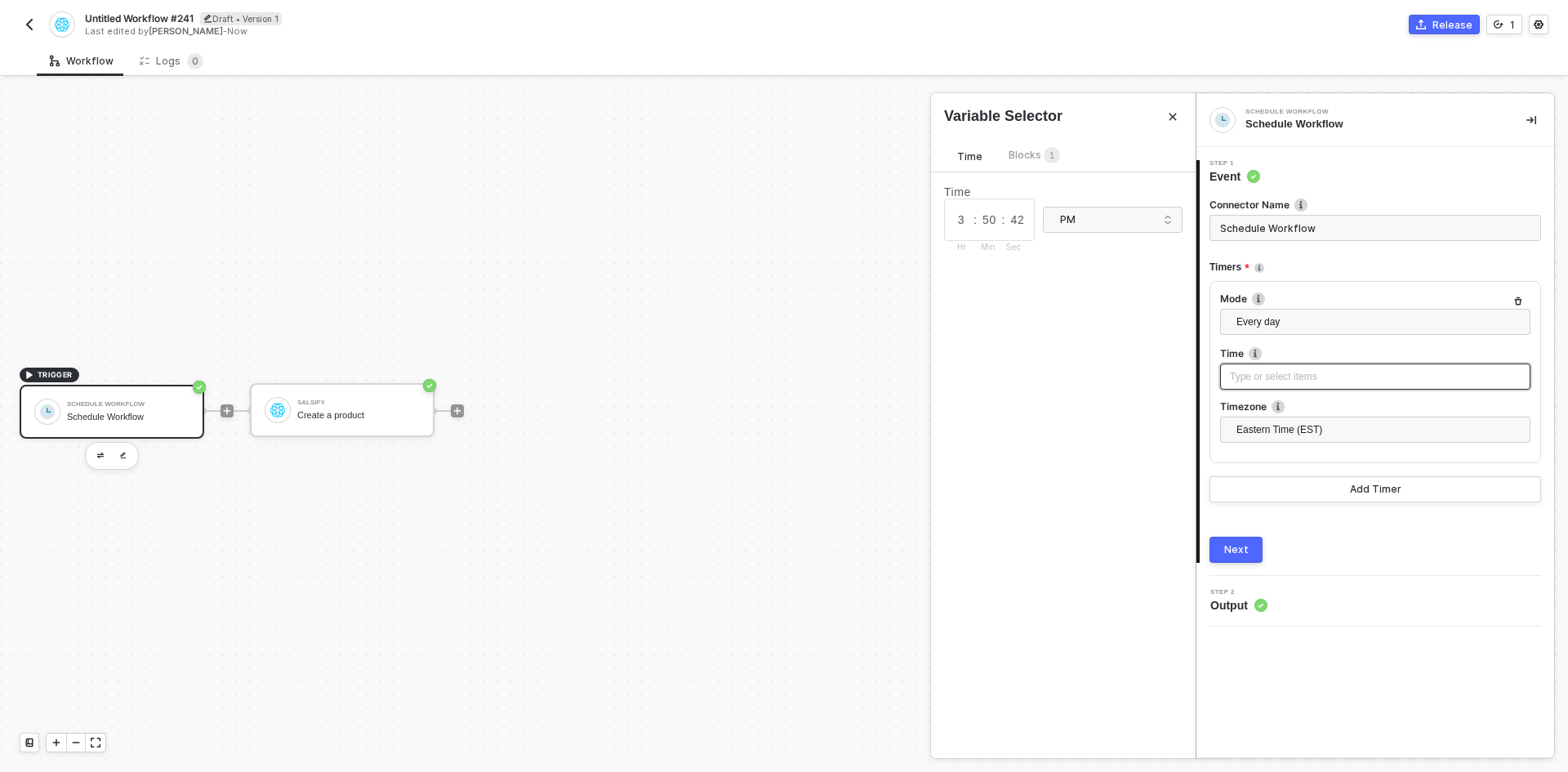
click at [1297, 385] on div "Type or select items ﻿" at bounding box center [1376, 377] width 310 height 26
click at [995, 235] on div "3 : 50 : 42 Hr Min Sec" at bounding box center [989, 220] width 91 height 42
click at [1238, 552] on div "Next" at bounding box center [1237, 550] width 25 height 13
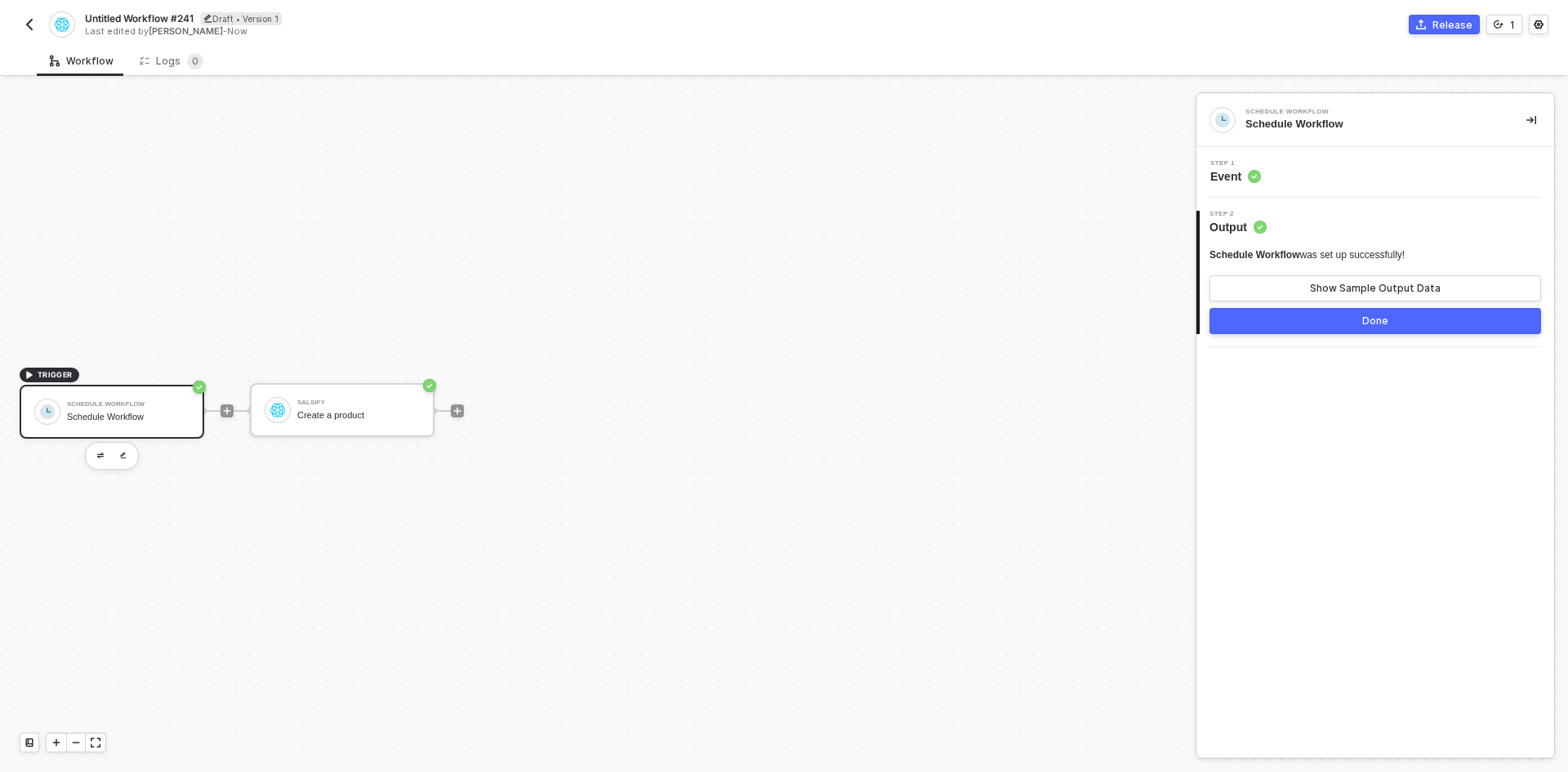
click at [120, 18] on span "Untitled Workflow #241" at bounding box center [139, 18] width 109 height 14
click at [120, 18] on input "Untitled Workflow #241" at bounding box center [224, 19] width 278 height 20
type input "Daily Sync"
click at [100, 456] on img "button" at bounding box center [101, 455] width 7 height 6
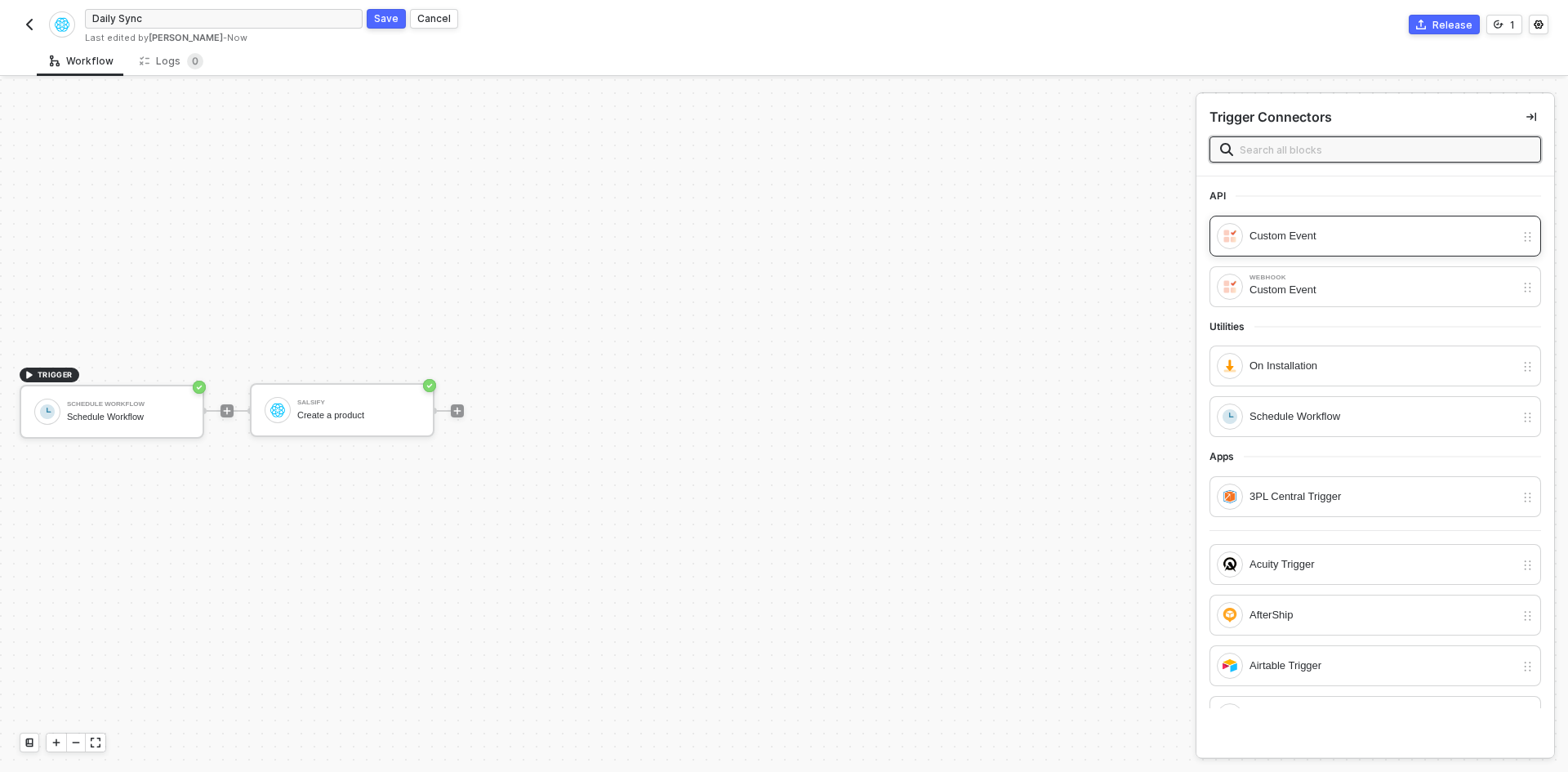
click at [1402, 239] on div "Custom Event" at bounding box center [1382, 236] width 266 height 18
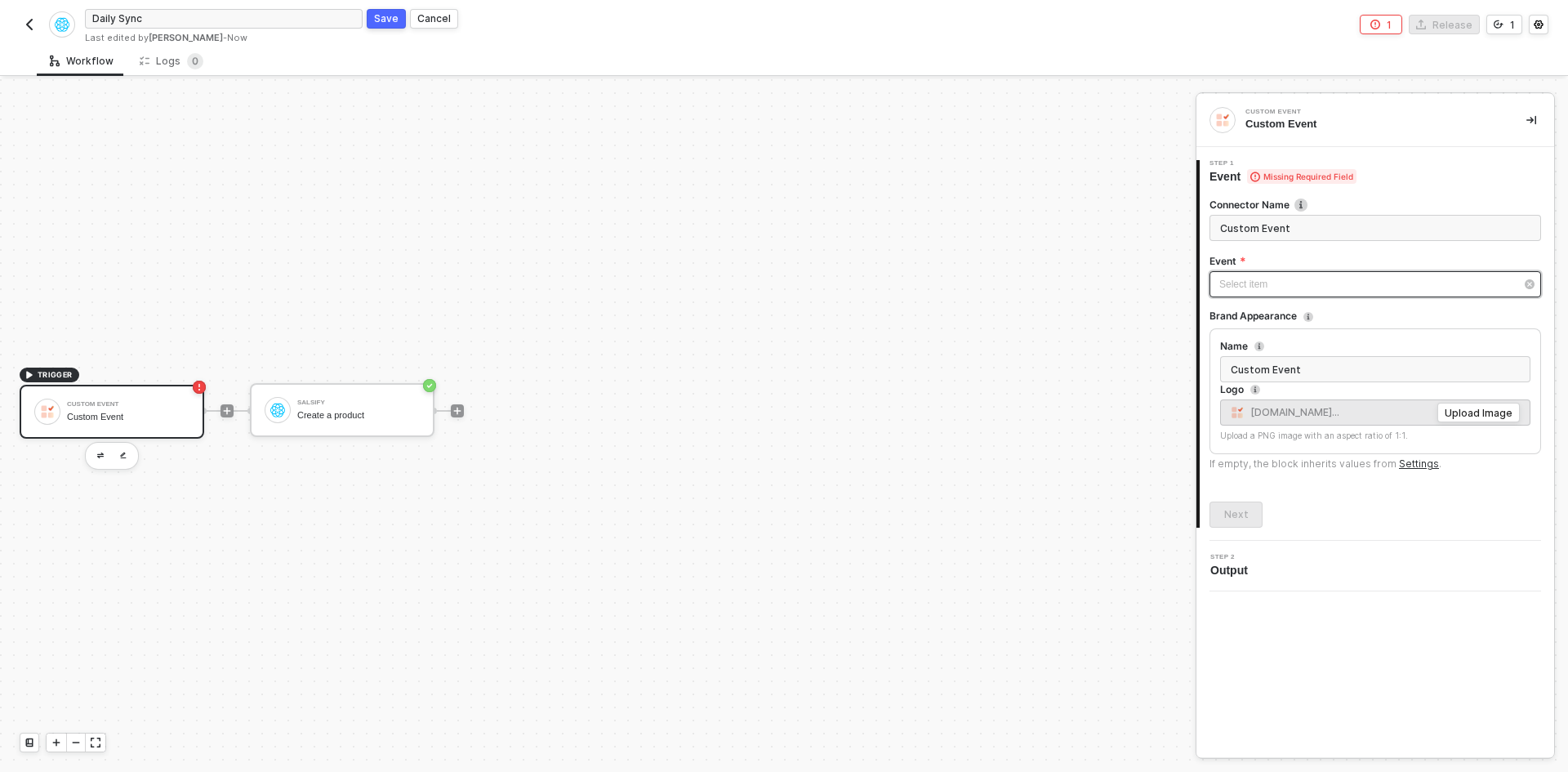
click at [1336, 272] on div "Select item ﻿" at bounding box center [1376, 285] width 332 height 26
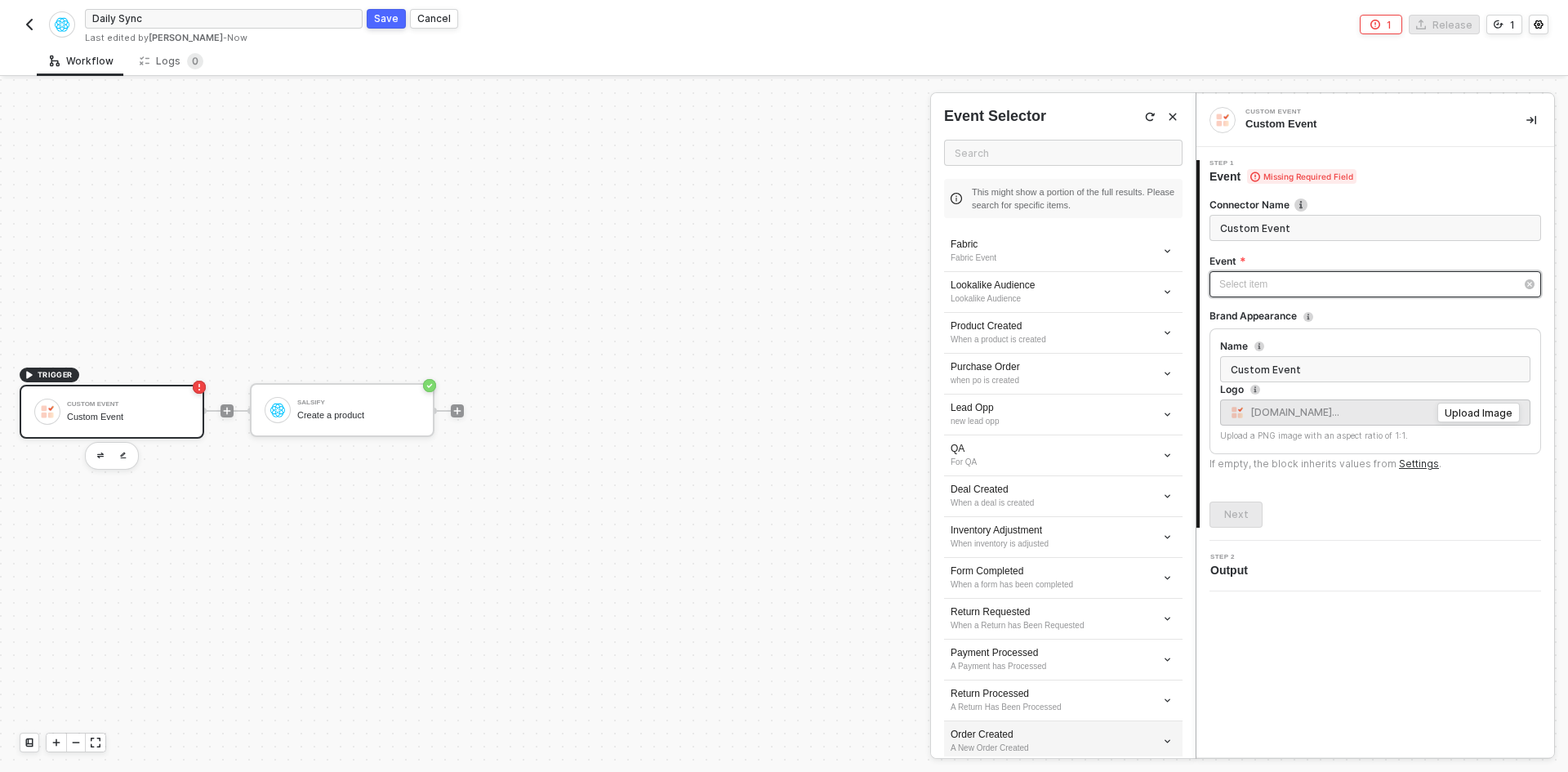
scroll to position [1735, 0]
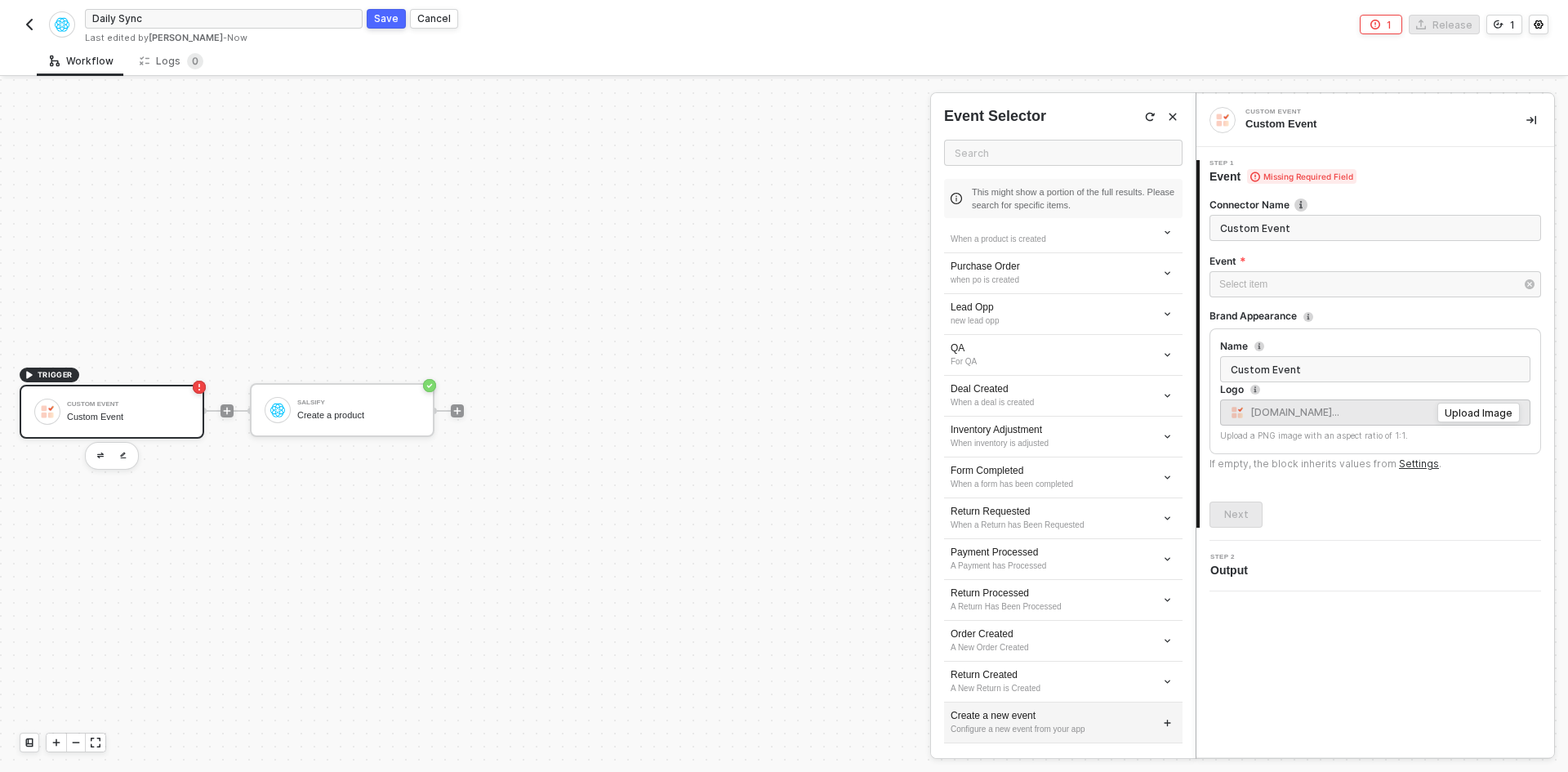
click at [1004, 725] on div "Configure a new event from your app" at bounding box center [1063, 730] width 225 height 13
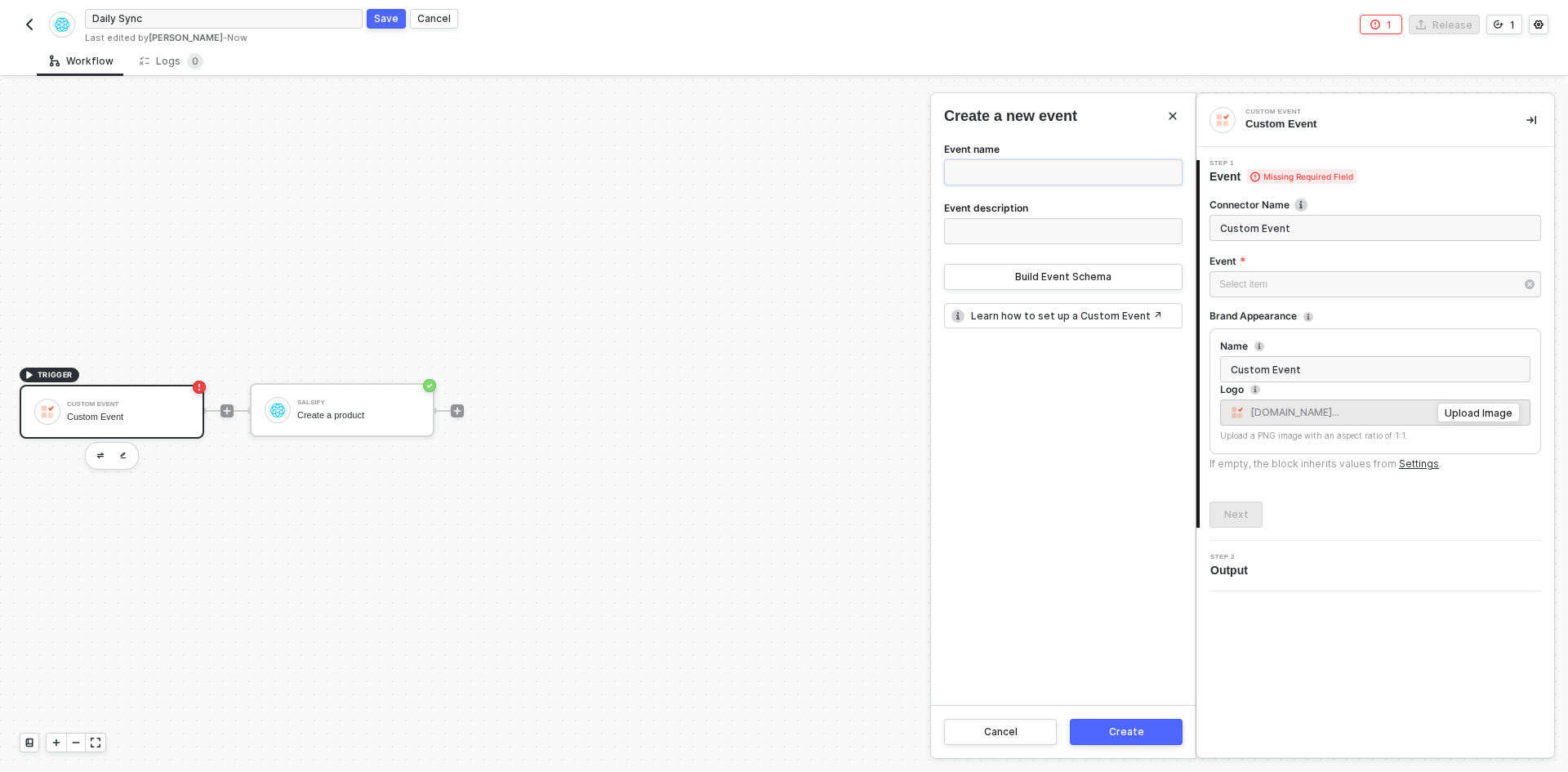
click at [1071, 174] on input "Event name" at bounding box center [1063, 173] width 239 height 26
click at [995, 180] on input "Event name" at bounding box center [1063, 173] width 239 height 26
type input "makethedot event"
click at [1008, 289] on button "Build Event Schema" at bounding box center [1063, 277] width 239 height 26
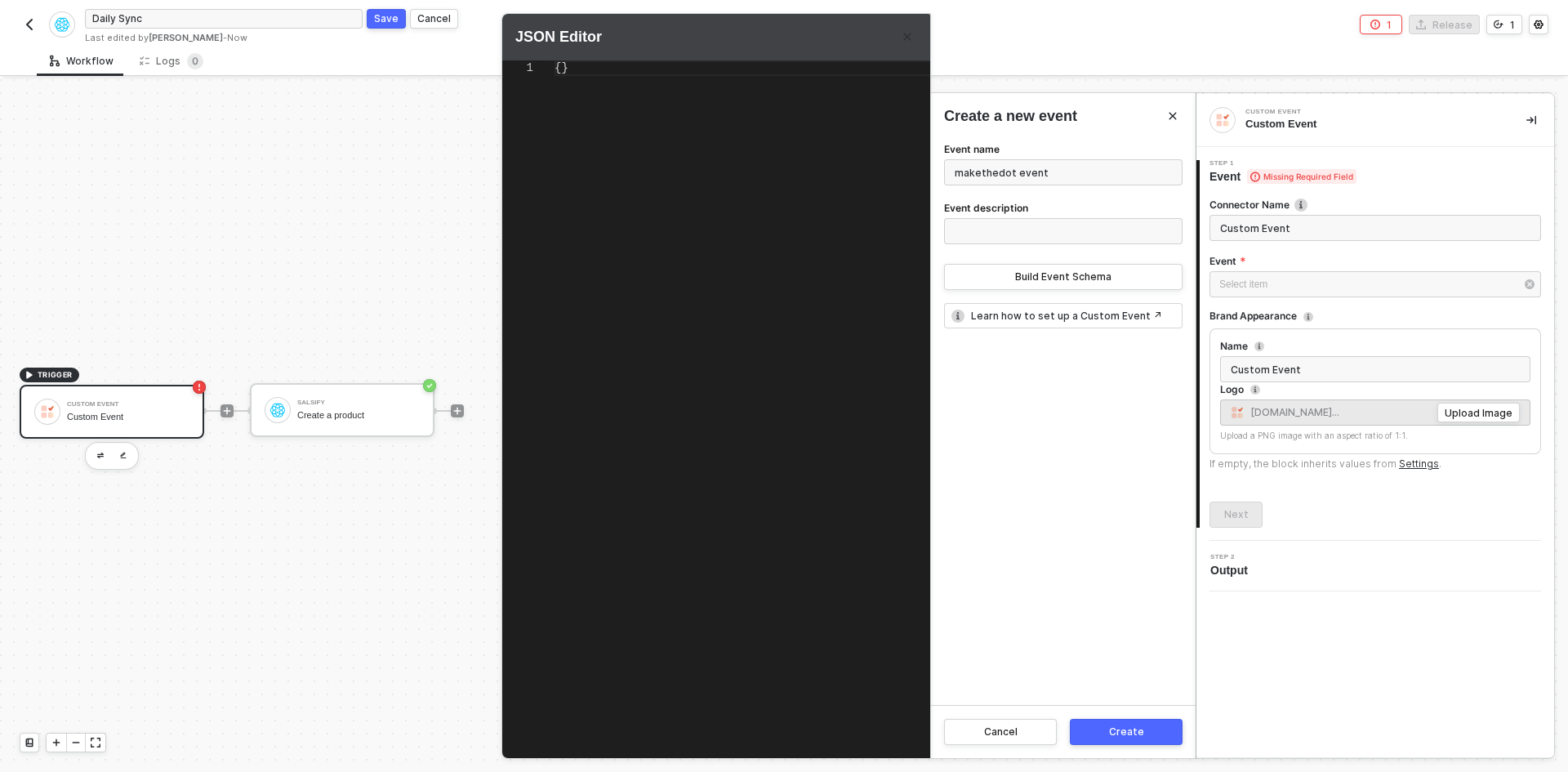
click at [739, 236] on div "{}" at bounding box center [773, 389] width 438 height 658
type textarea "{ "key": "value" }"
click at [1137, 731] on div "Create" at bounding box center [1126, 732] width 35 height 13
click at [1008, 210] on label "Event description" at bounding box center [986, 209] width 84 height 17
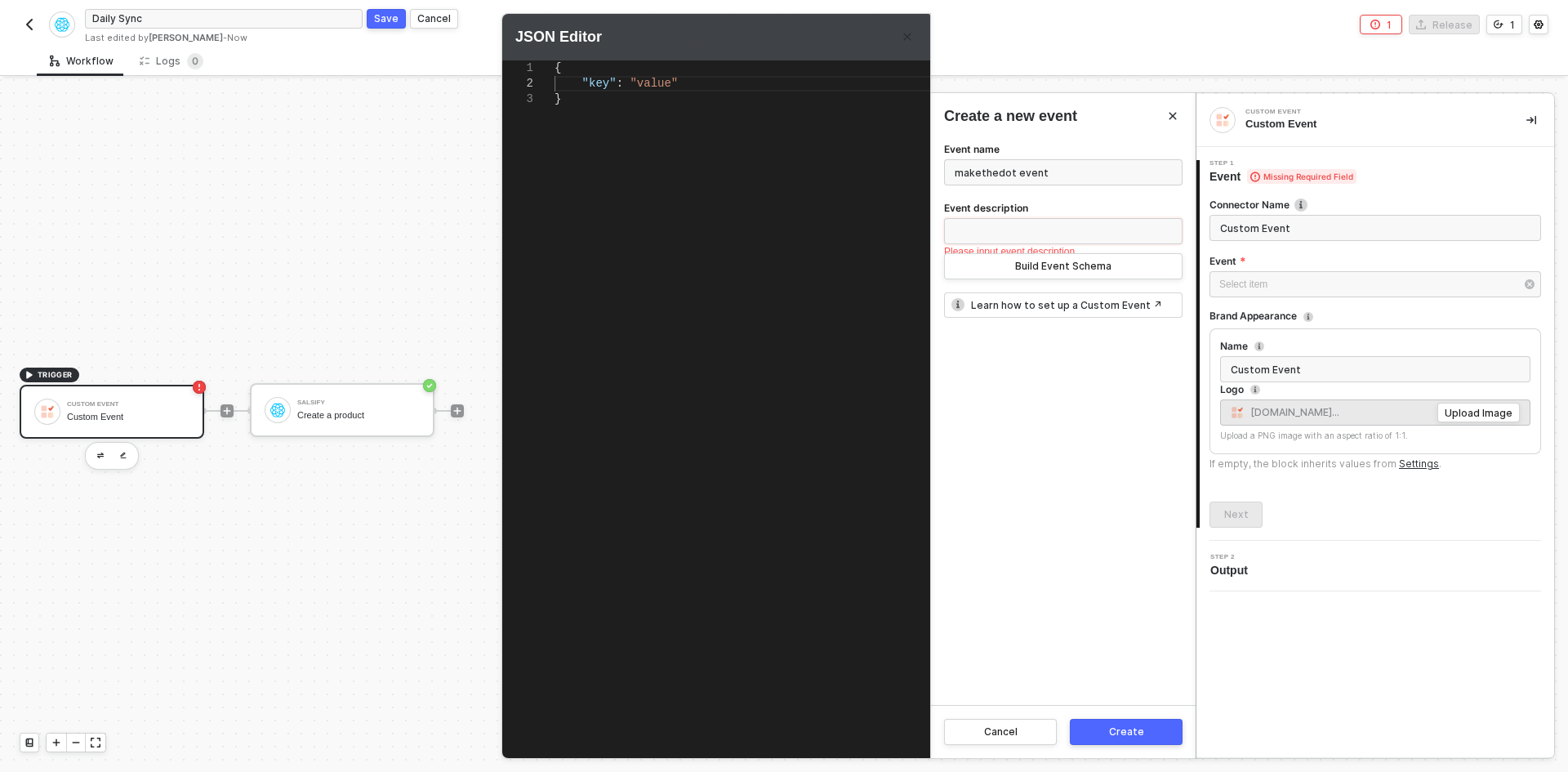
click at [1008, 218] on input "Event description" at bounding box center [1063, 231] width 239 height 26
type input "description"
click at [1070, 163] on input "makethedot event" at bounding box center [1063, 173] width 239 height 26
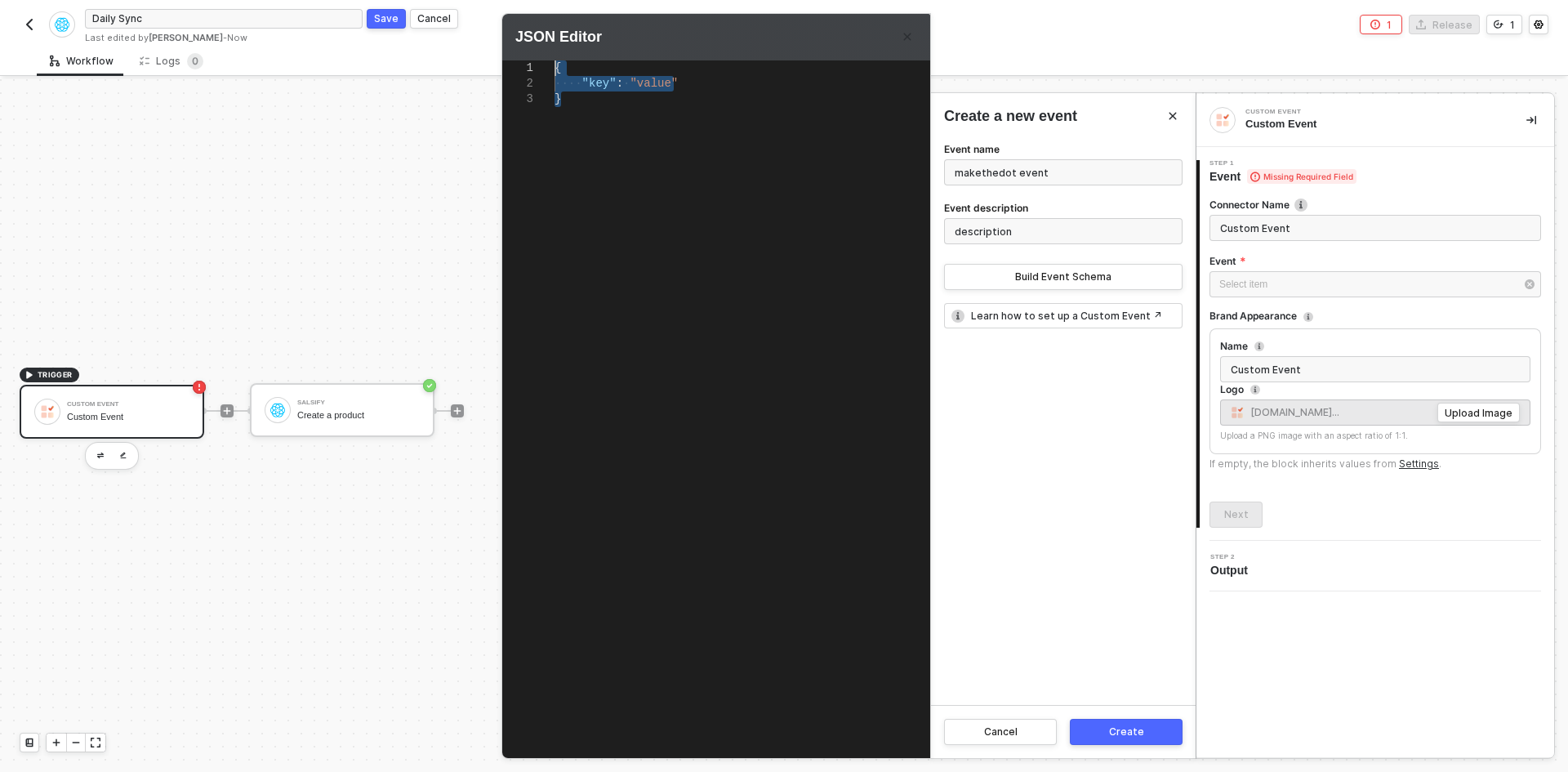
drag, startPoint x: 626, startPoint y: 258, endPoint x: 527, endPoint y: 59, distance: 222.3
click at [498, 0] on html "Alloy Daily Sync Save Cancel Last edited by Brandon Looker - Now 1 Release 1 Wo…" at bounding box center [784, 386] width 1568 height 772
click at [1107, 743] on button "Create" at bounding box center [1126, 732] width 113 height 26
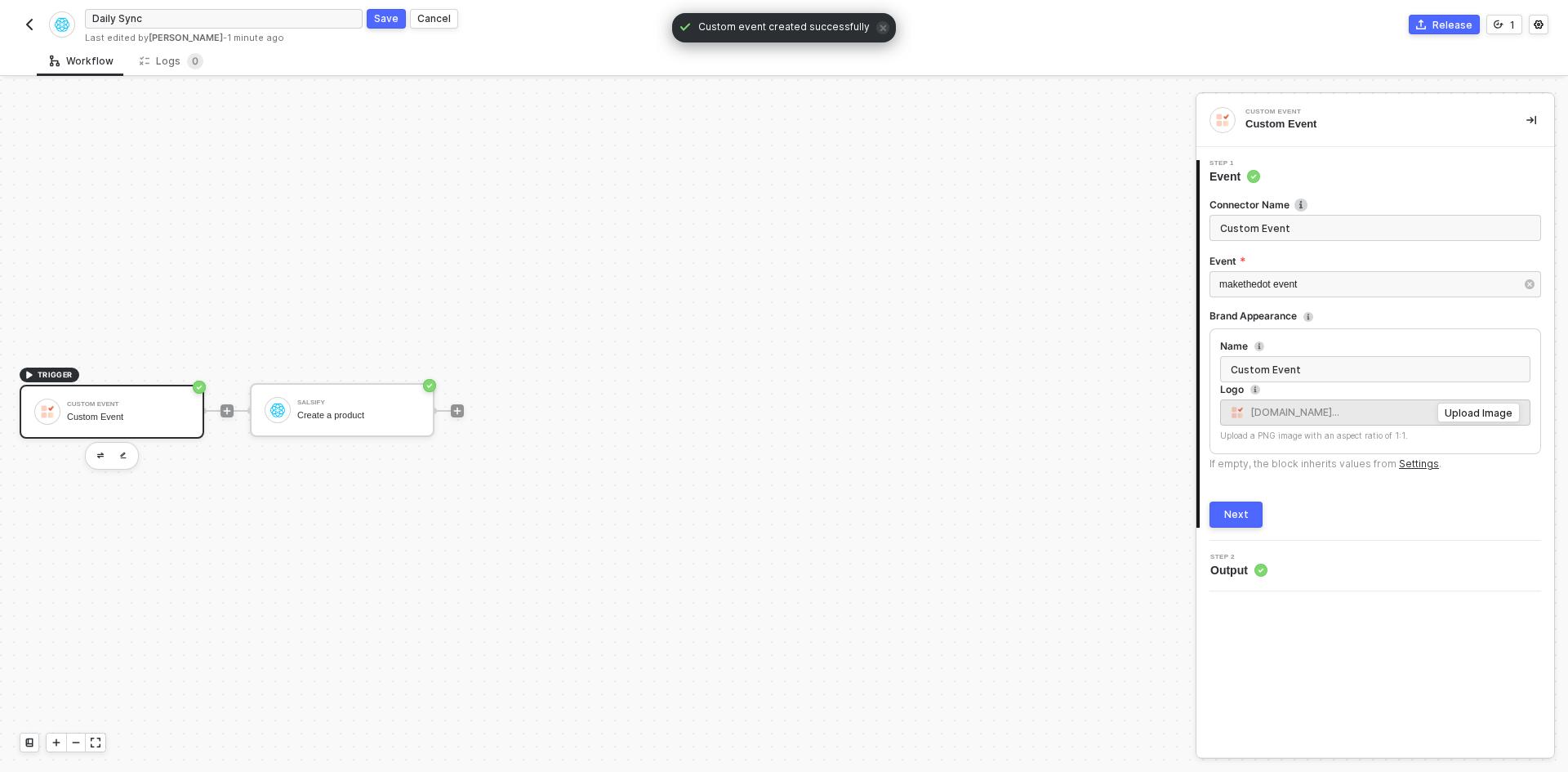
click at [1254, 515] on button "Next" at bounding box center [1236, 515] width 53 height 26
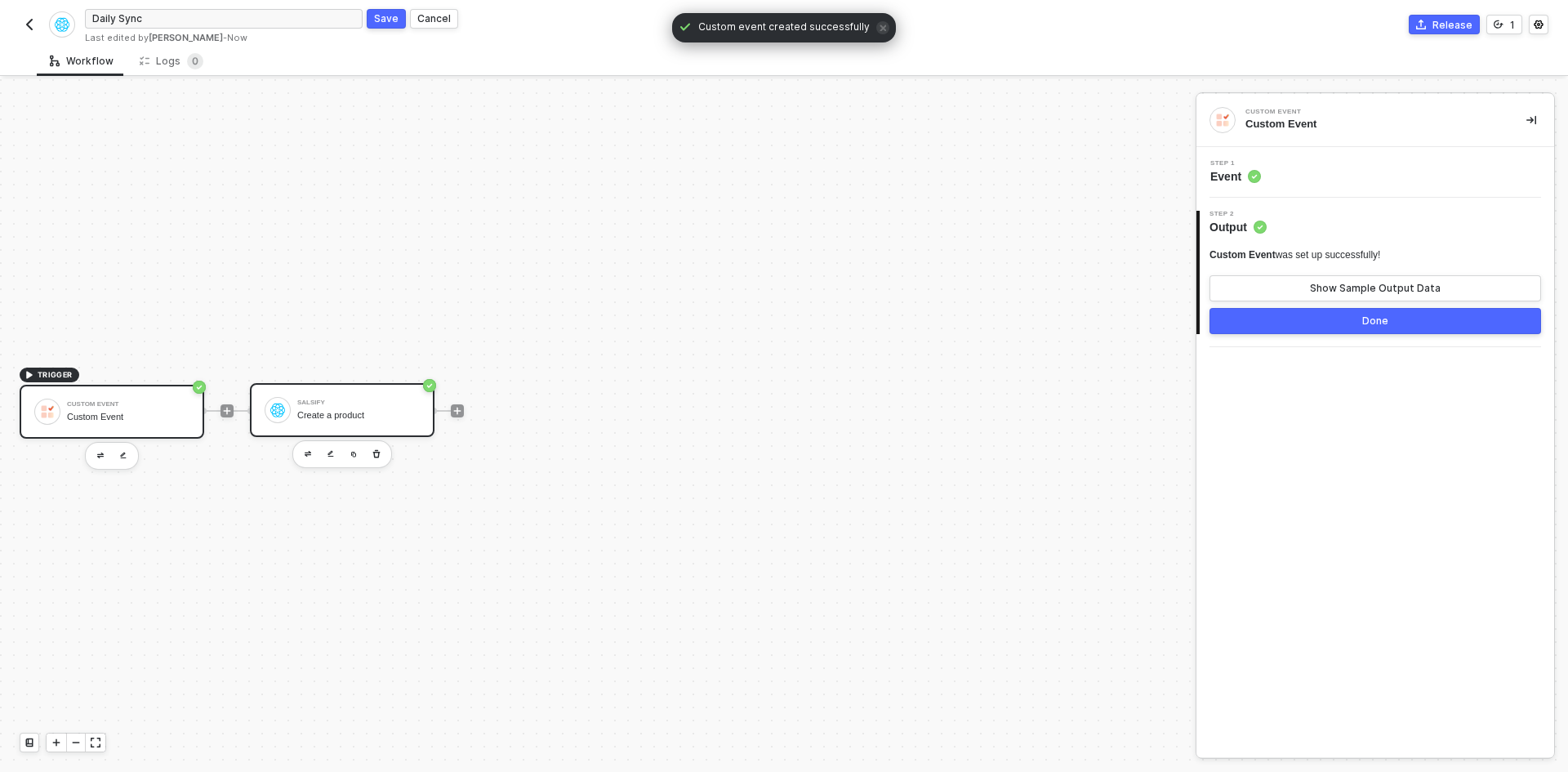
click at [330, 414] on div "Create a product" at bounding box center [358, 415] width 122 height 11
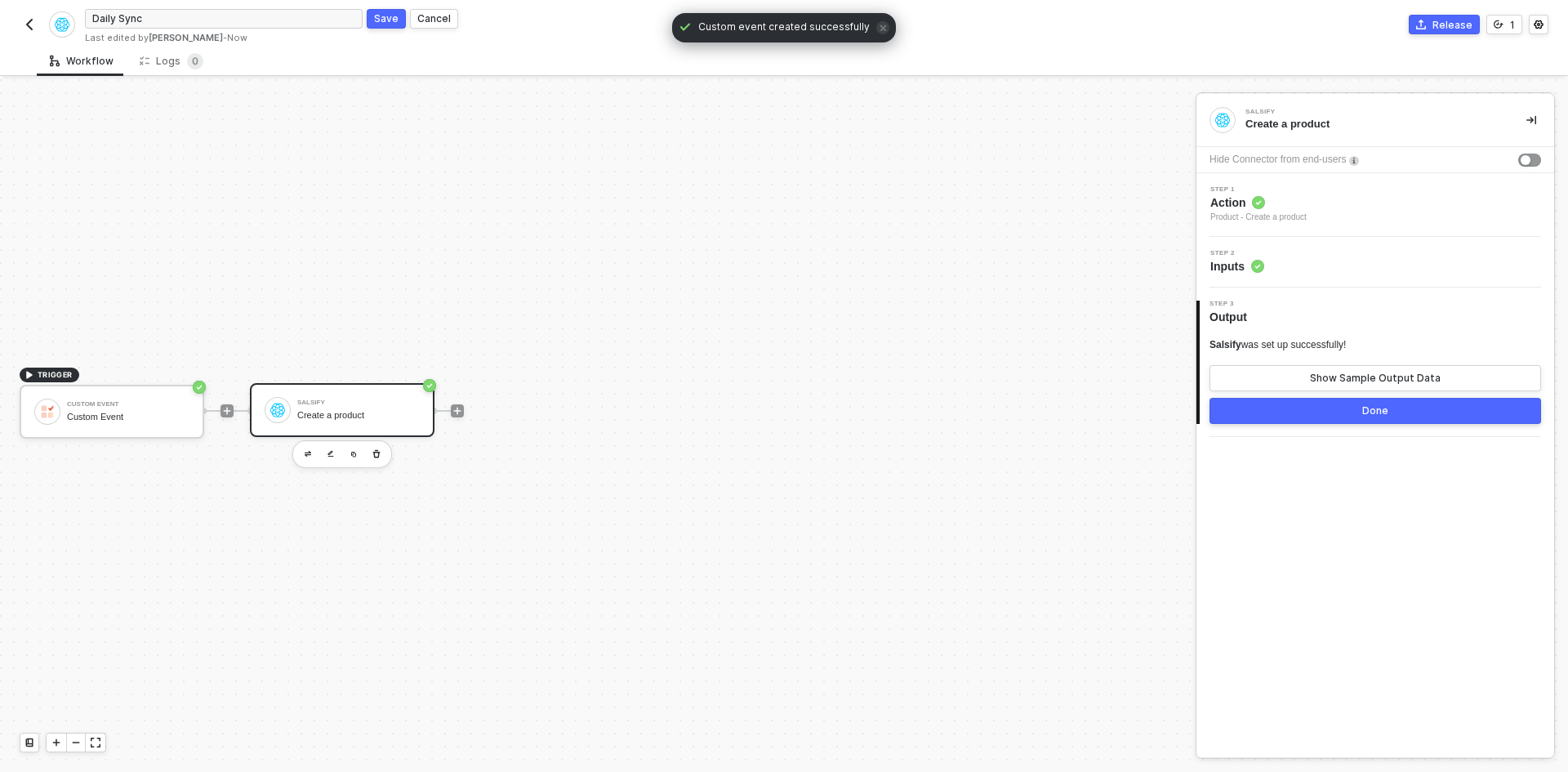
click at [1278, 258] on div "Step 2 Inputs" at bounding box center [1377, 263] width 354 height 25
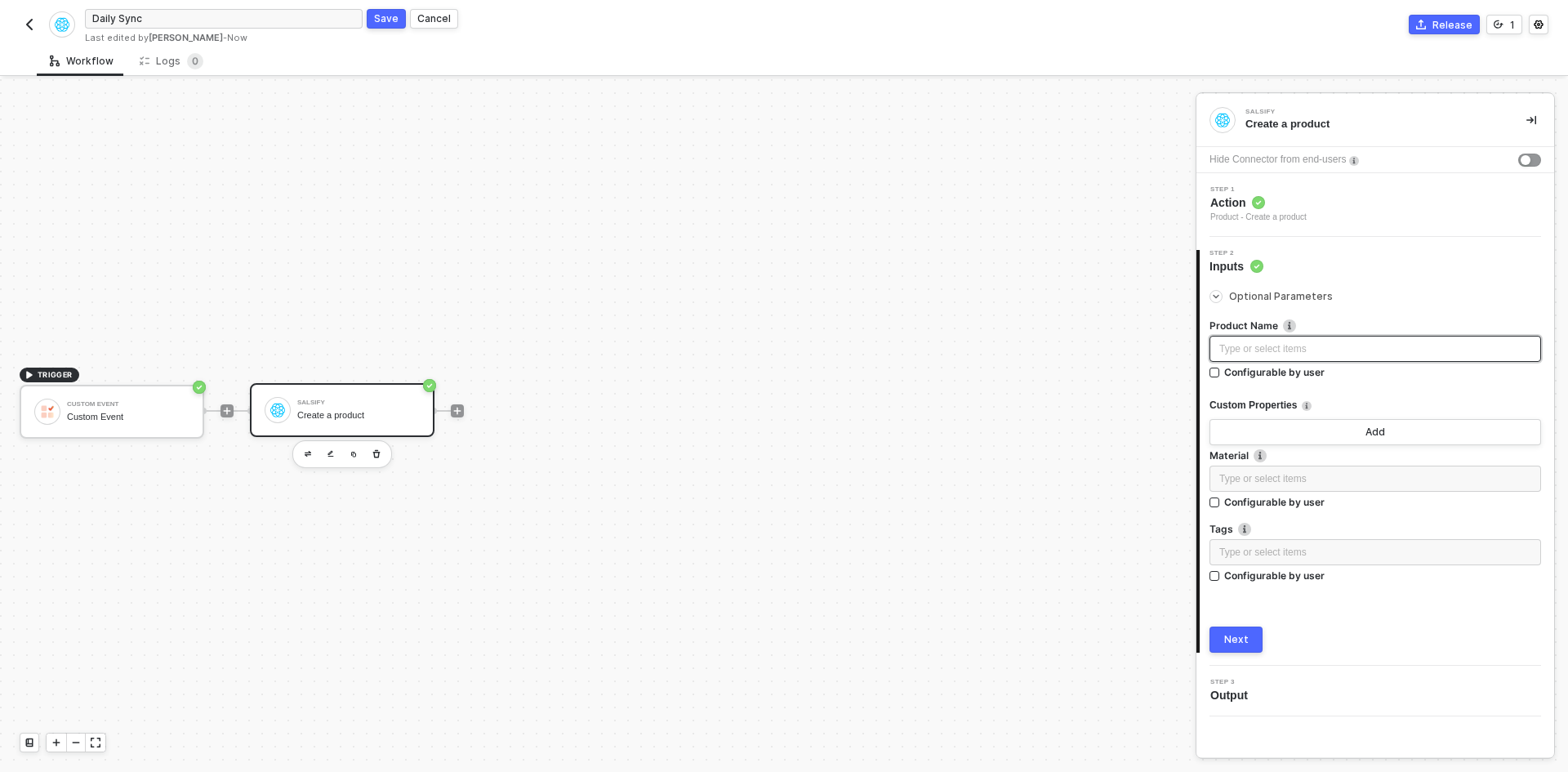
drag, startPoint x: 1304, startPoint y: 353, endPoint x: 1254, endPoint y: 324, distance: 57.8
click at [1305, 353] on div "Type or select items ﻿" at bounding box center [1376, 349] width 312 height 16
click at [1054, 284] on div "CUSTOM EVENT Custom Event" at bounding box center [1063, 267] width 265 height 52
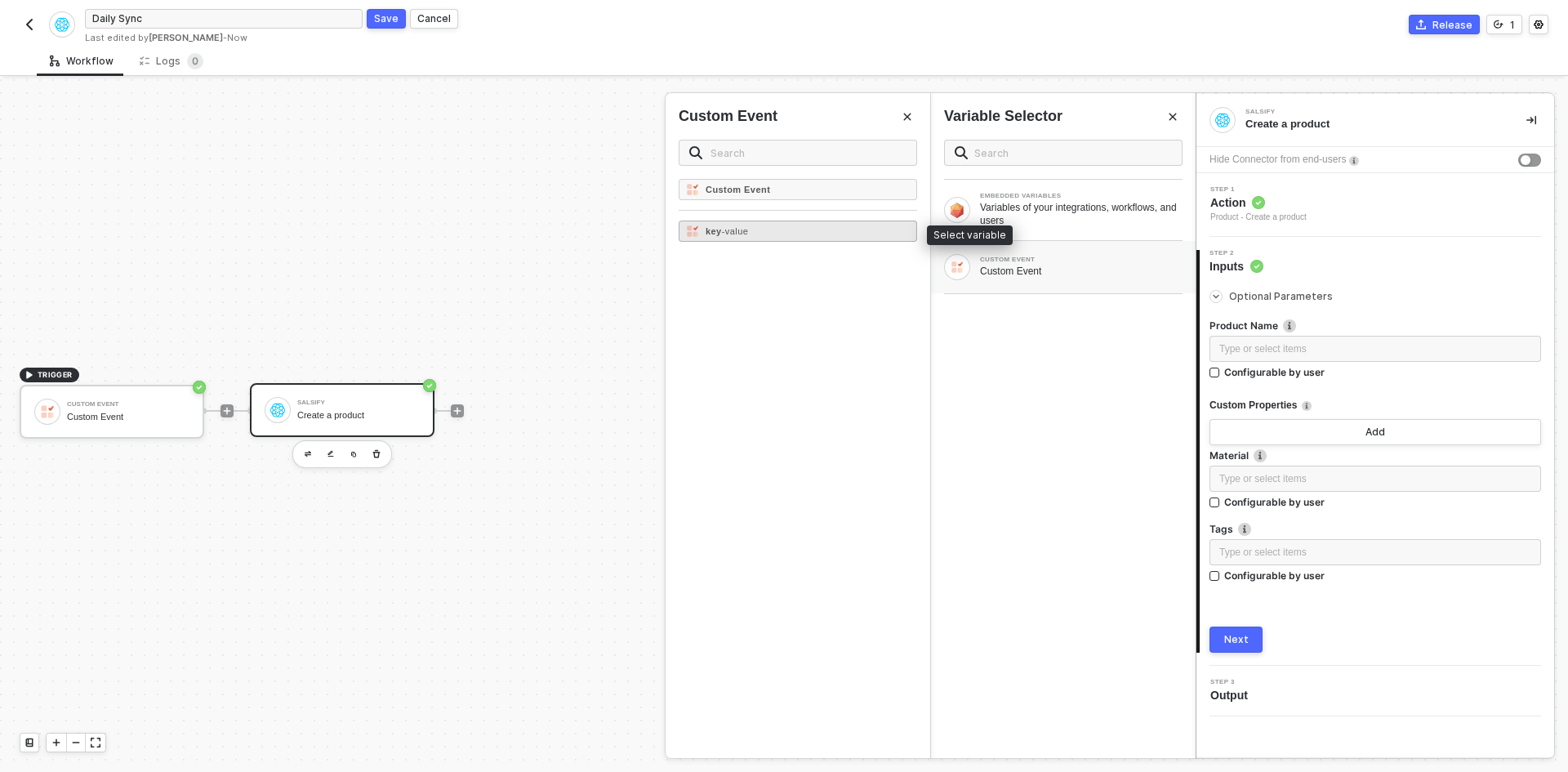
click at [852, 230] on div "key - value" at bounding box center [798, 231] width 239 height 21
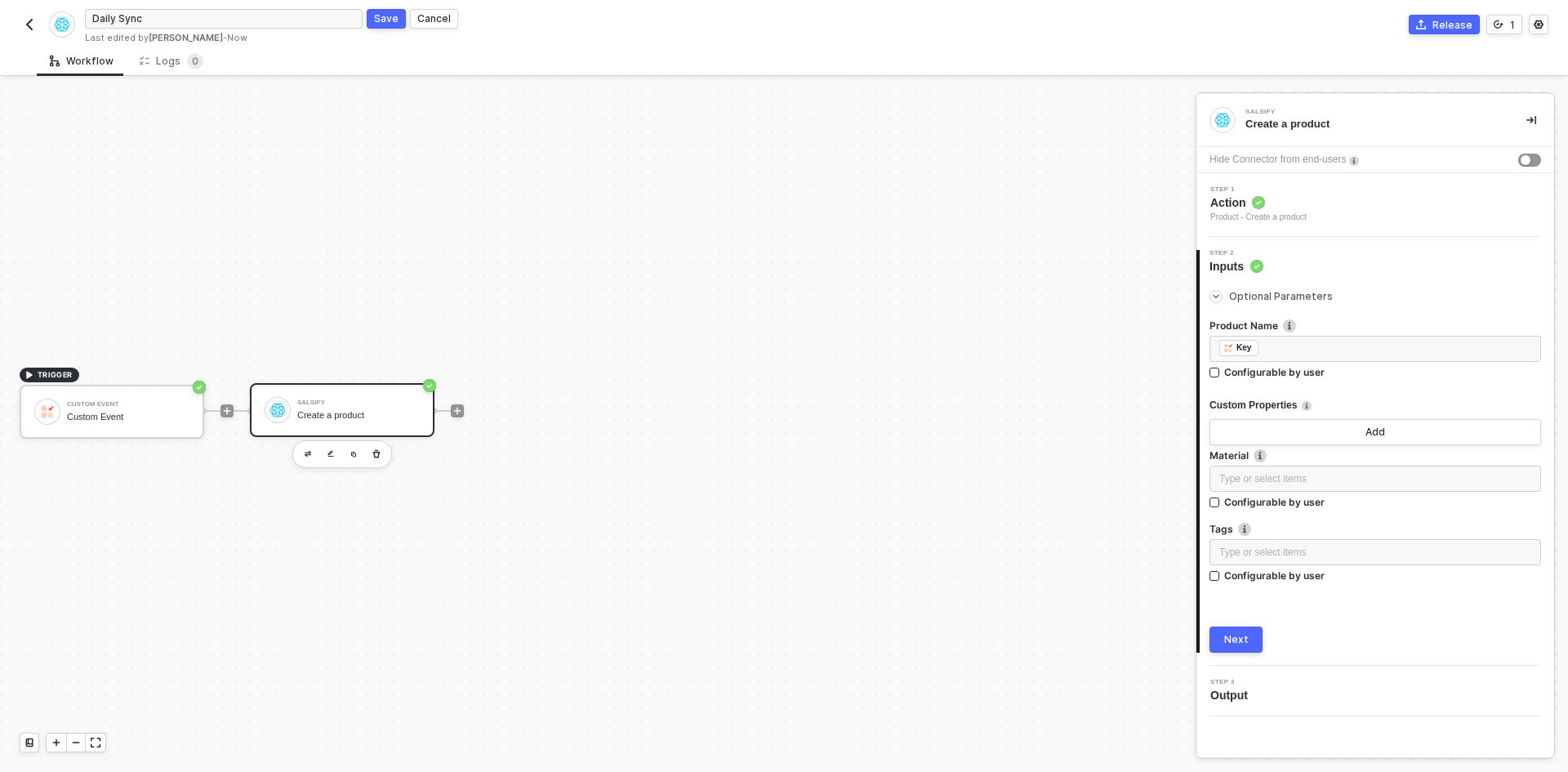
click at [376, 20] on div "Save" at bounding box center [386, 18] width 25 height 14
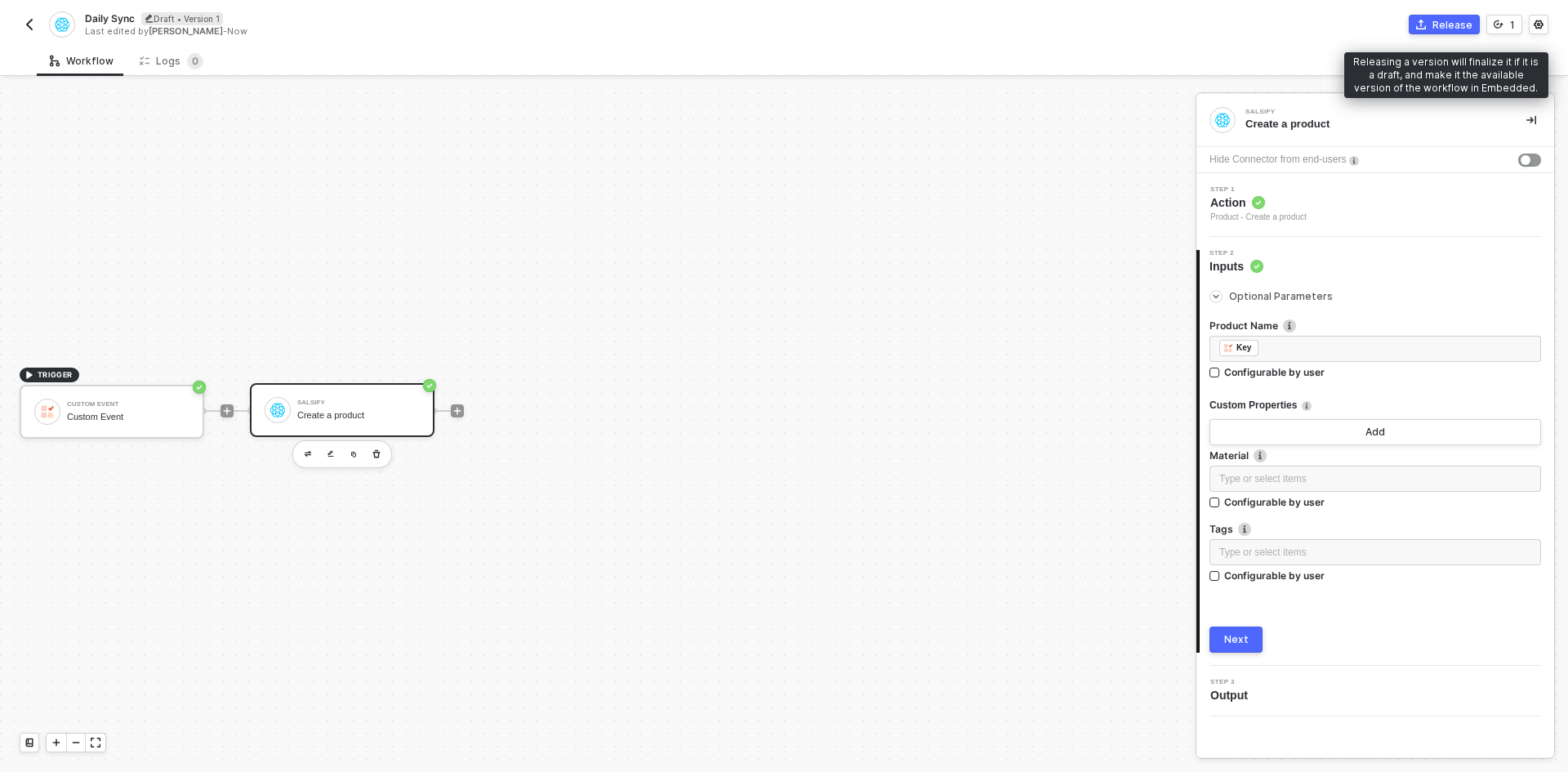
click at [1424, 27] on icon "icon-commerce" at bounding box center [1421, 25] width 10 height 10
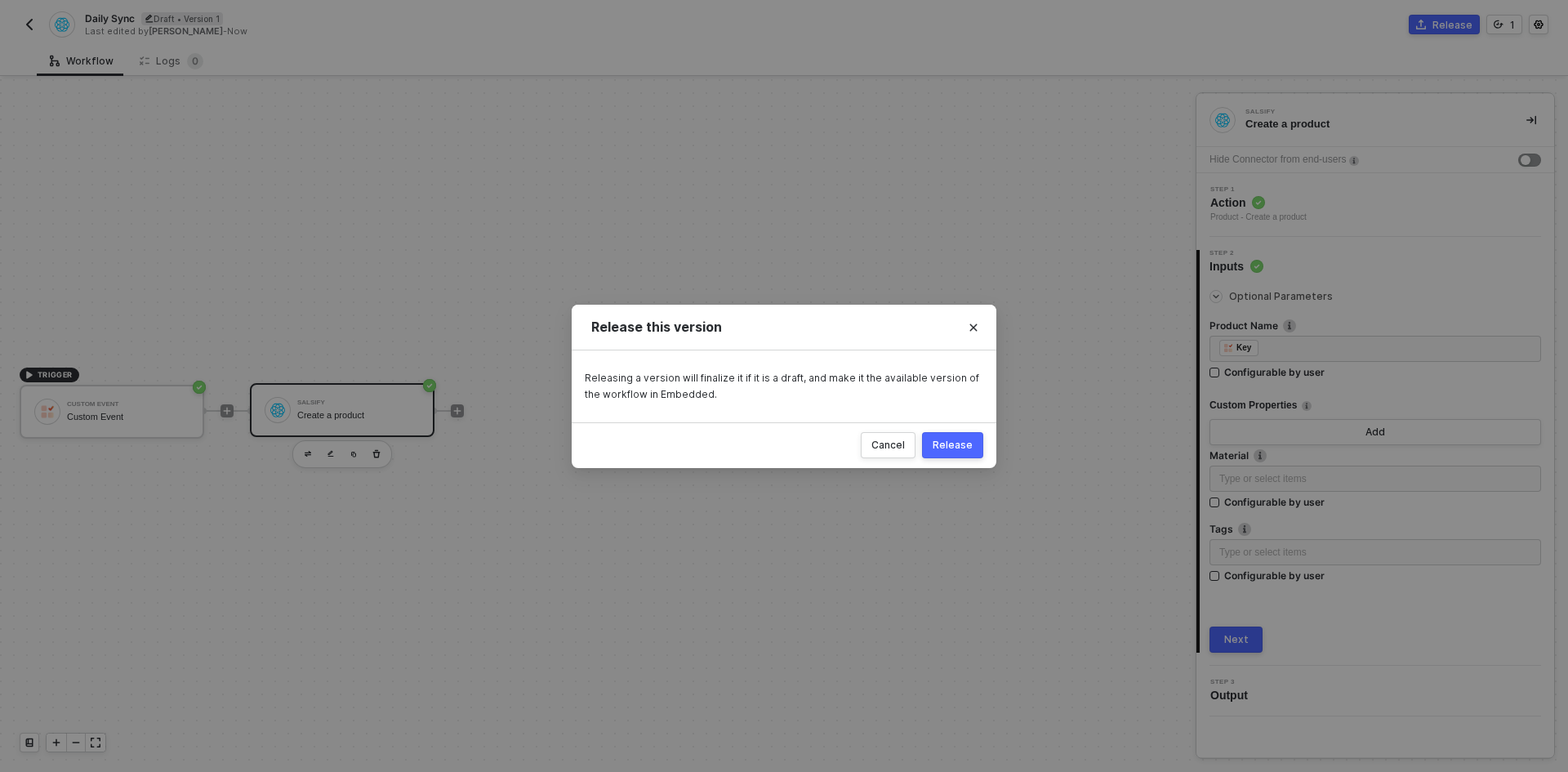
click at [959, 455] on button "Release" at bounding box center [952, 446] width 61 height 26
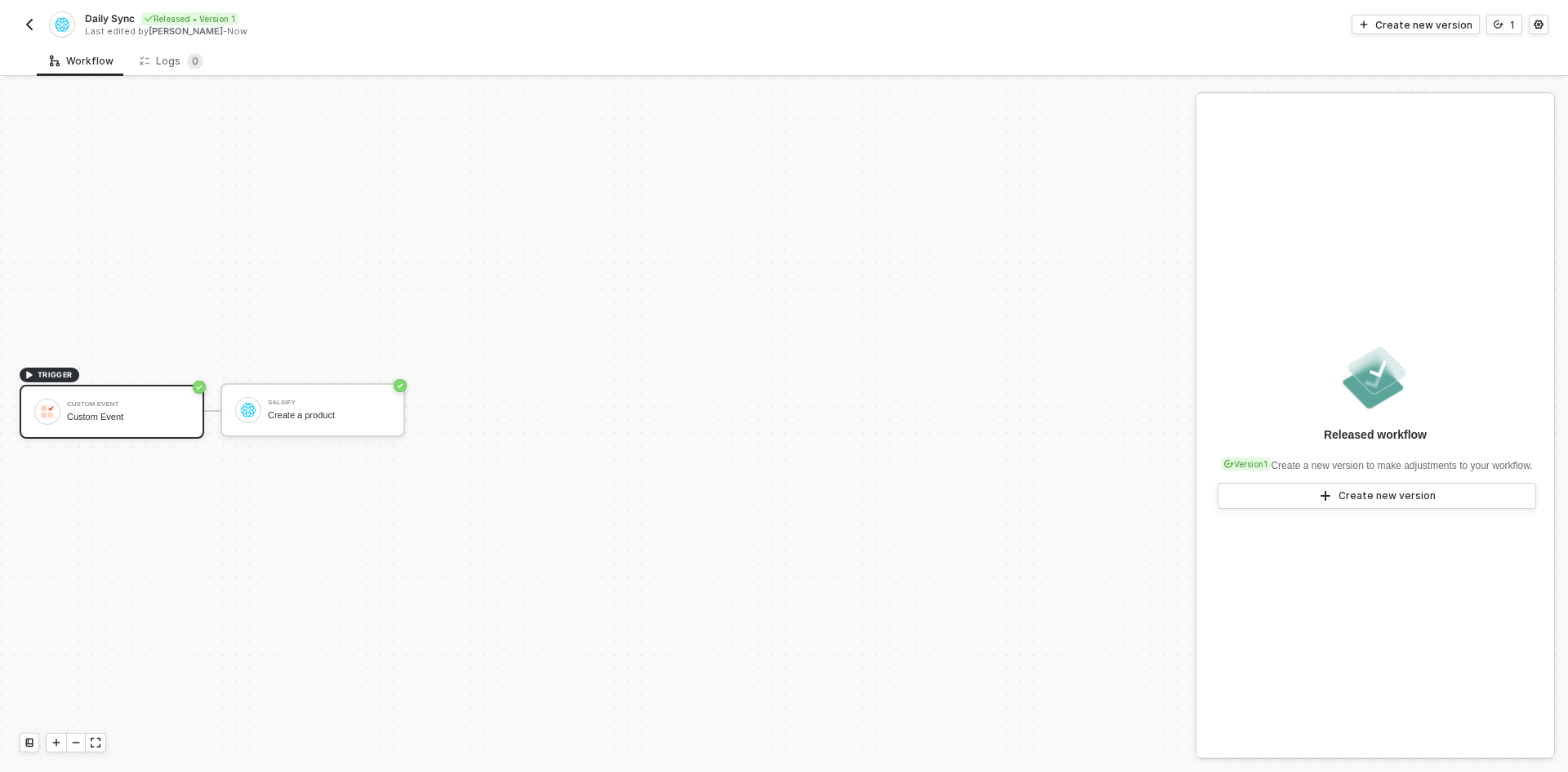
click at [31, 19] on img "button" at bounding box center [30, 25] width 13 height 13
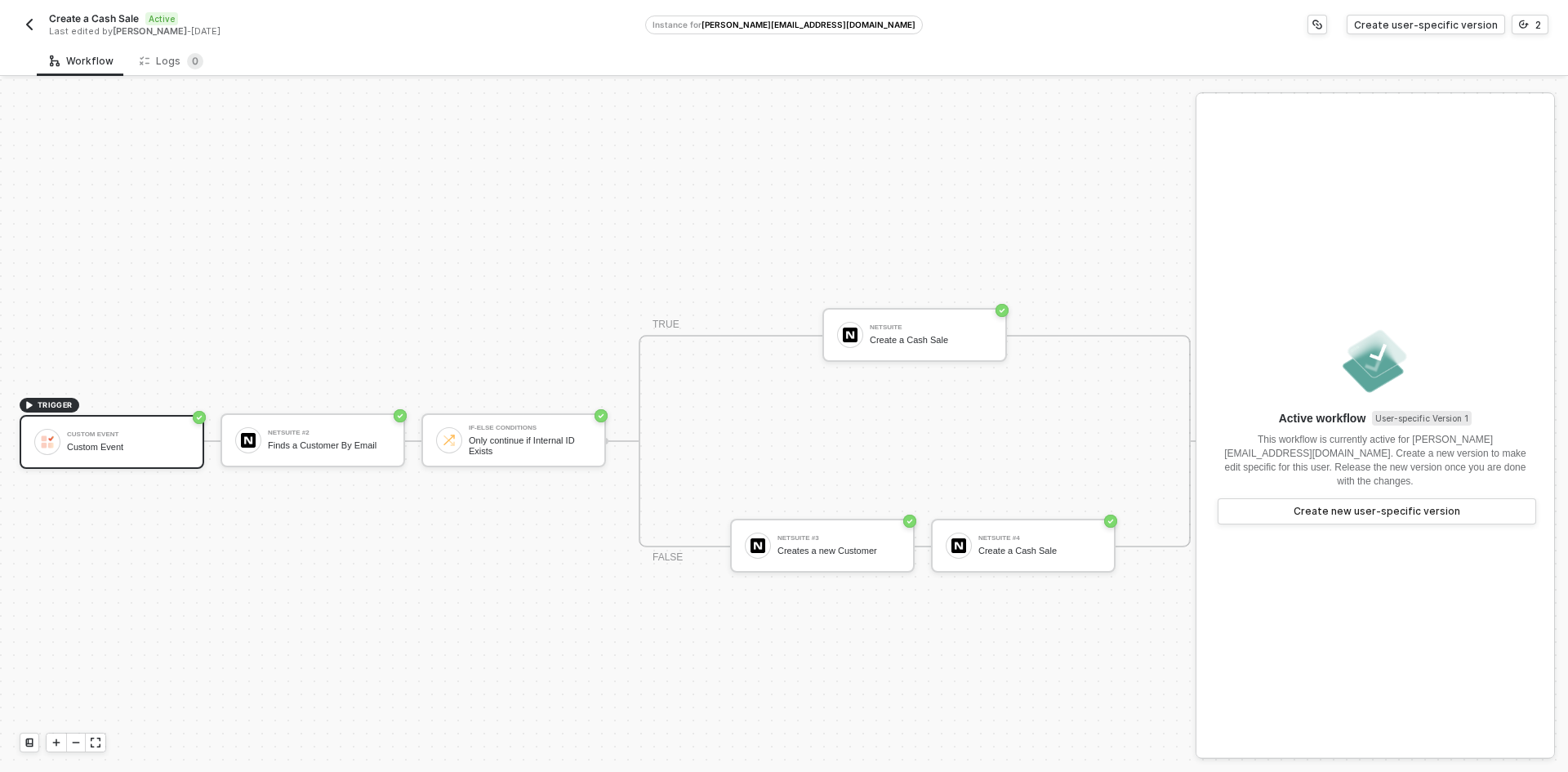
scroll to position [42, 0]
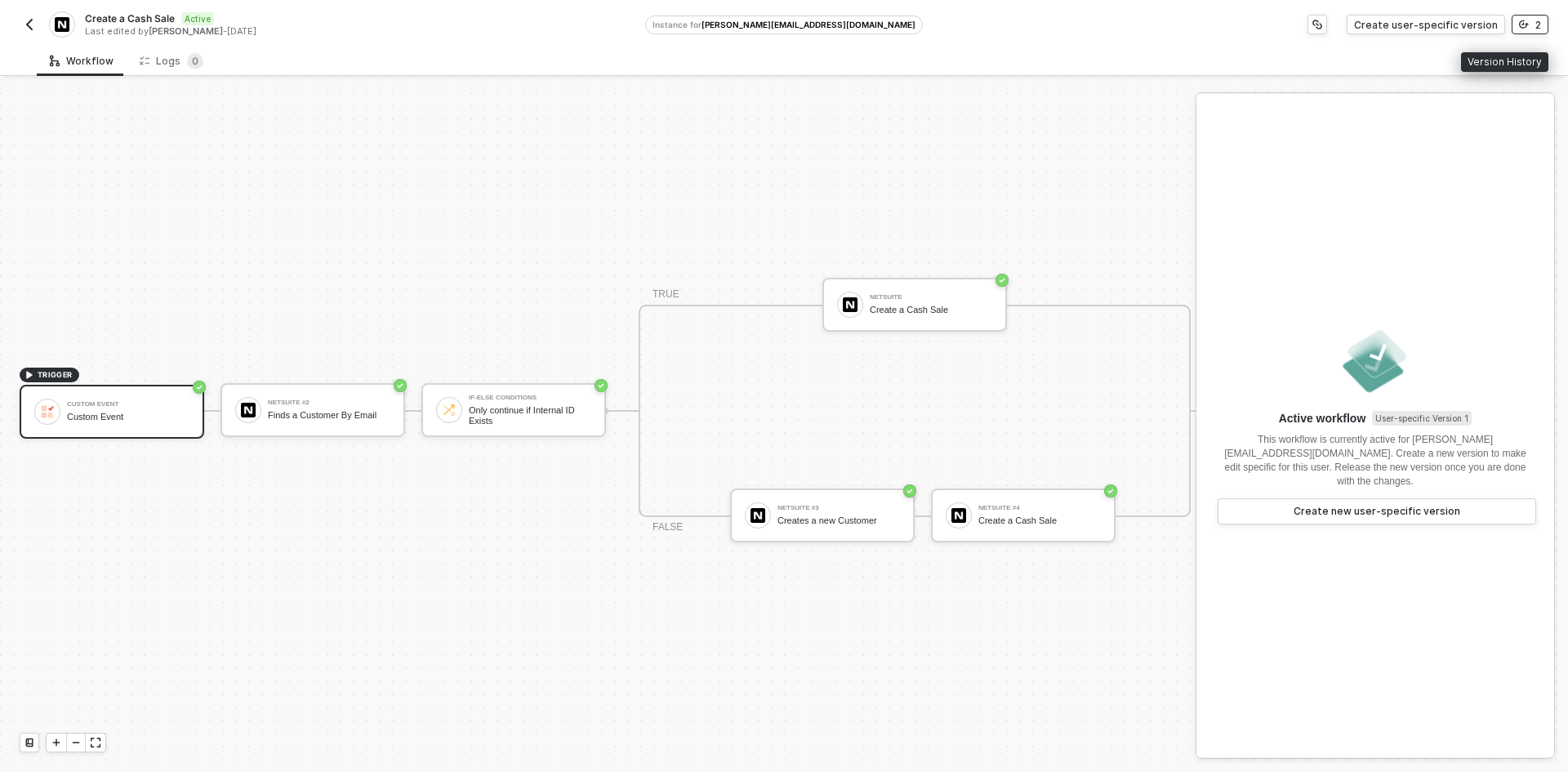
click at [1526, 23] on icon "icon-versioning" at bounding box center [1524, 25] width 10 height 10
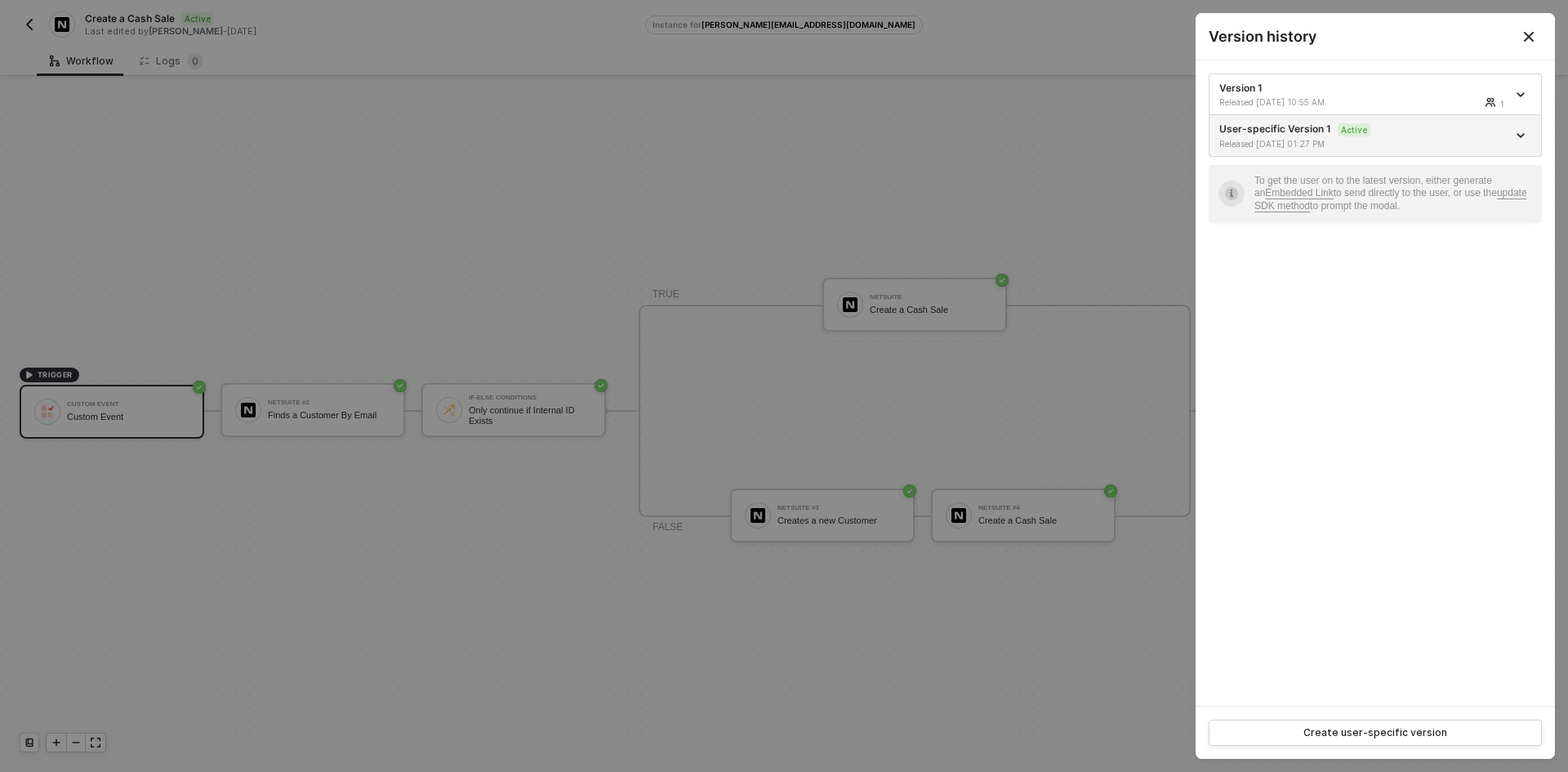
click at [431, 249] on div at bounding box center [784, 386] width 1568 height 772
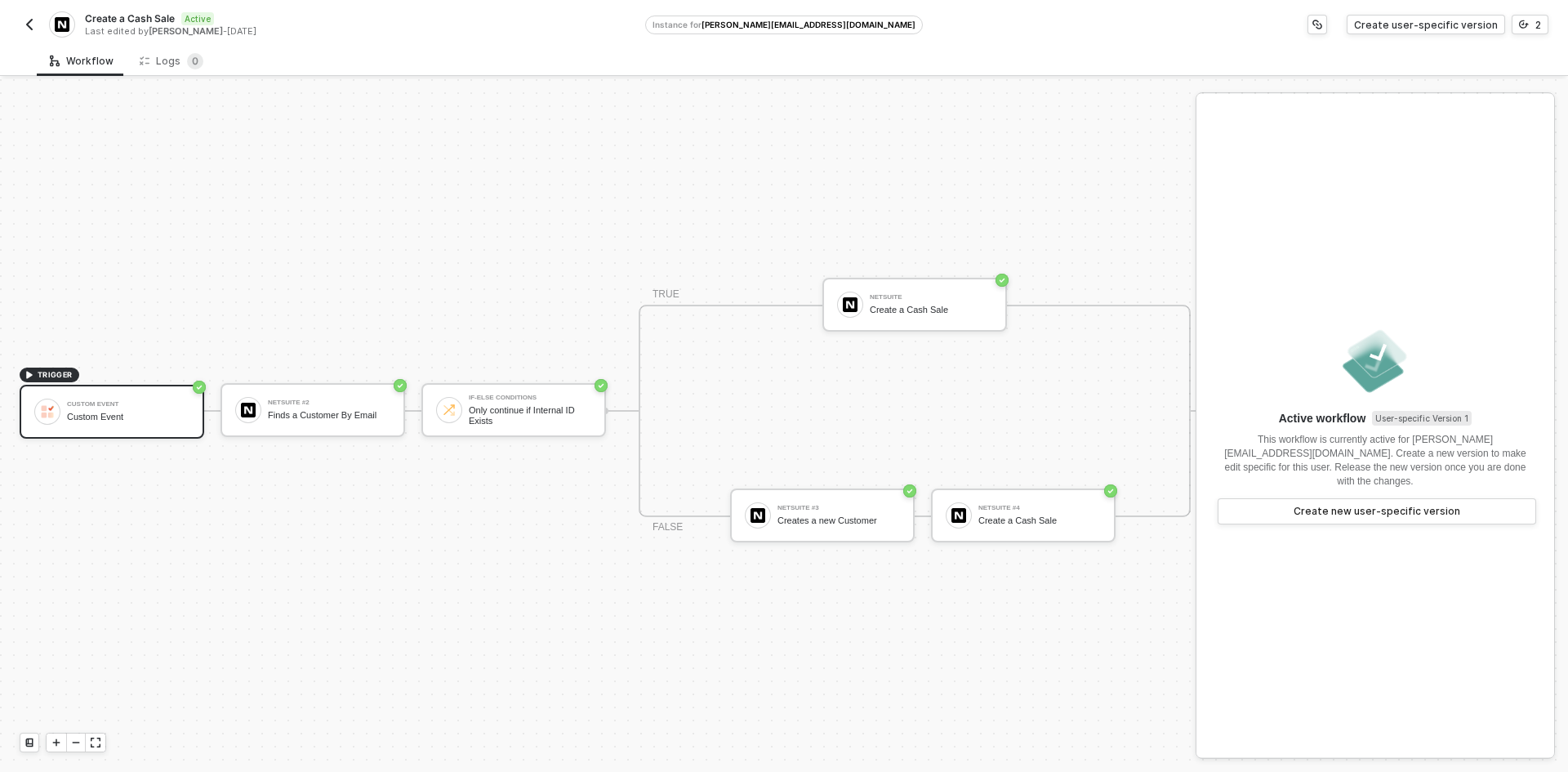
click at [35, 25] on img "button" at bounding box center [30, 25] width 13 height 13
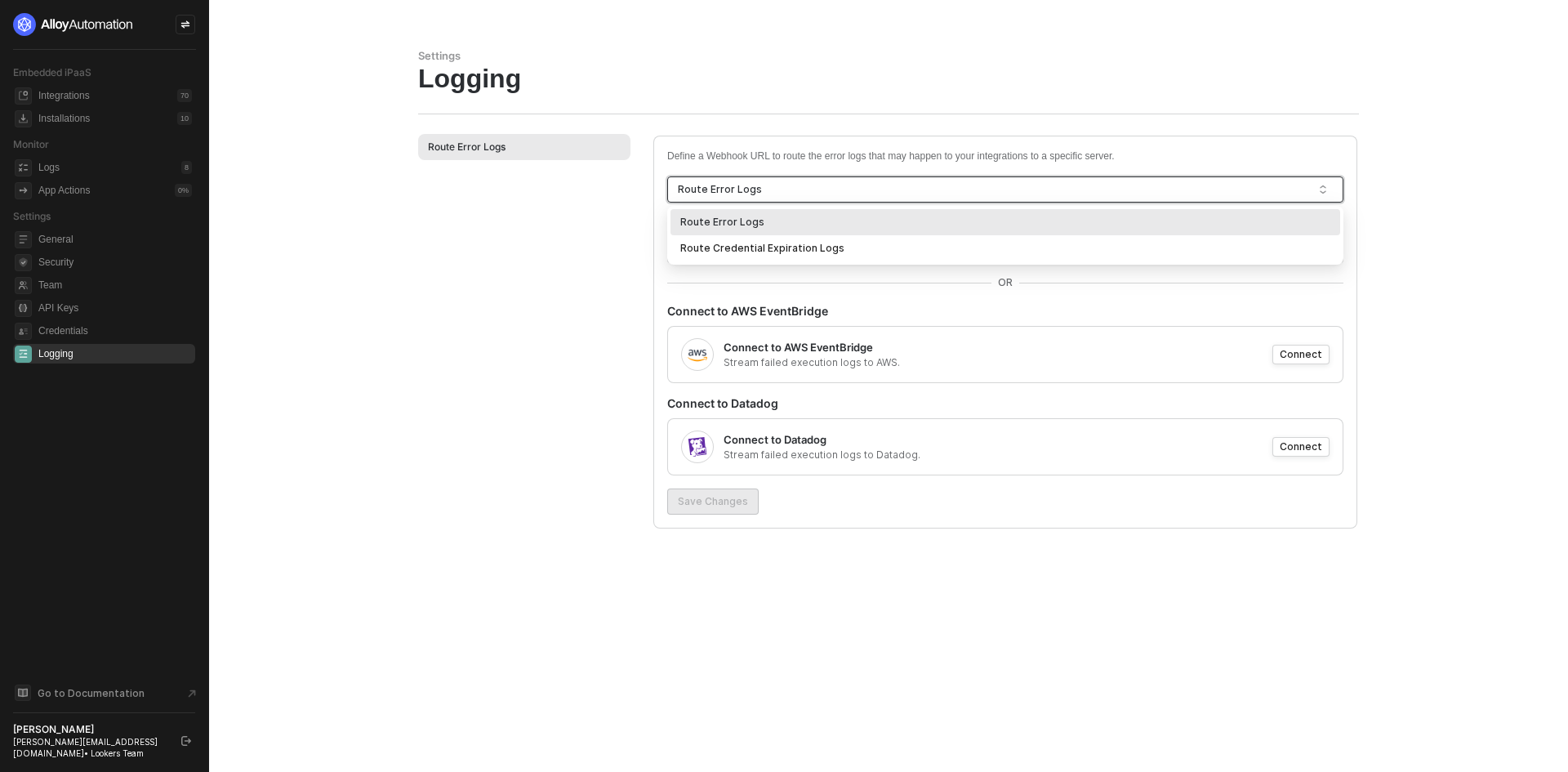
click at [777, 195] on div "Route Error Logs" at bounding box center [999, 190] width 640 height 25
click at [761, 182] on div "Route Error Logs" at bounding box center [999, 190] width 640 height 25
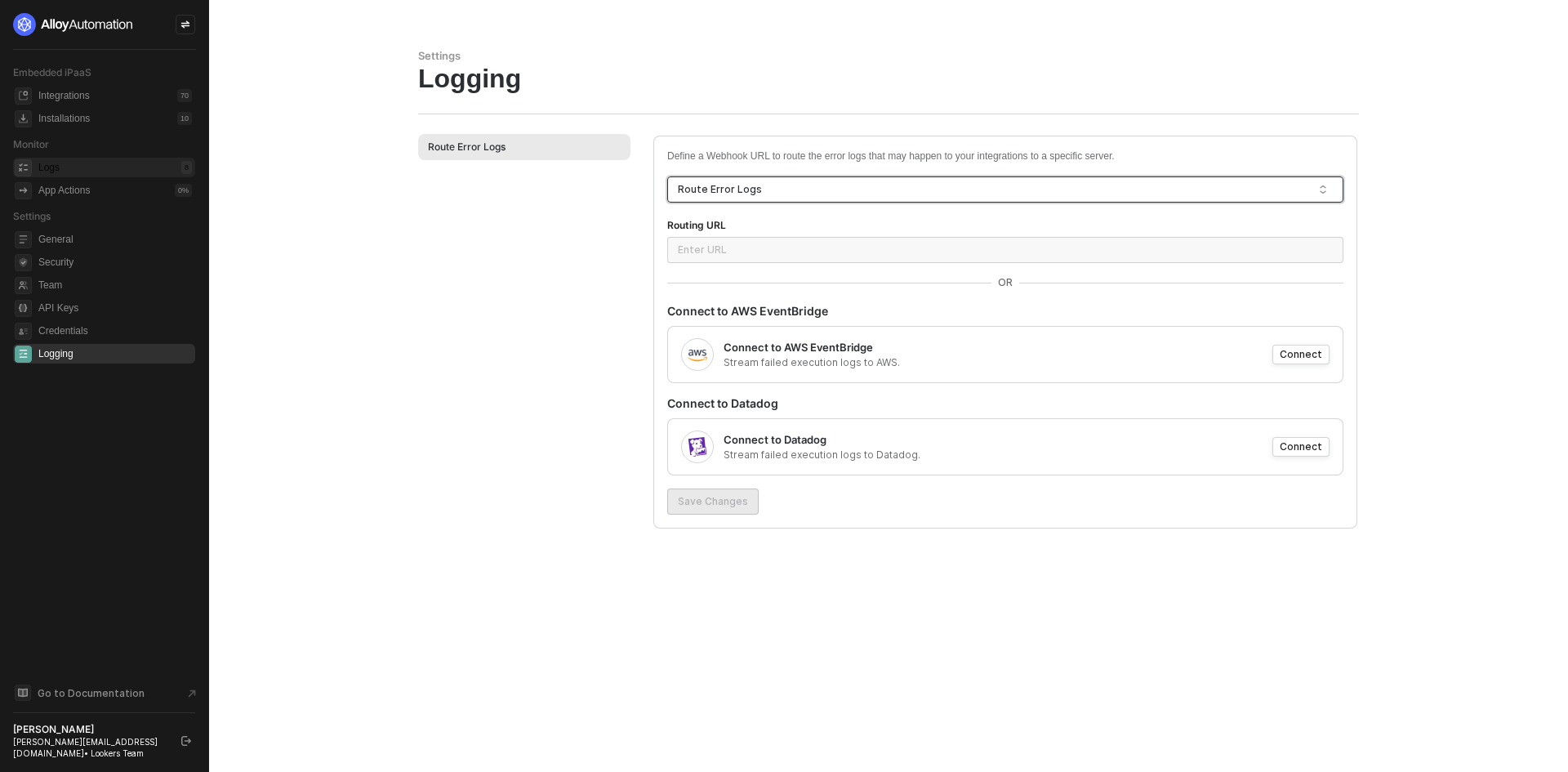
click at [93, 165] on div "Logs 8" at bounding box center [116, 168] width 153 height 20
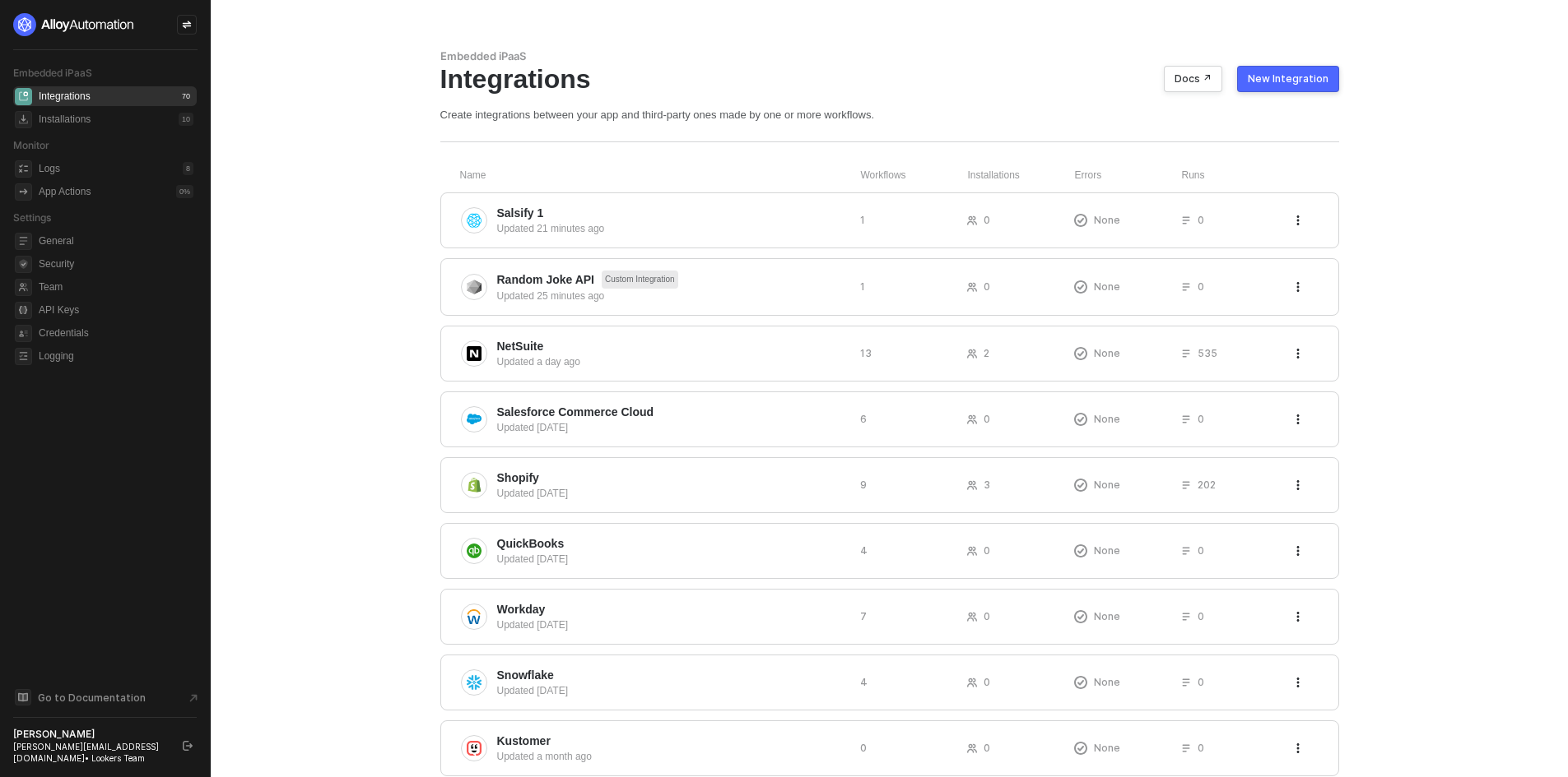
click at [1282, 77] on div "New Integration" at bounding box center [1288, 79] width 81 height 13
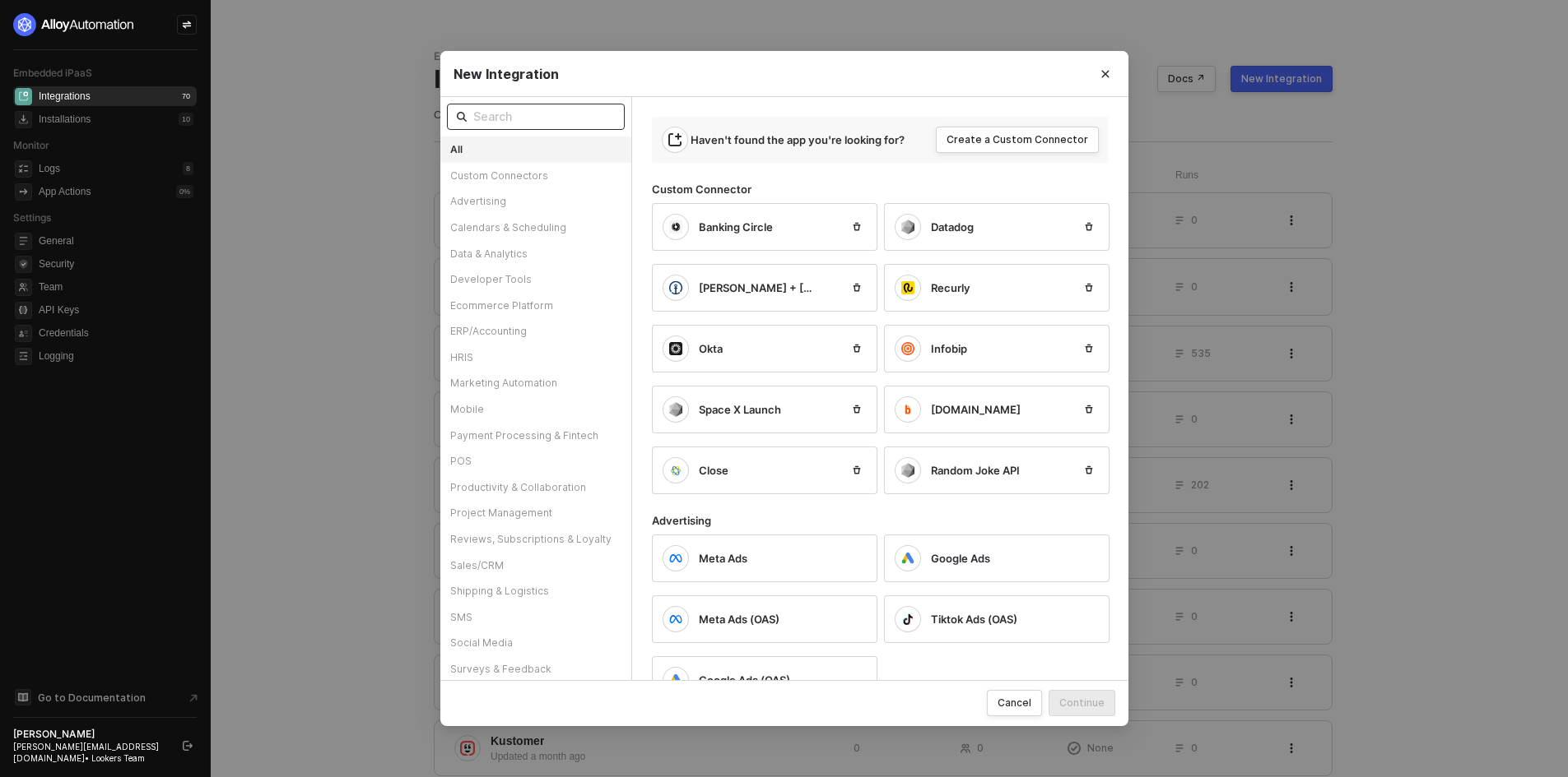
click at [530, 120] on input "text" at bounding box center [544, 117] width 141 height 18
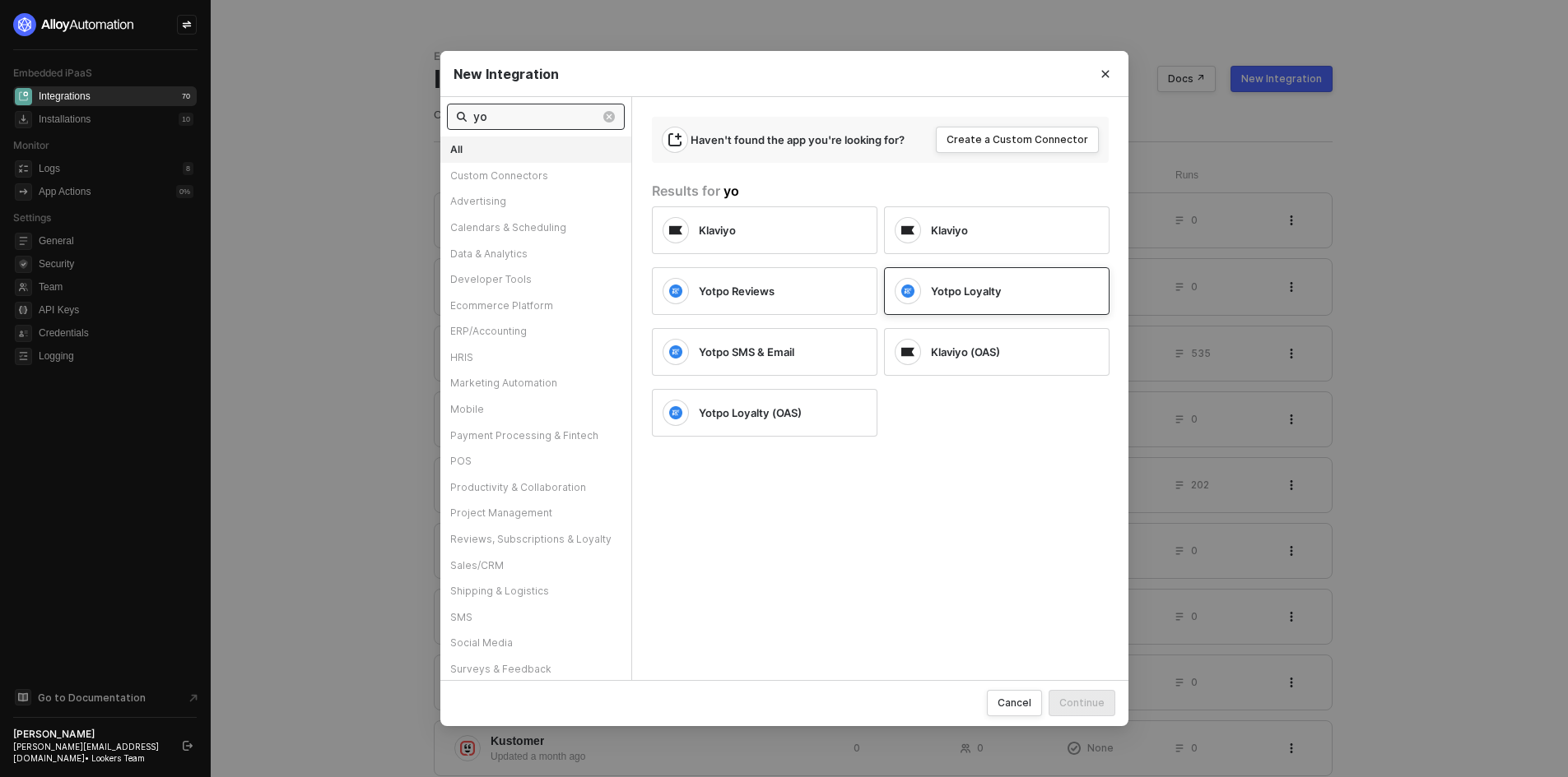
type input "yo"
click at [979, 290] on span "Yotpo Loyalty" at bounding box center [965, 291] width 71 height 15
click at [718, 342] on div "Yotpo SMS & Email" at bounding box center [752, 352] width 178 height 27
click at [1097, 708] on div "Continue" at bounding box center [1082, 702] width 45 height 14
